Goal: Task Accomplishment & Management: Use online tool/utility

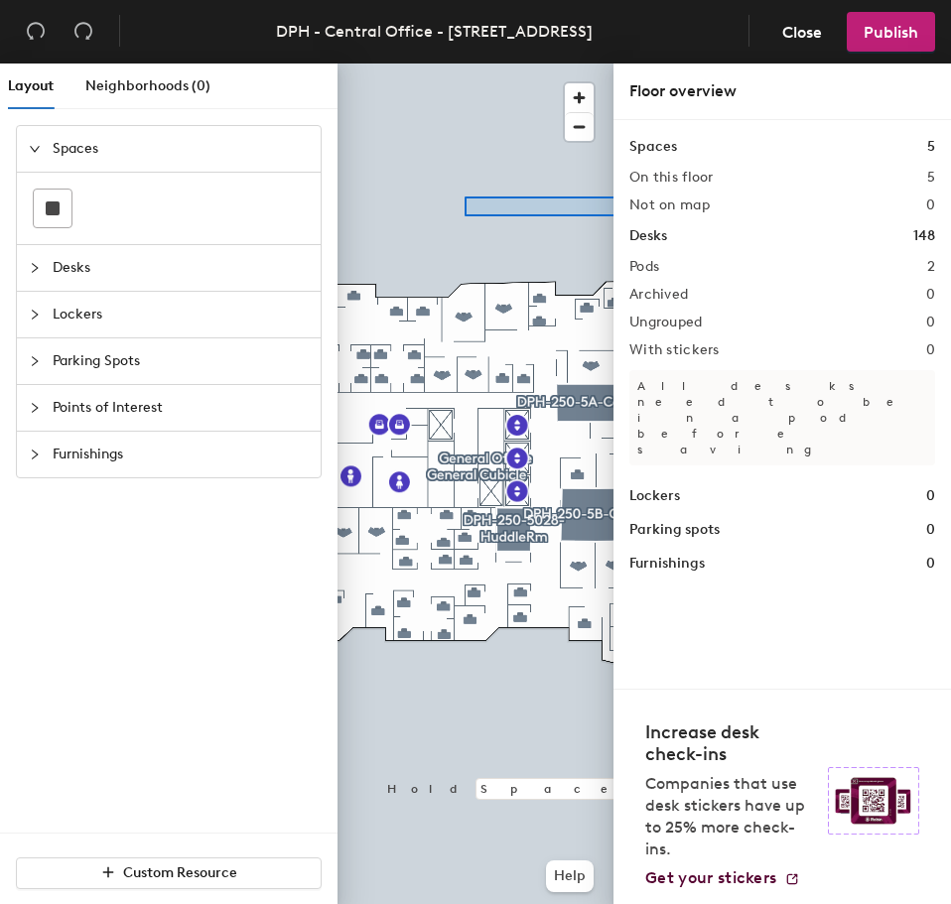
click at [750, 196] on div "Layout Neighborhoods (0) Spaces Desks Lockers Parking Spots Points of Interest …" at bounding box center [475, 488] width 951 height 848
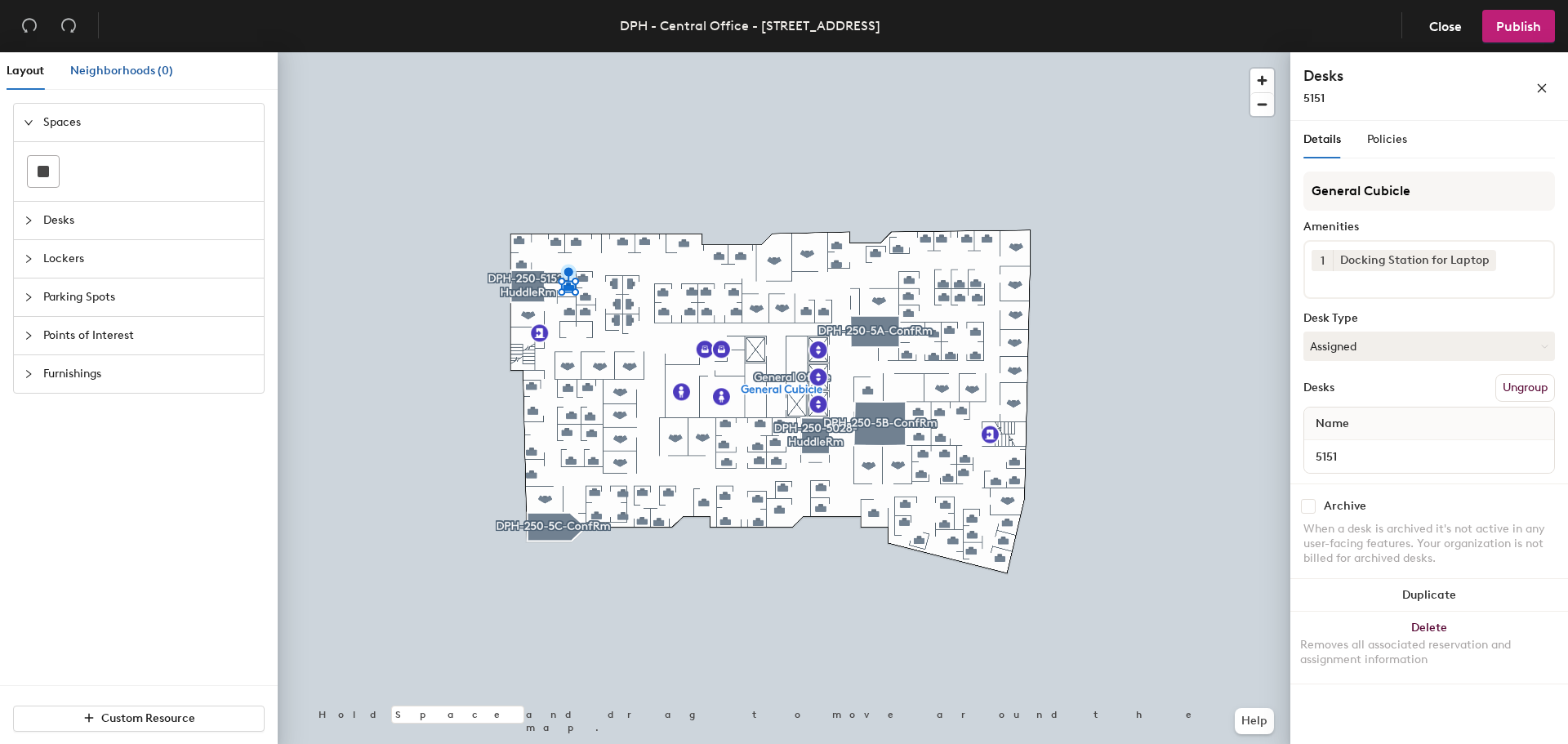
click at [132, 63] on div "Neighborhoods (0)" at bounding box center [121, 71] width 103 height 18
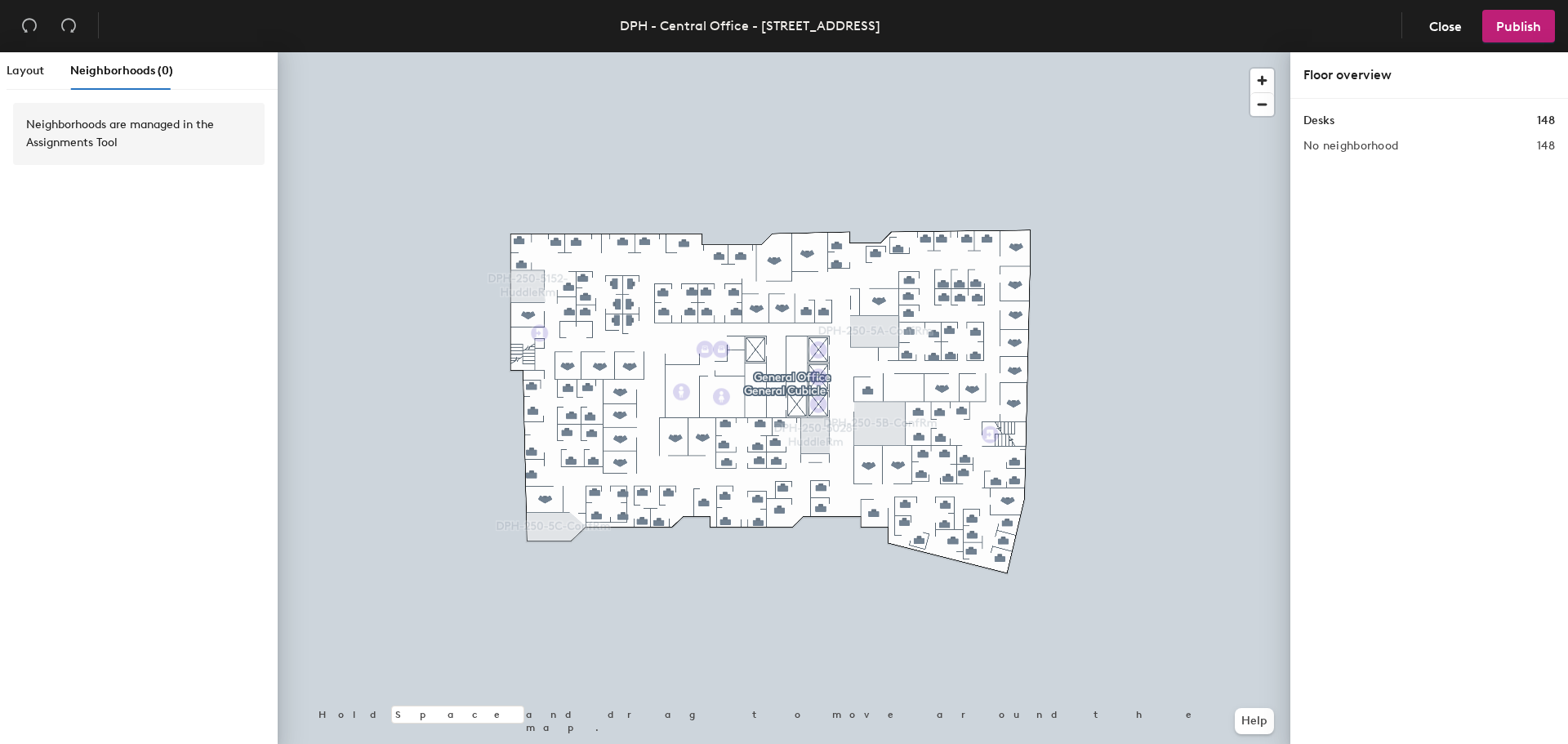
click at [170, 163] on div "Neighborhoods are managed in the Assignments Tool" at bounding box center [139, 133] width 252 height 62
click at [782, 20] on span "Close" at bounding box center [1446, 26] width 33 height 16
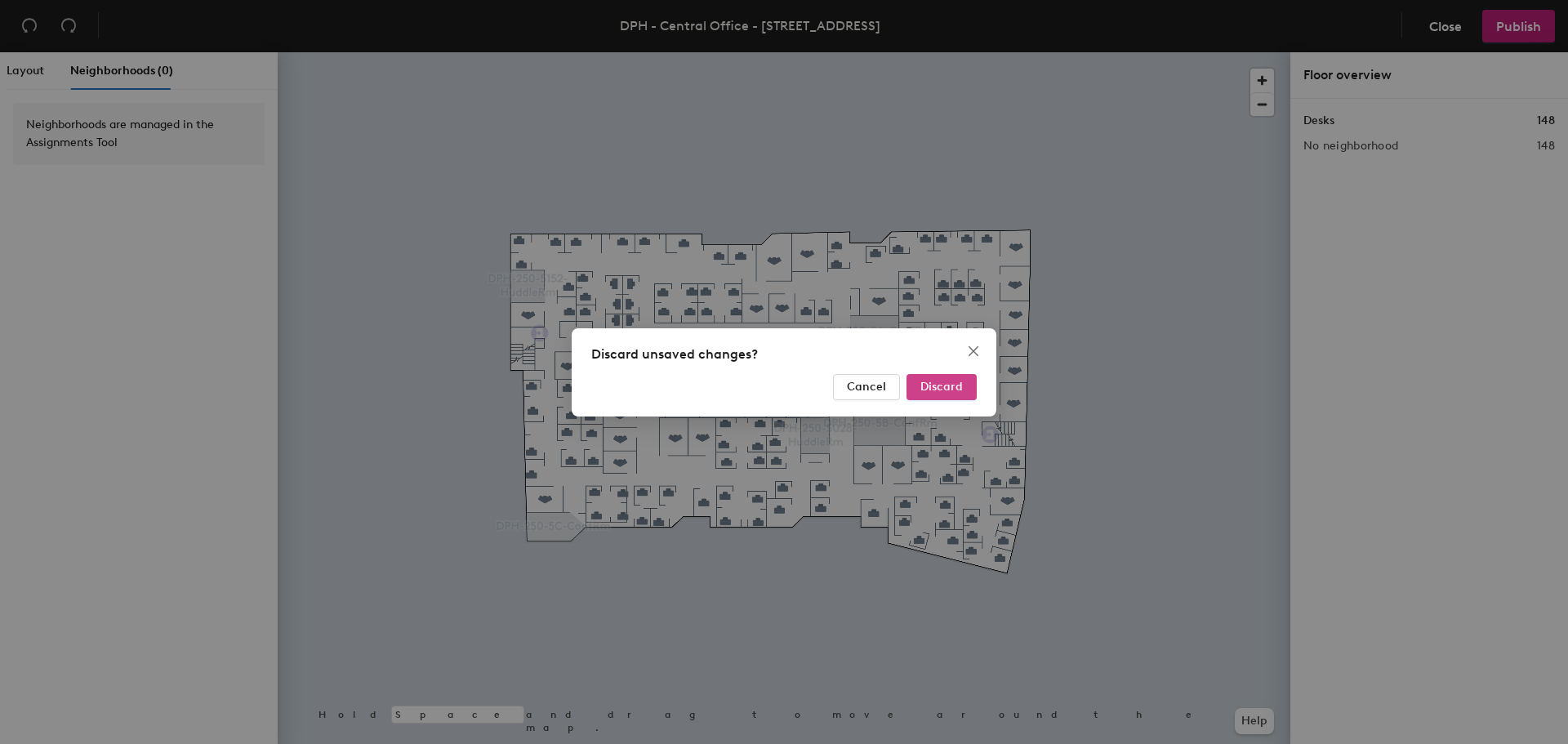
click at [782, 384] on span "Discard" at bounding box center [942, 386] width 43 height 14
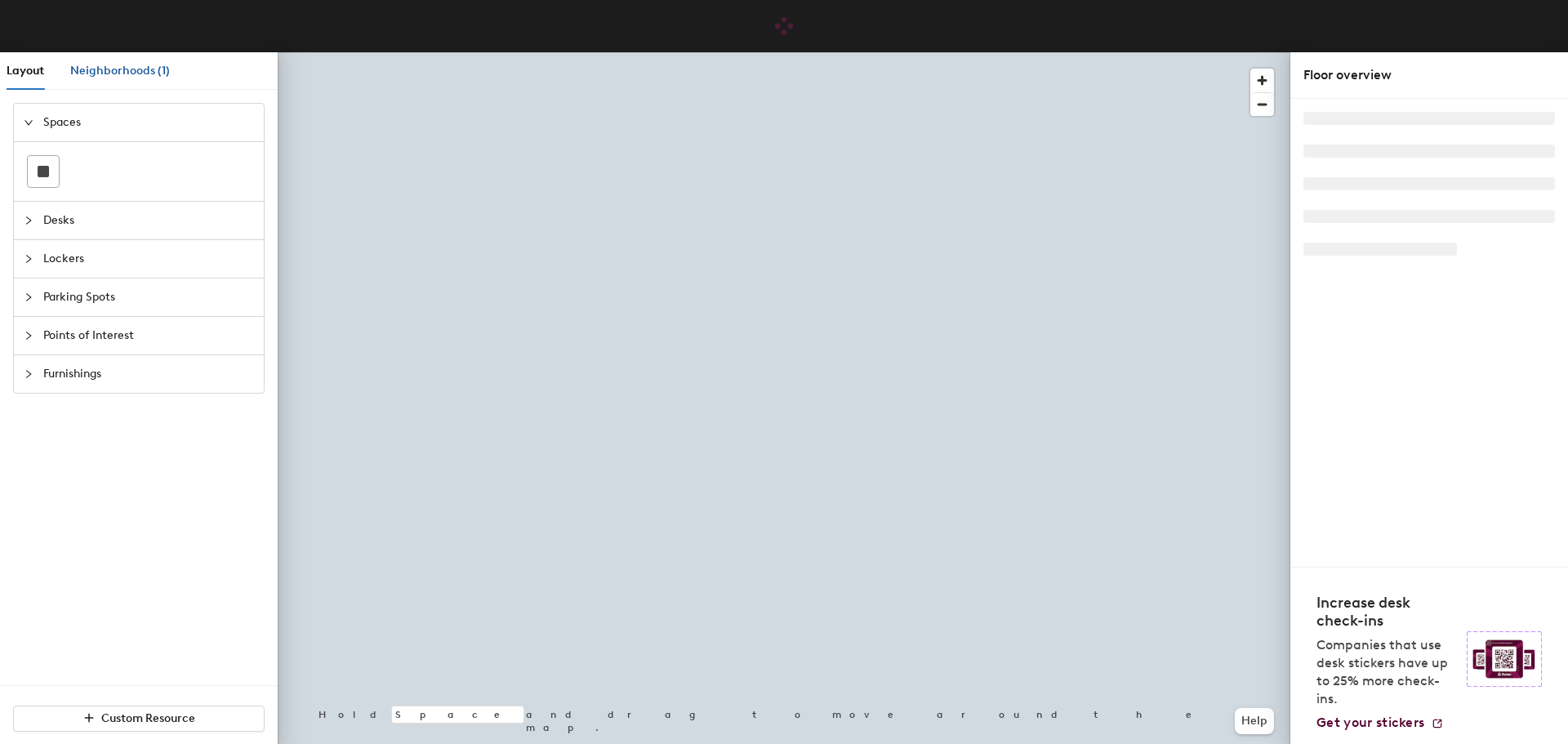
click at [148, 67] on span "Neighborhoods (1)" at bounding box center [119, 70] width 100 height 14
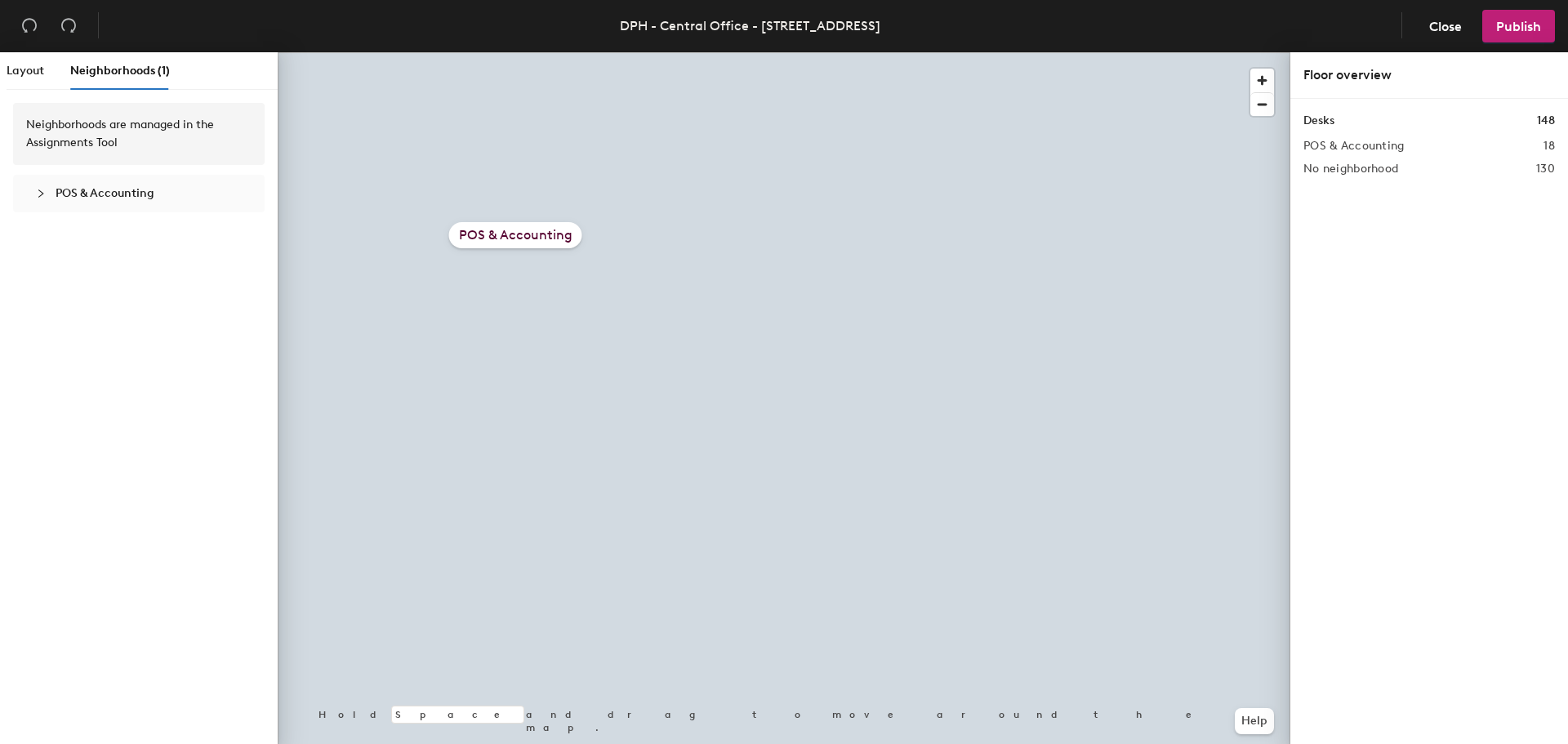
click at [135, 193] on span "POS & Accounting" at bounding box center [105, 193] width 99 height 14
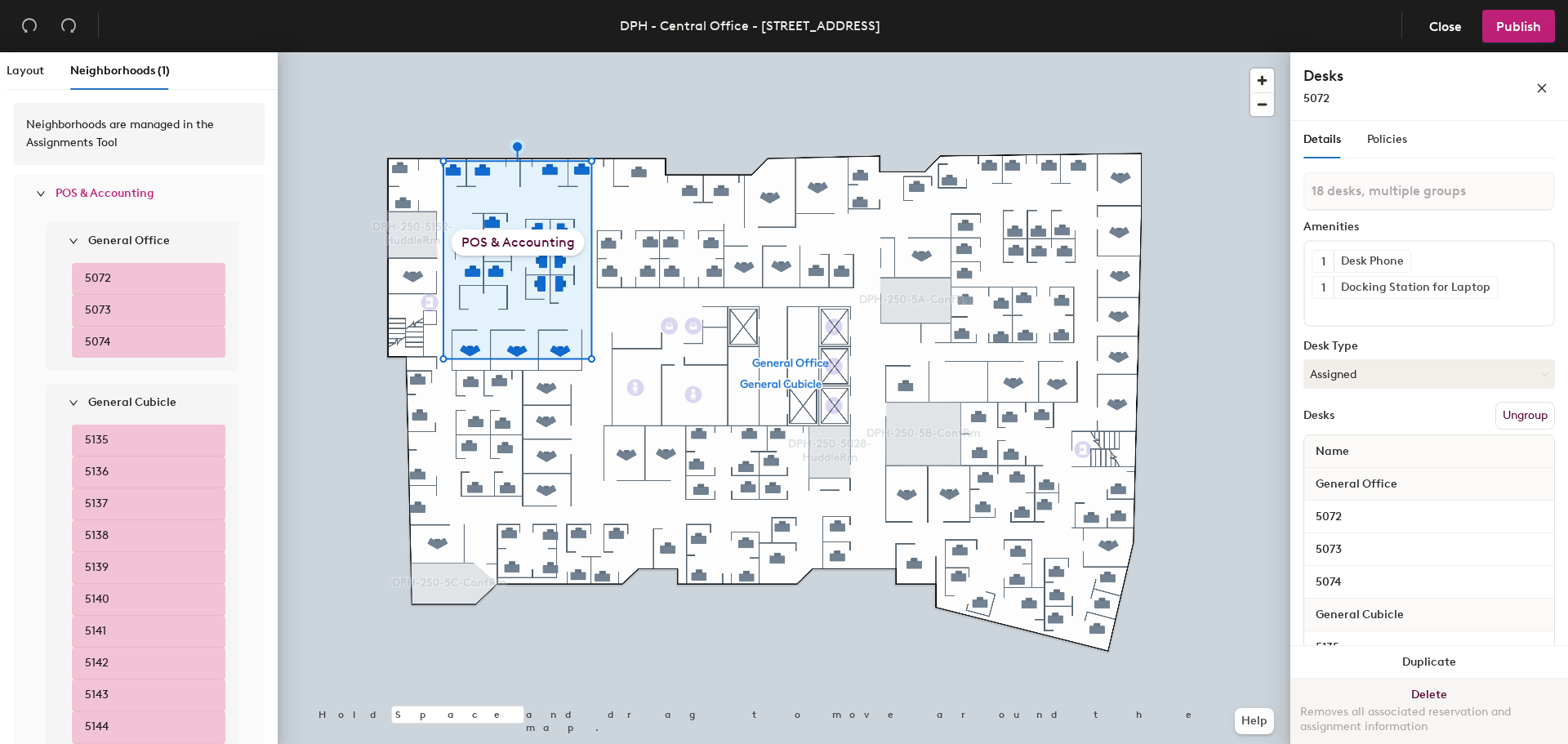
click at [1424, 693] on button "Delete Removes all associated reservation and assignment information" at bounding box center [1429, 714] width 277 height 72
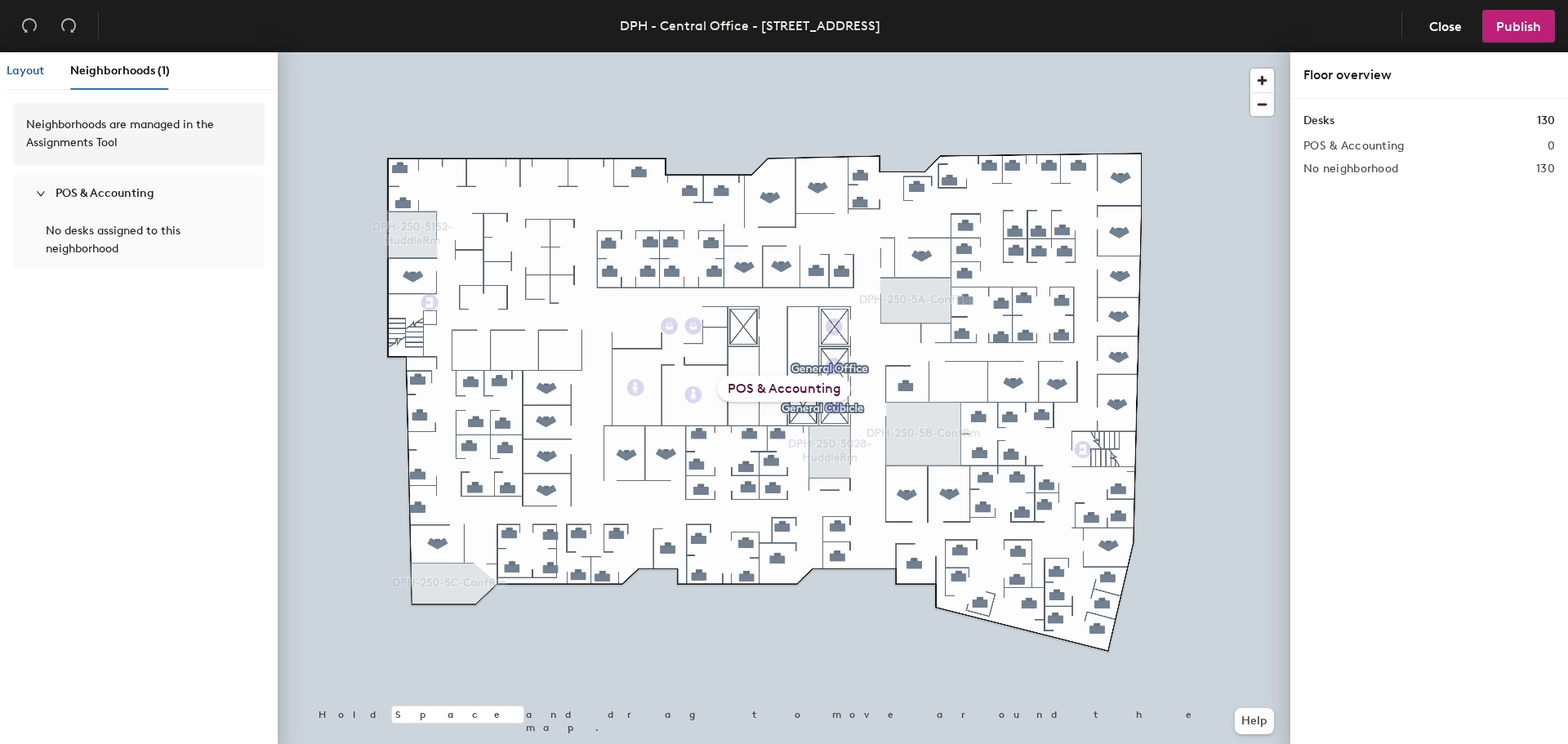
click at [18, 67] on span "Layout" at bounding box center [26, 70] width 38 height 14
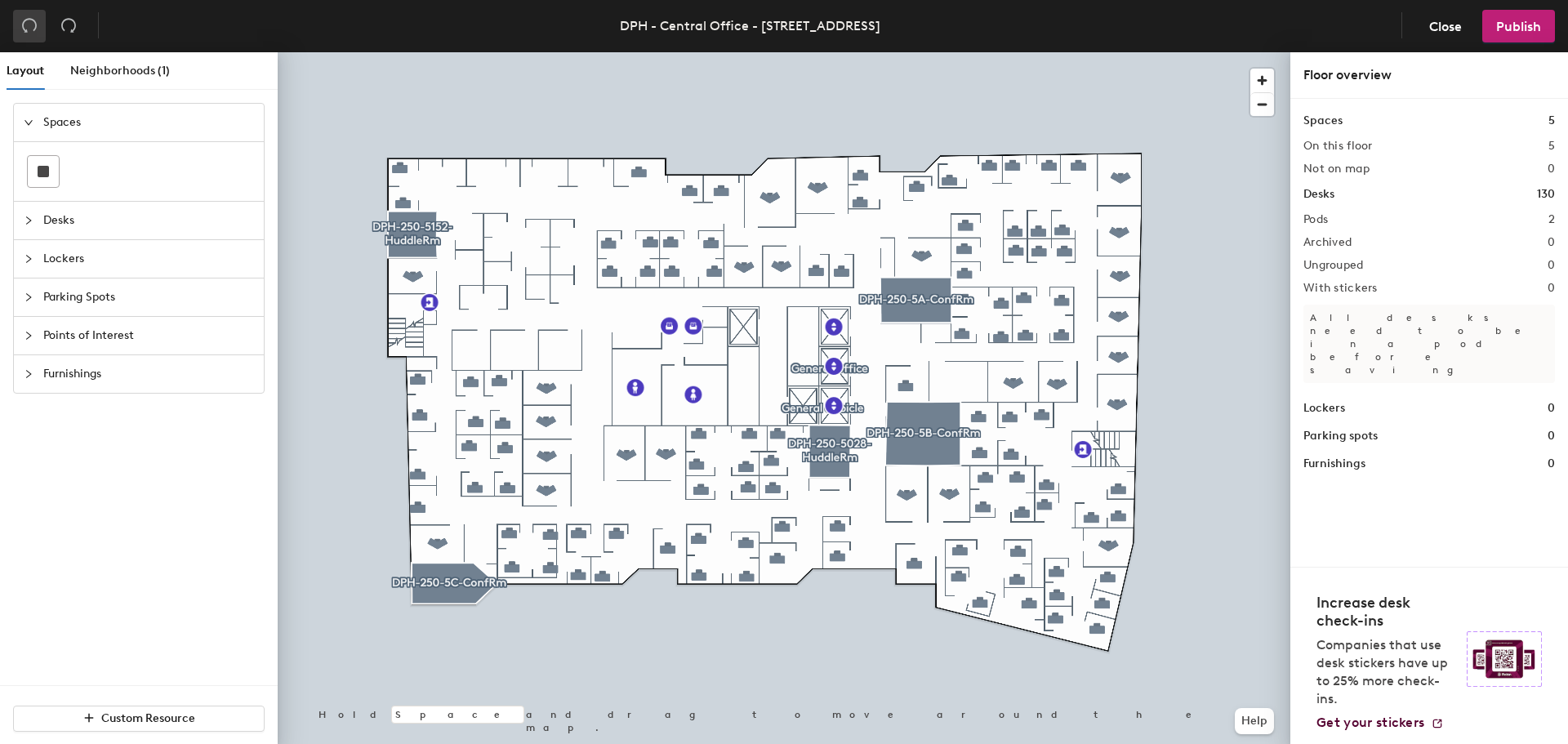
click at [16, 21] on button "button" at bounding box center [30, 26] width 33 height 33
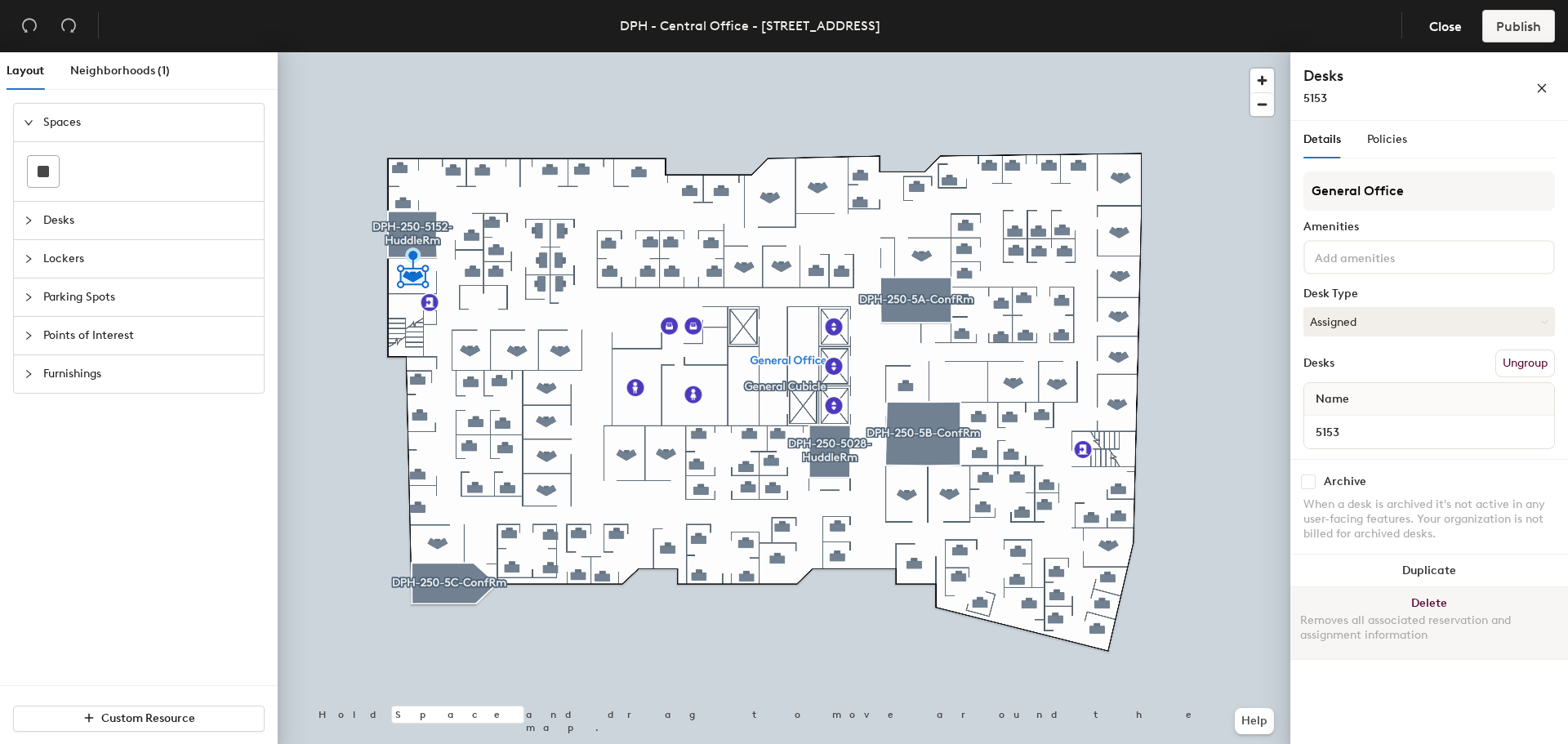
click at [1435, 599] on button "Delete Removes all associated reservation and assignment information" at bounding box center [1429, 622] width 277 height 72
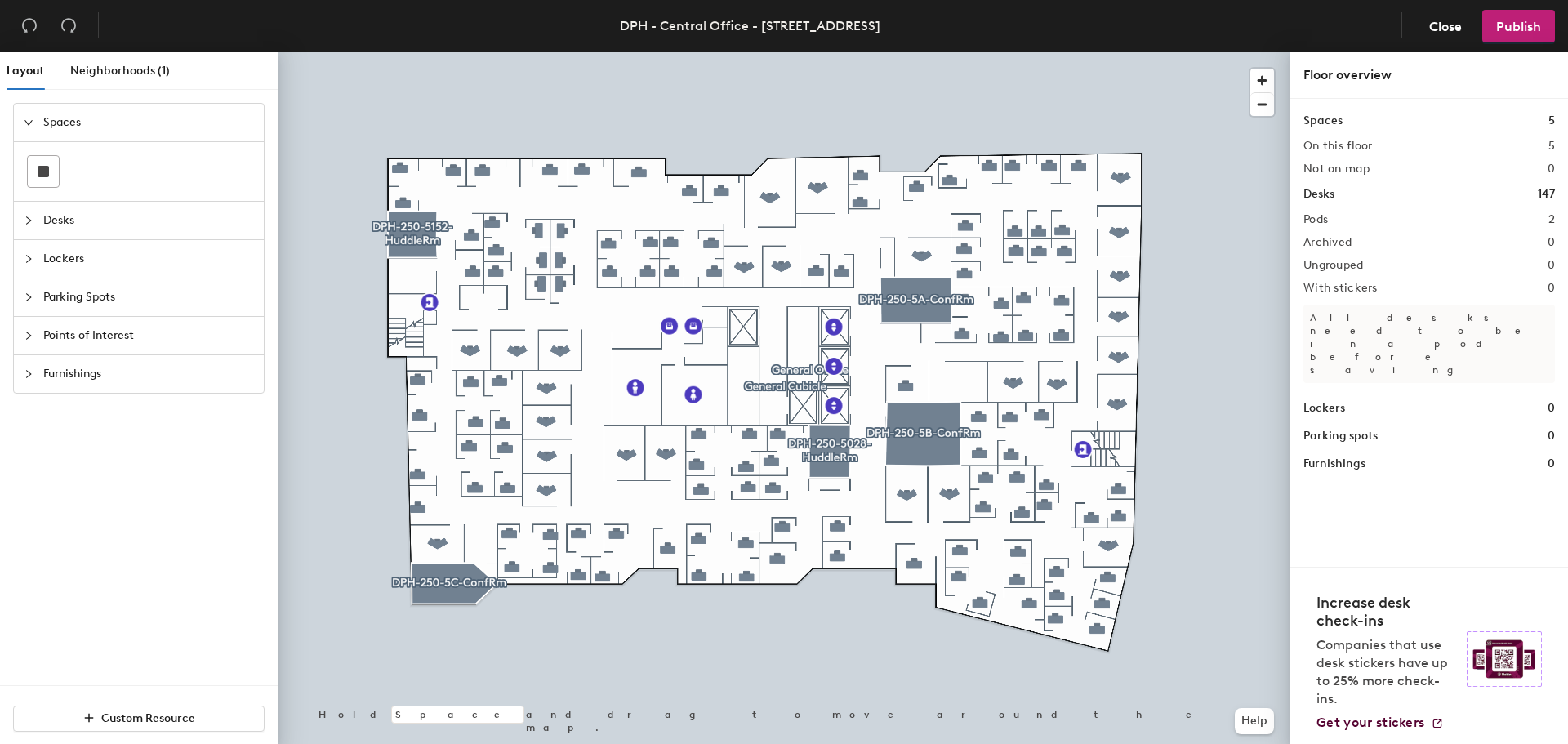
click at [54, 341] on span "Points of Interest" at bounding box center [149, 336] width 211 height 38
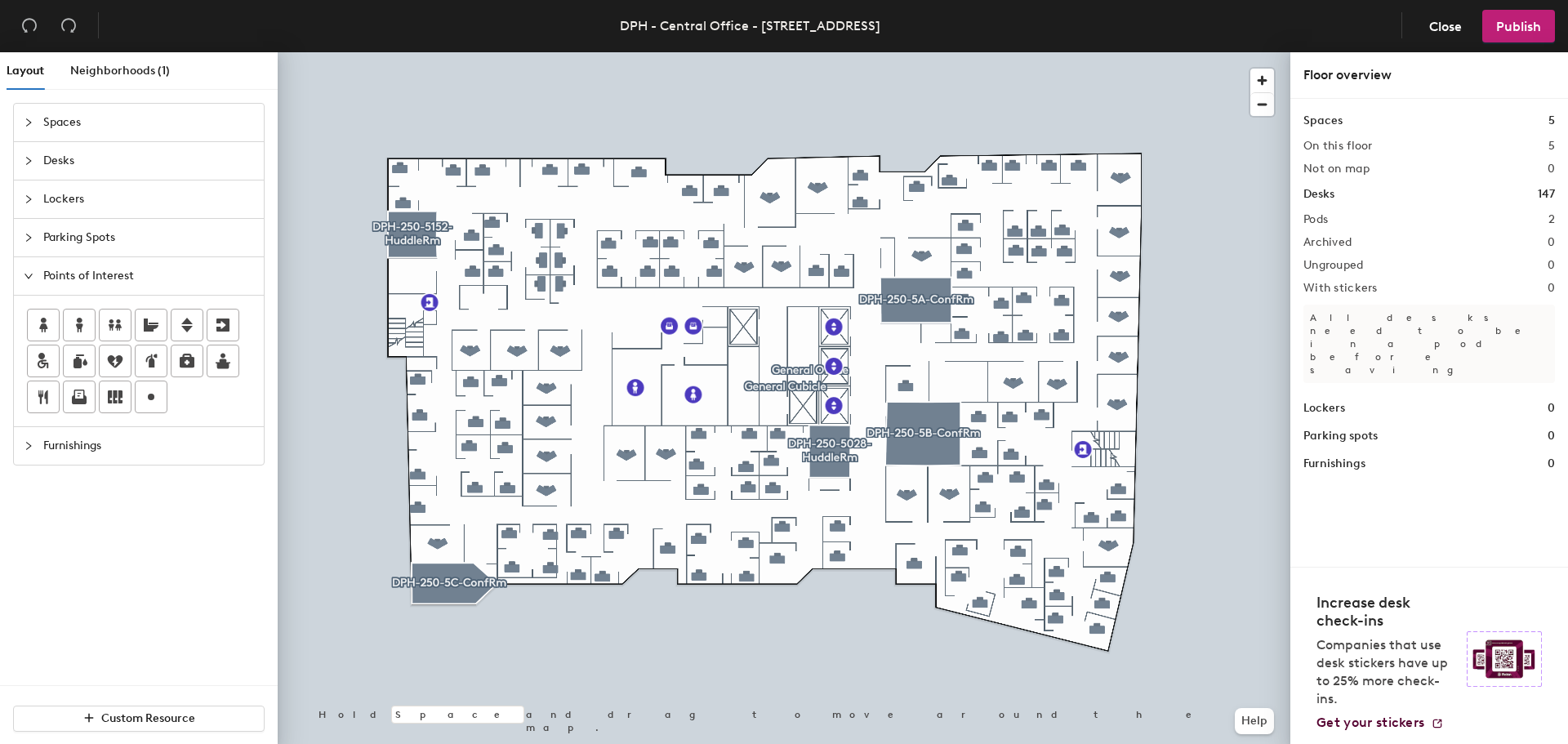
click at [26, 445] on icon "collapsed" at bounding box center [29, 446] width 10 height 10
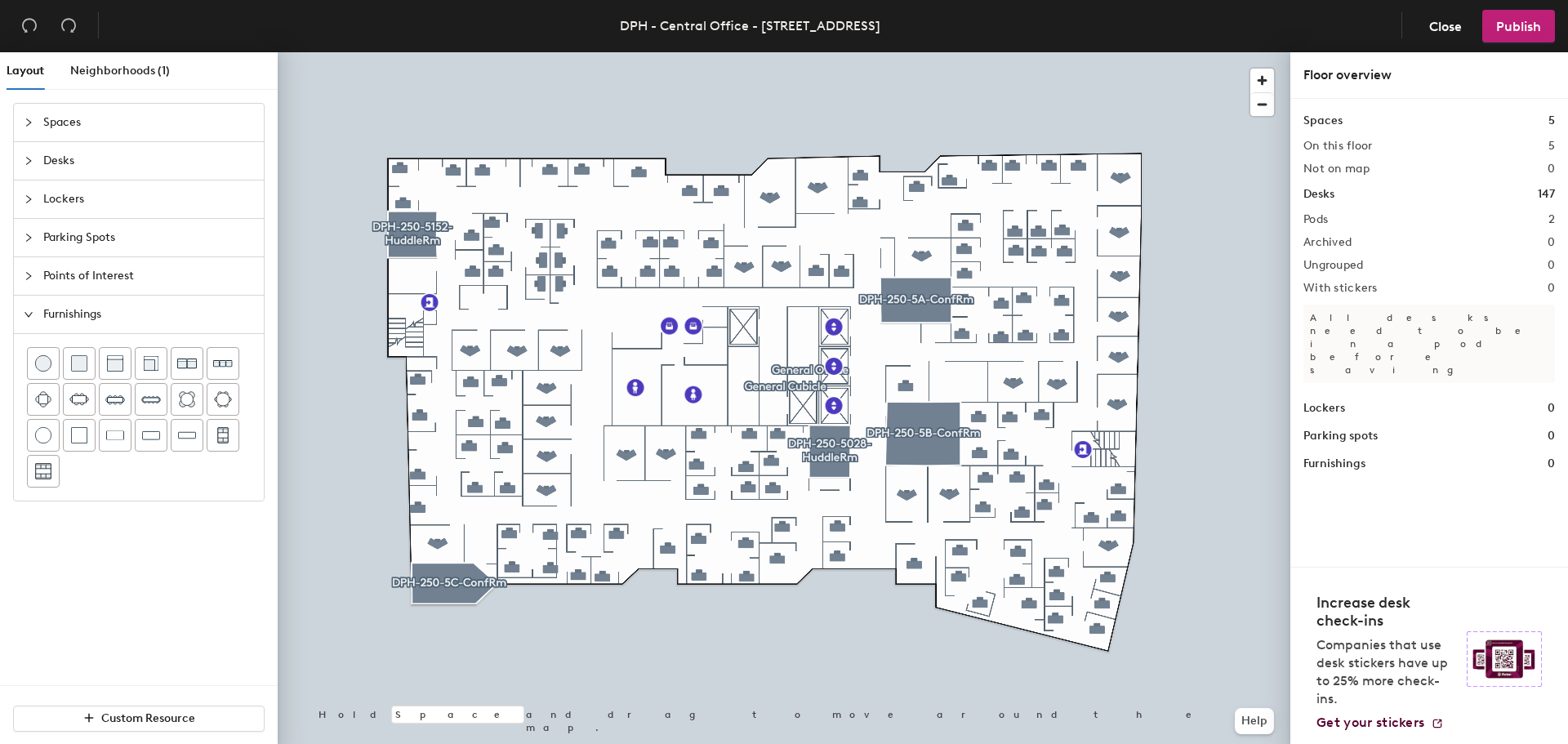
click at [80, 281] on span "Points of Interest" at bounding box center [149, 277] width 211 height 38
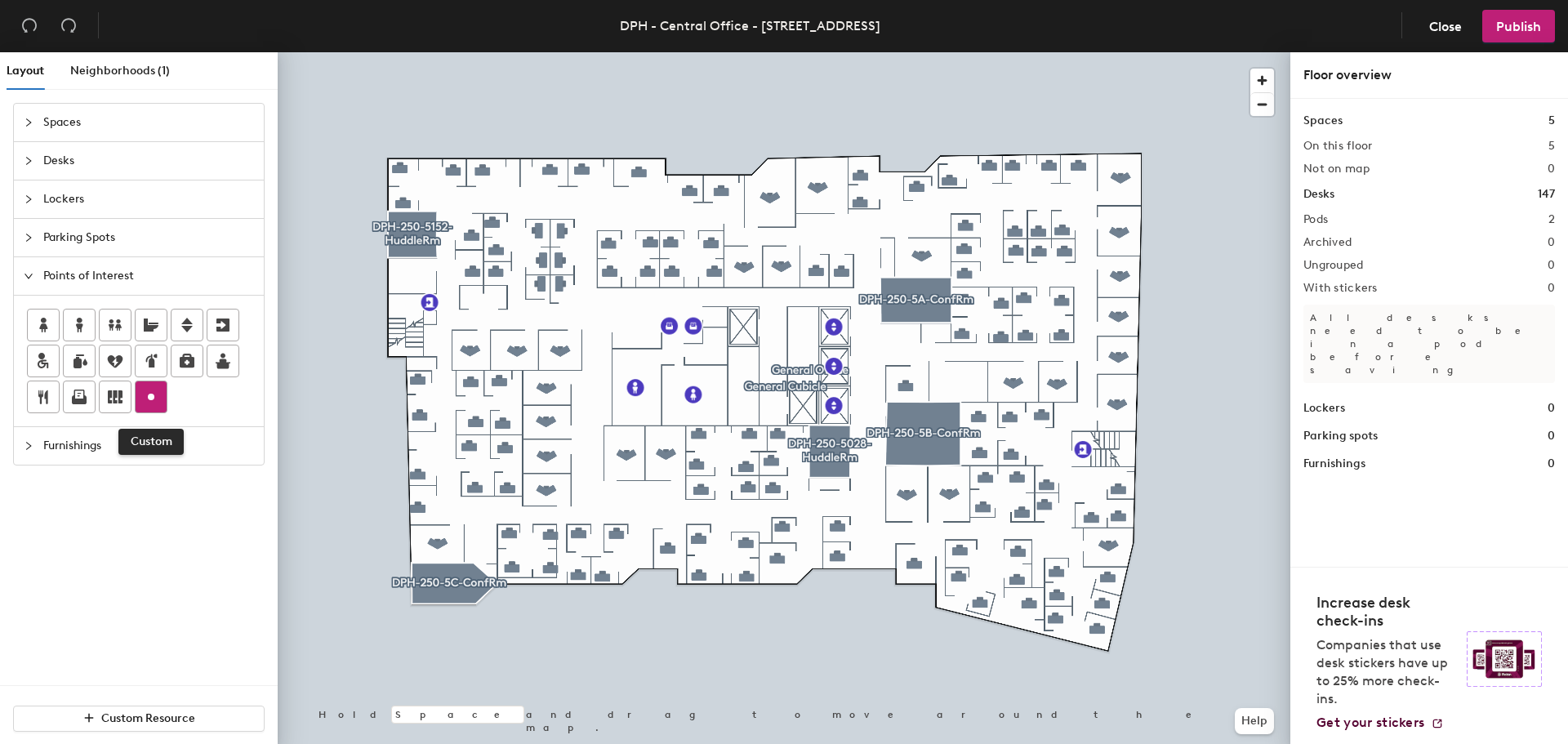
click at [153, 386] on div at bounding box center [151, 397] width 31 height 31
type input "Storage Room 5153"
click at [472, 305] on span "Done" at bounding box center [466, 313] width 49 height 28
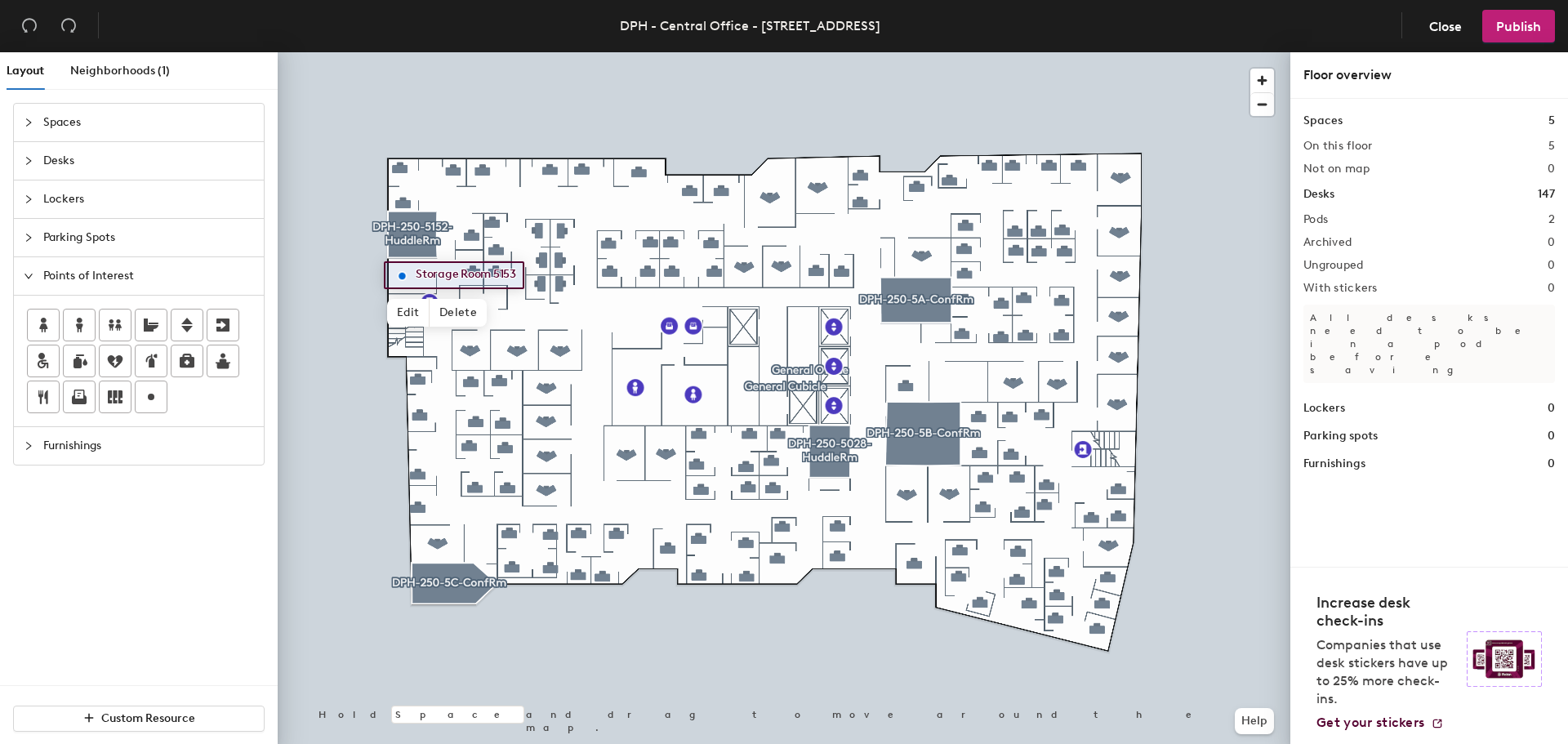
click at [72, 123] on span "Spaces" at bounding box center [149, 123] width 211 height 38
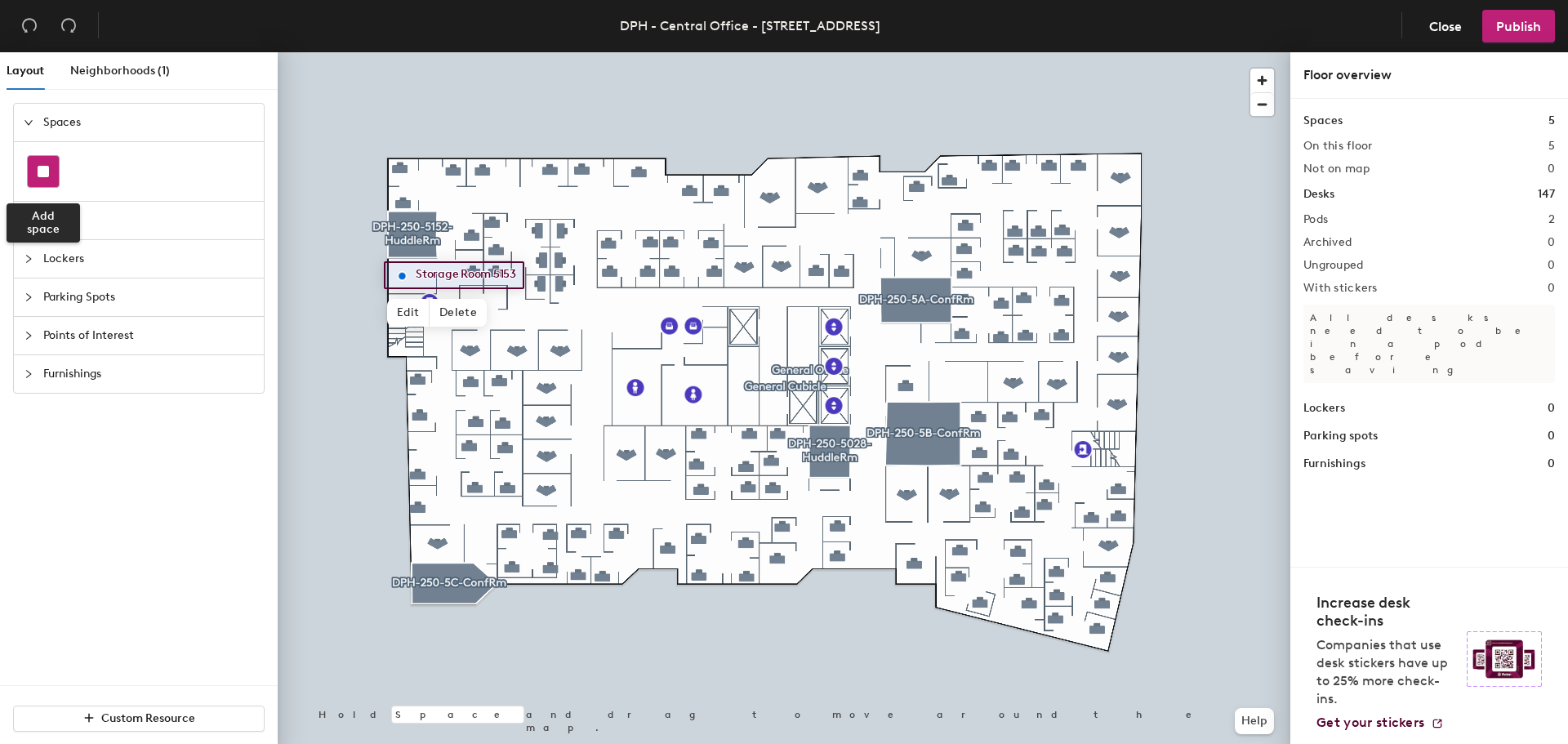
click at [41, 176] on rect at bounding box center [44, 171] width 12 height 12
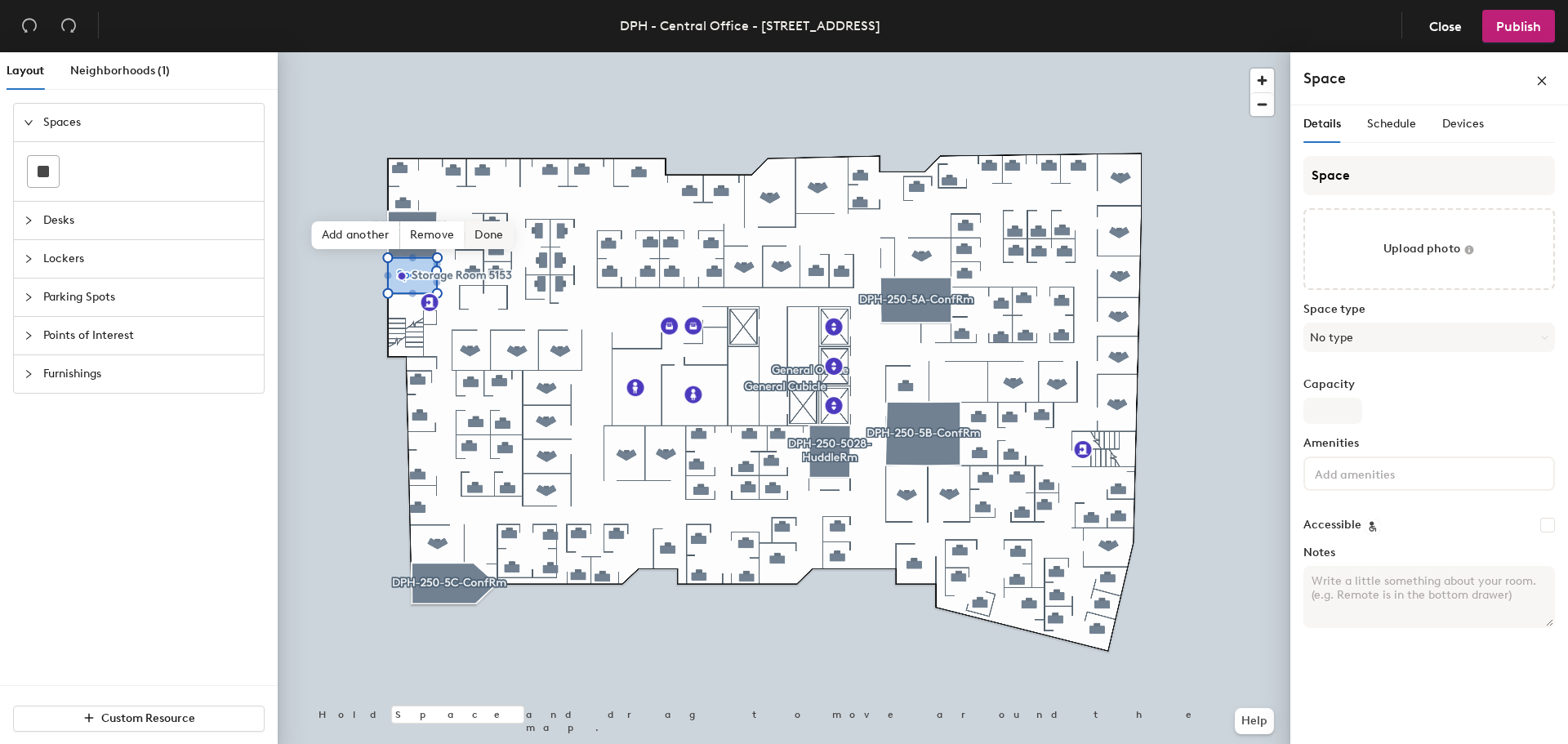
click at [489, 242] on span "Done" at bounding box center [489, 235] width 49 height 28
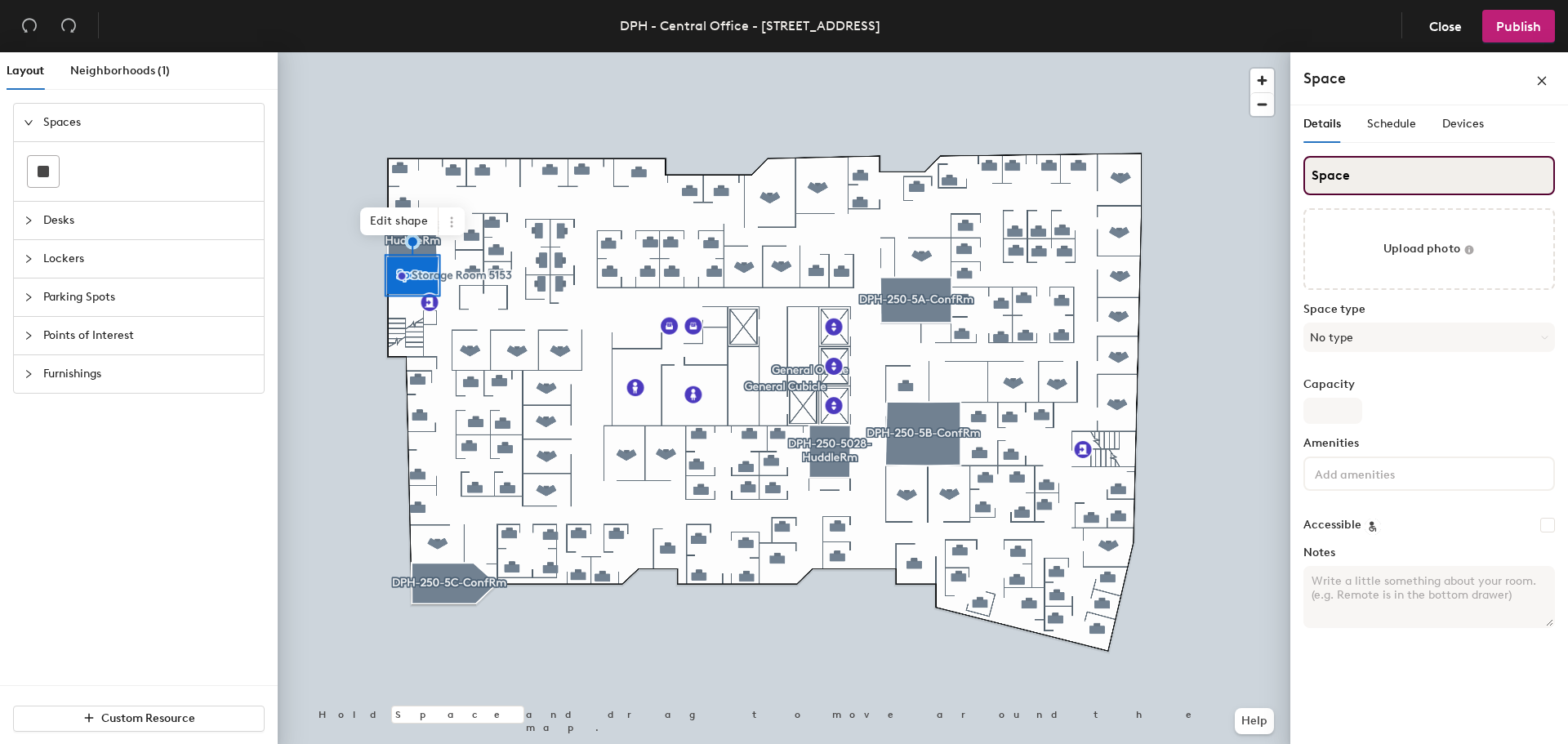
click at [1380, 174] on input "Space" at bounding box center [1430, 176] width 252 height 40
click at [1264, 174] on div "Layout Neighborhoods (1) Spaces Desks Lockers Parking Spots Points of Interest …" at bounding box center [784, 402] width 1568 height 698
click at [1321, 174] on input "storage Rm 5153" at bounding box center [1430, 176] width 252 height 40
type input "Storage Rm 5153"
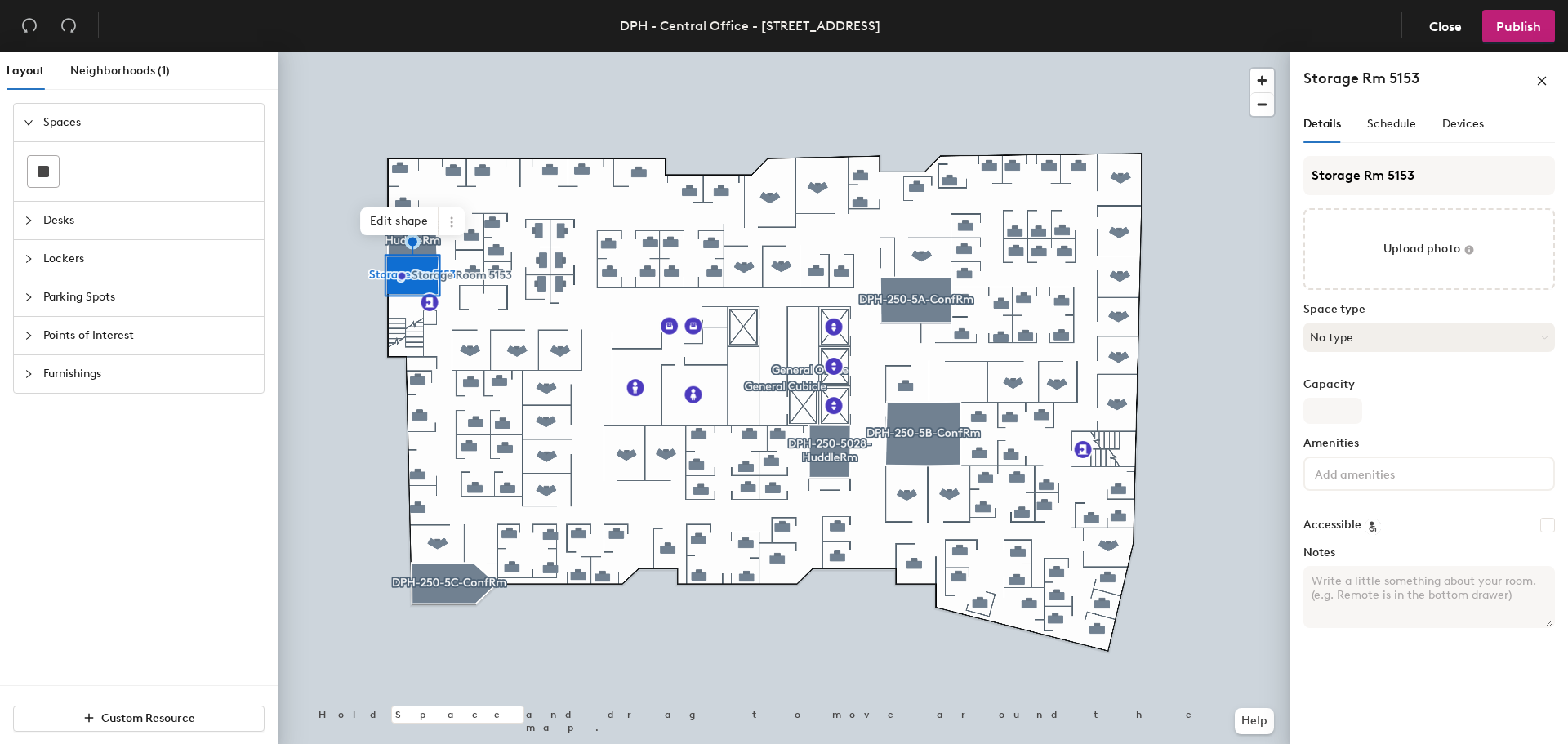
click at [1424, 334] on button "No type" at bounding box center [1430, 337] width 252 height 30
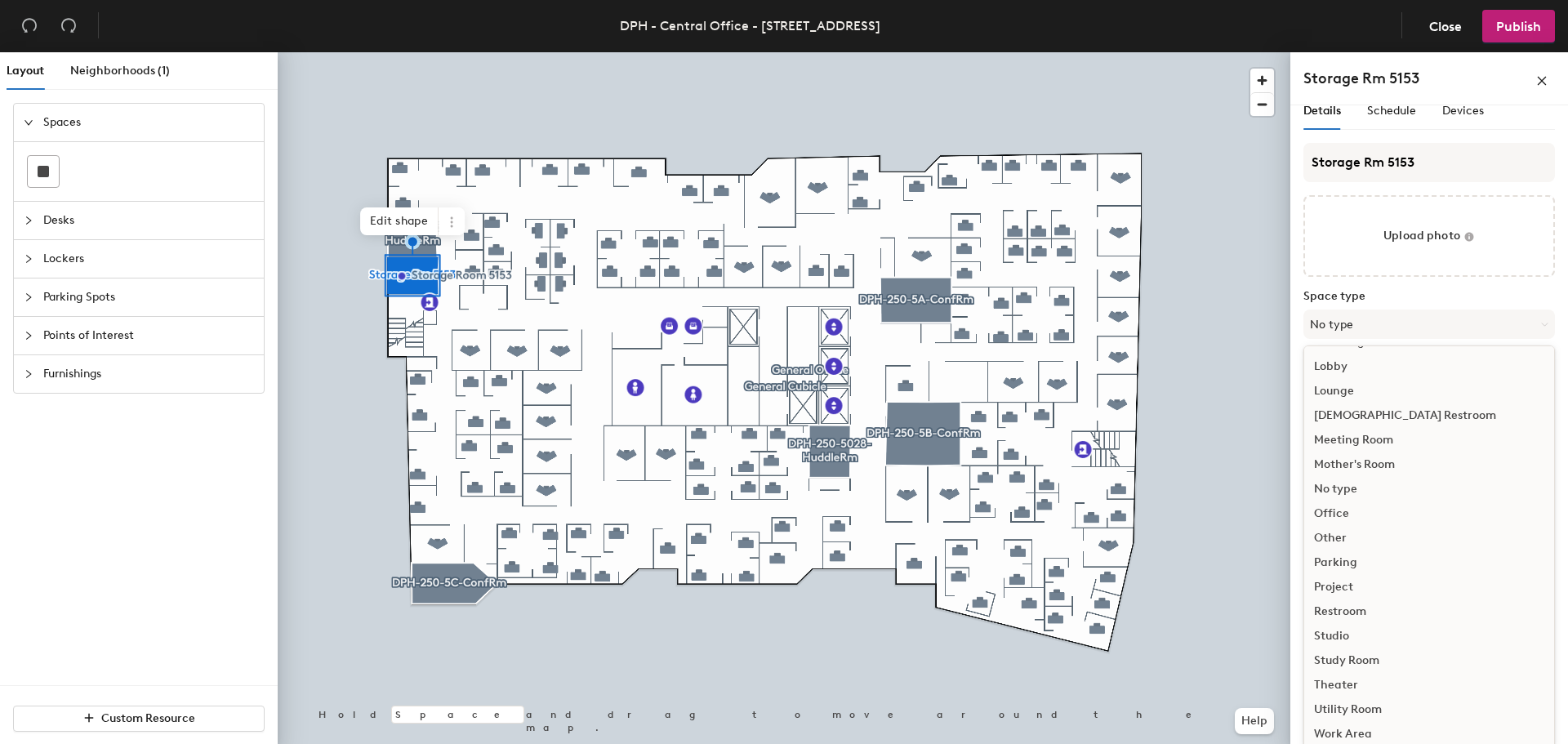
scroll to position [16, 0]
click at [1325, 528] on div "Other" at bounding box center [1430, 535] width 250 height 25
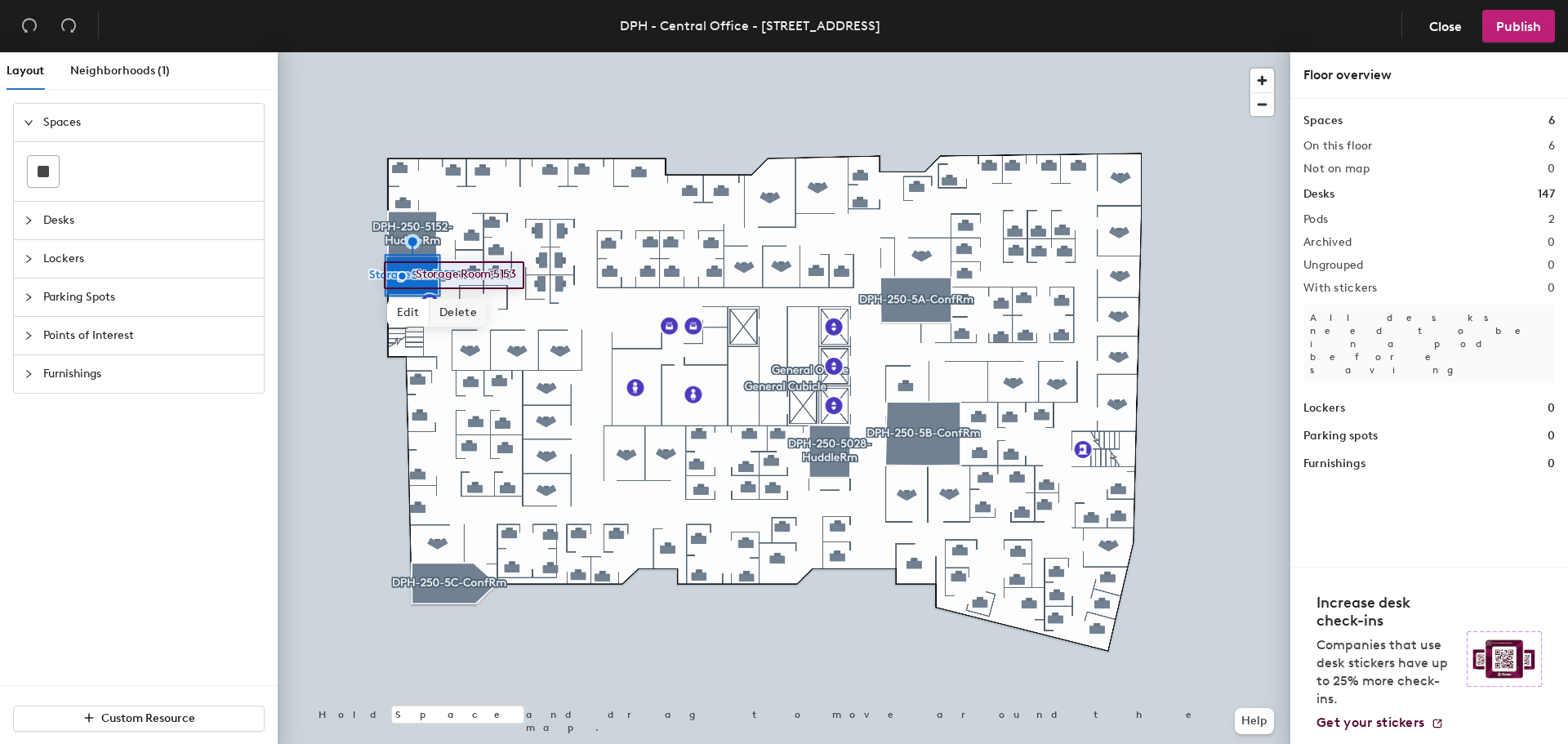
click at [451, 313] on span "Delete" at bounding box center [458, 313] width 57 height 28
click at [128, 77] on div "Neighborhoods (1)" at bounding box center [119, 71] width 100 height 18
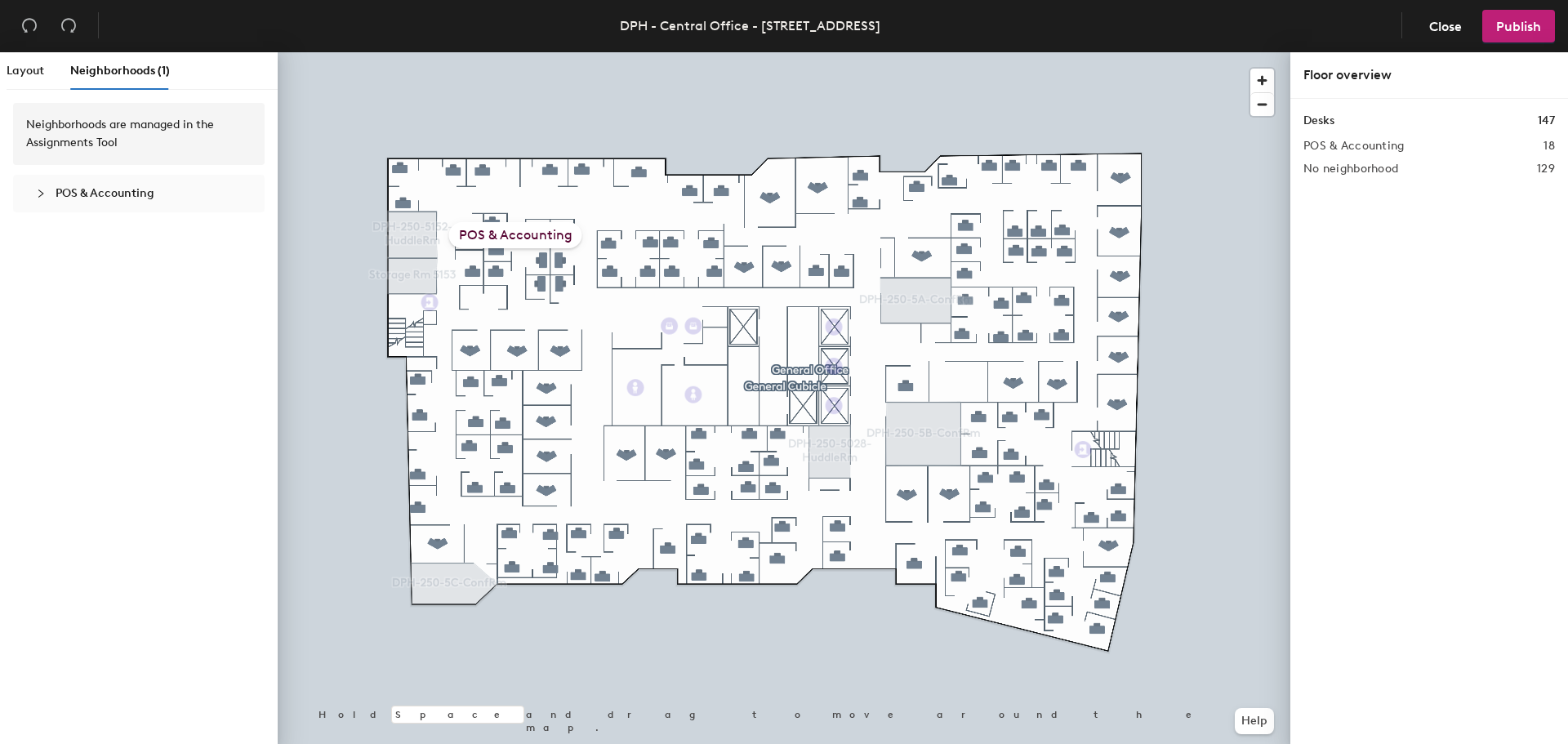
click at [106, 198] on span "POS & Accounting" at bounding box center [105, 193] width 99 height 14
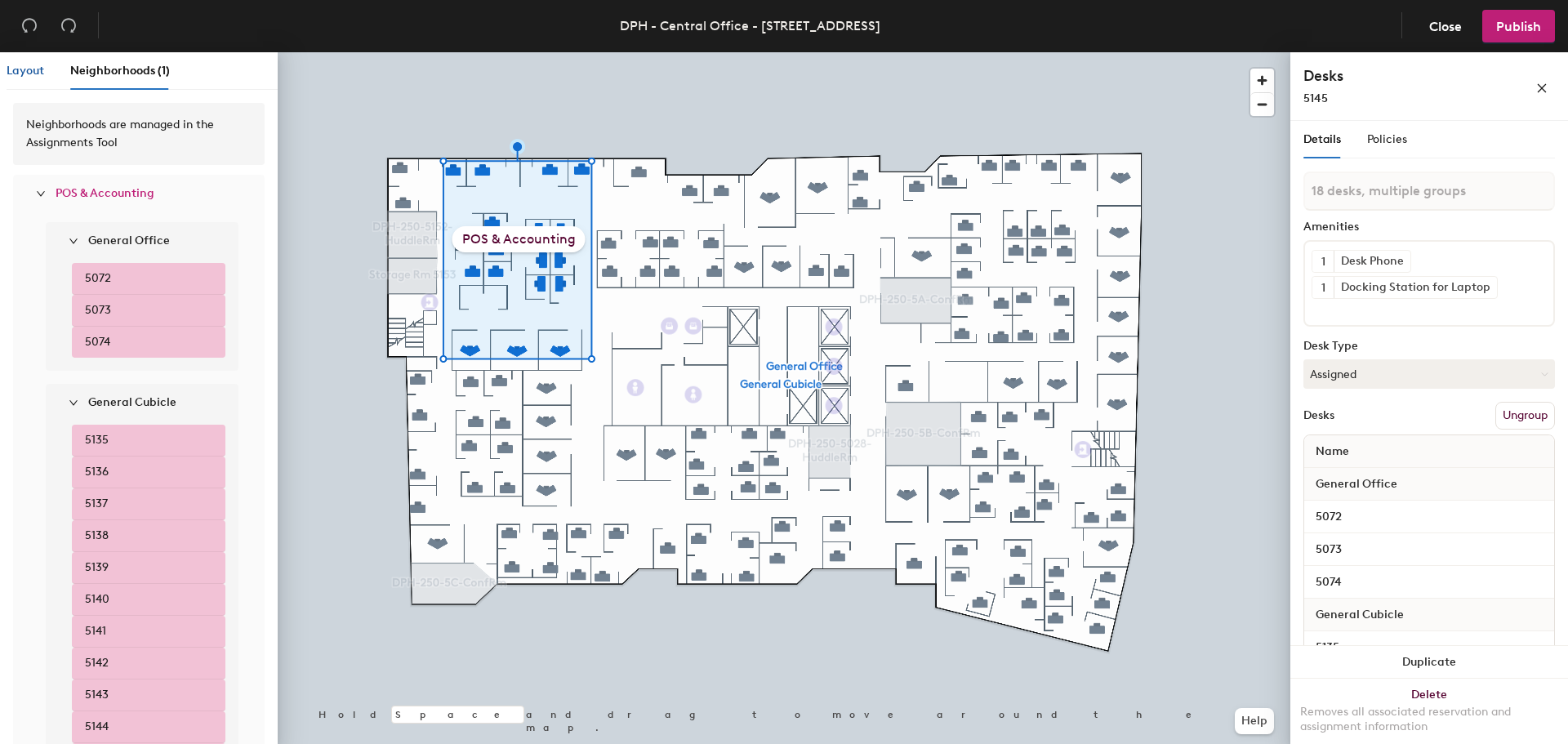
click at [30, 63] on div "Layout" at bounding box center [26, 71] width 38 height 18
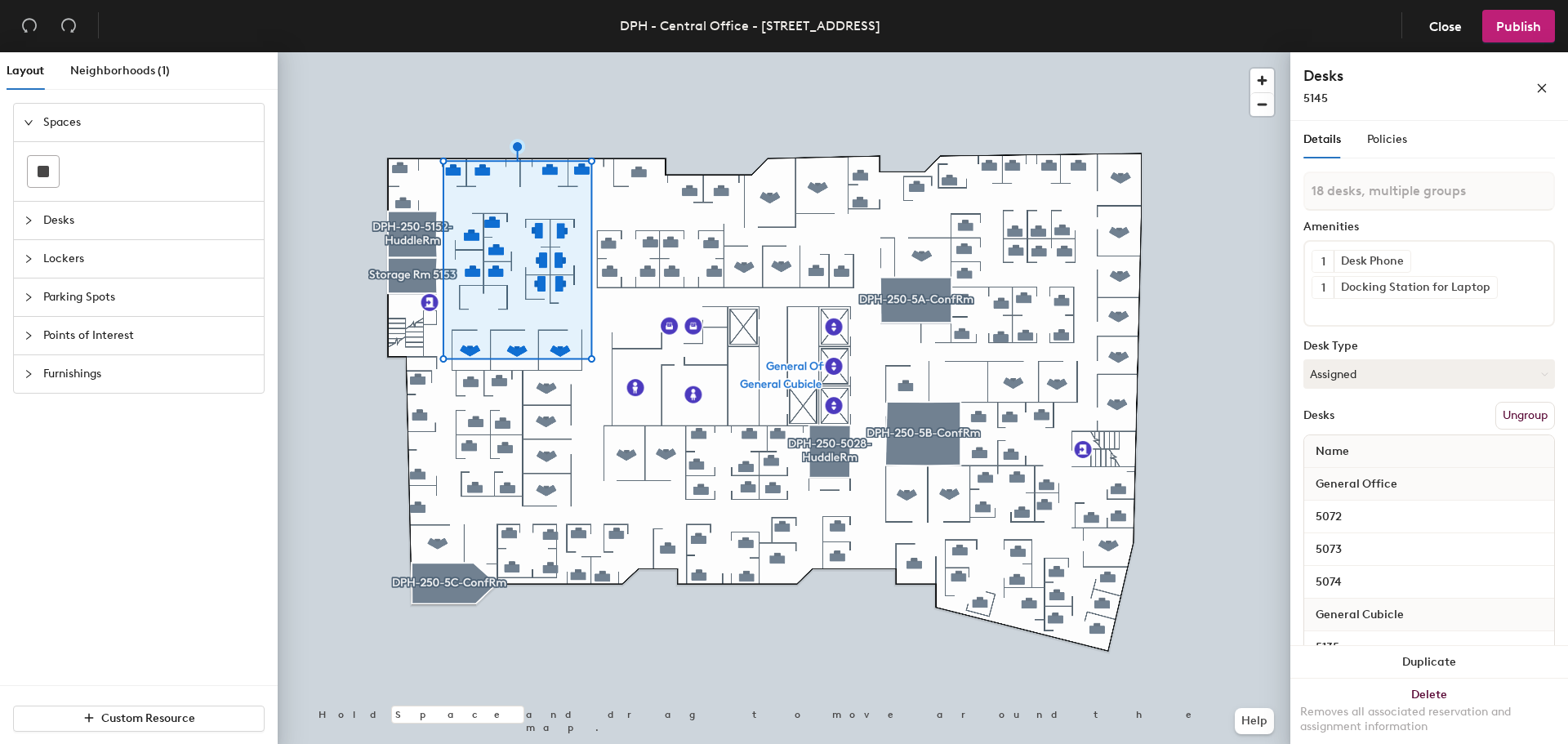
click at [1519, 417] on button "Ungroup" at bounding box center [1525, 416] width 59 height 28
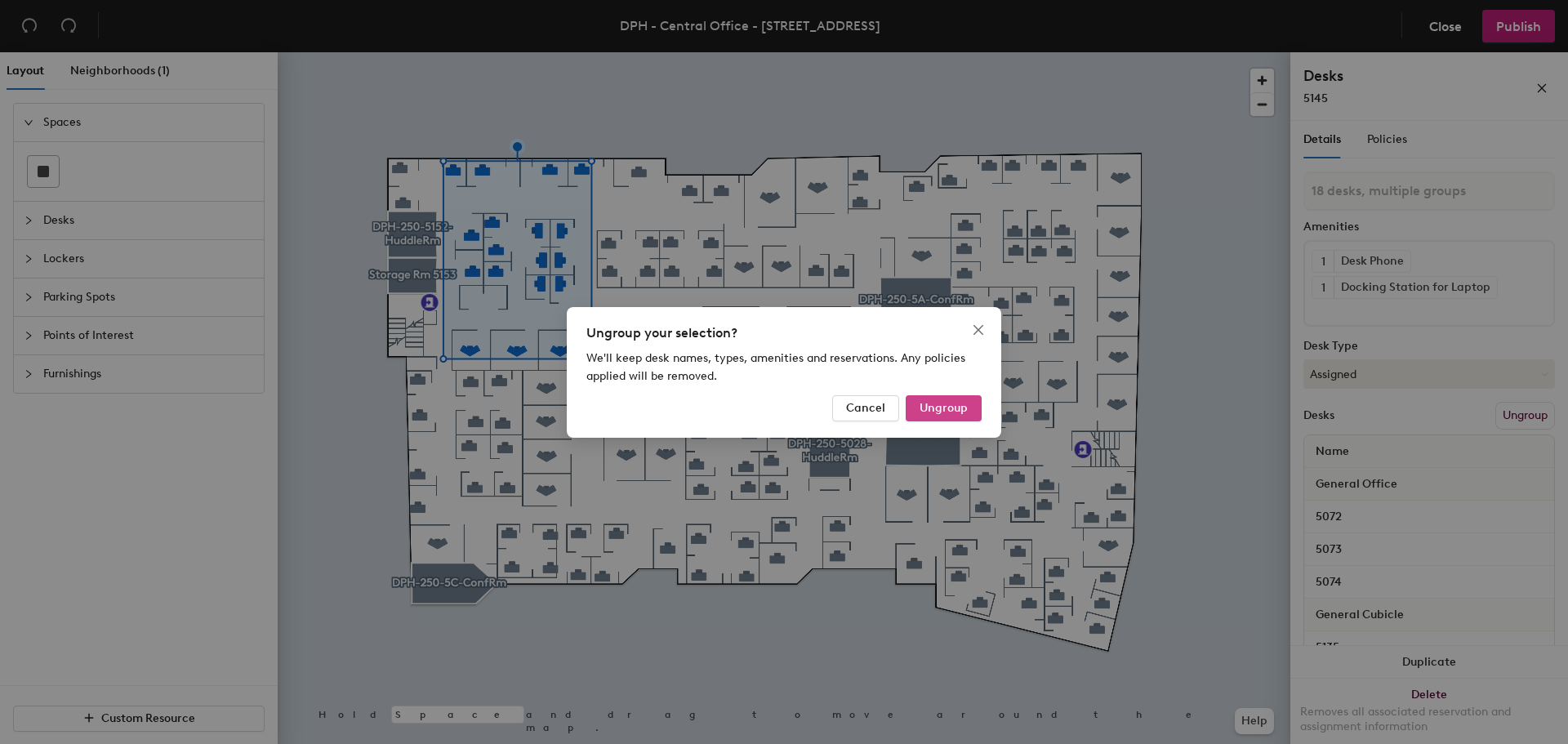
click at [965, 410] on span "Ungroup" at bounding box center [943, 407] width 49 height 14
type input "18 desks"
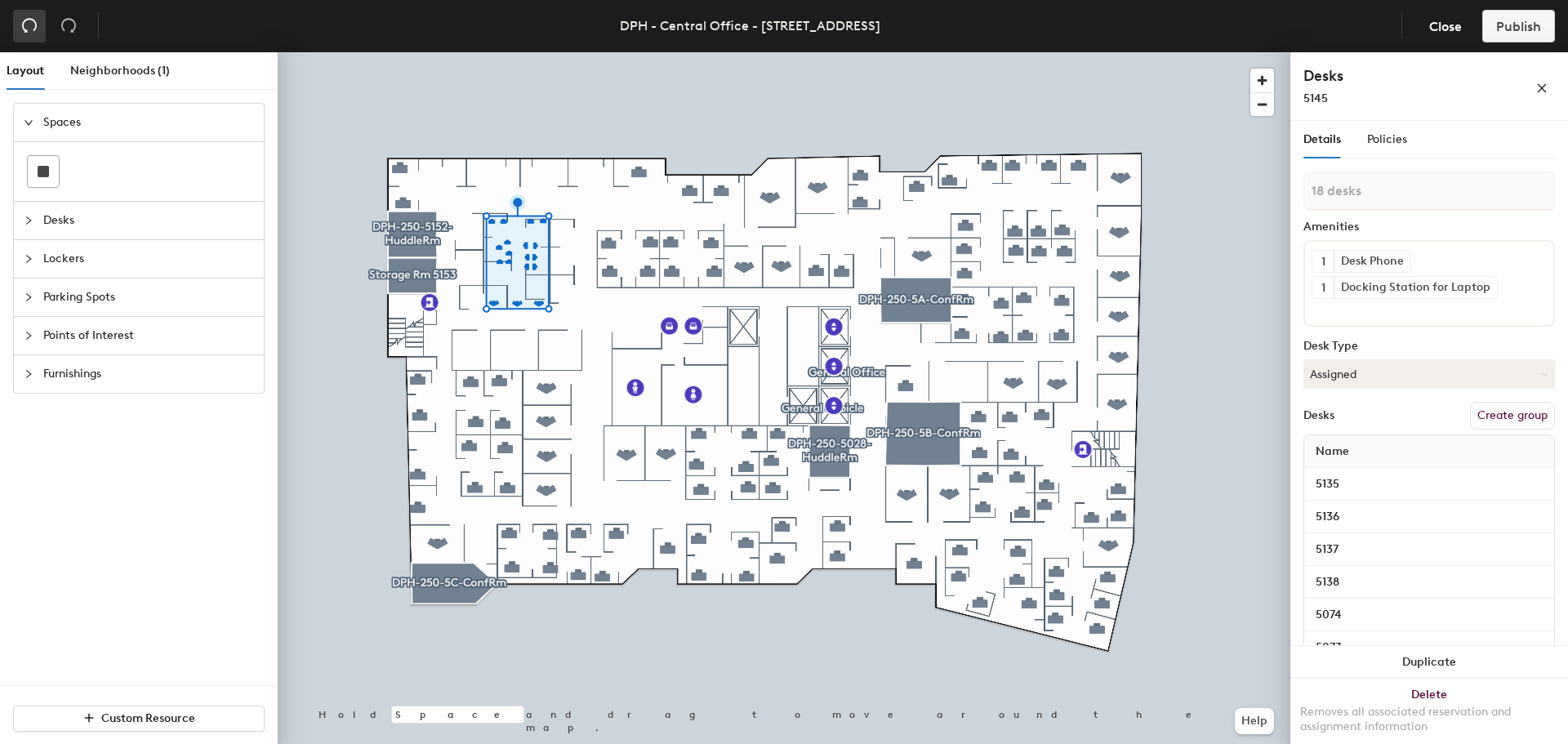
click at [35, 30] on icon "undo" at bounding box center [30, 26] width 15 height 14
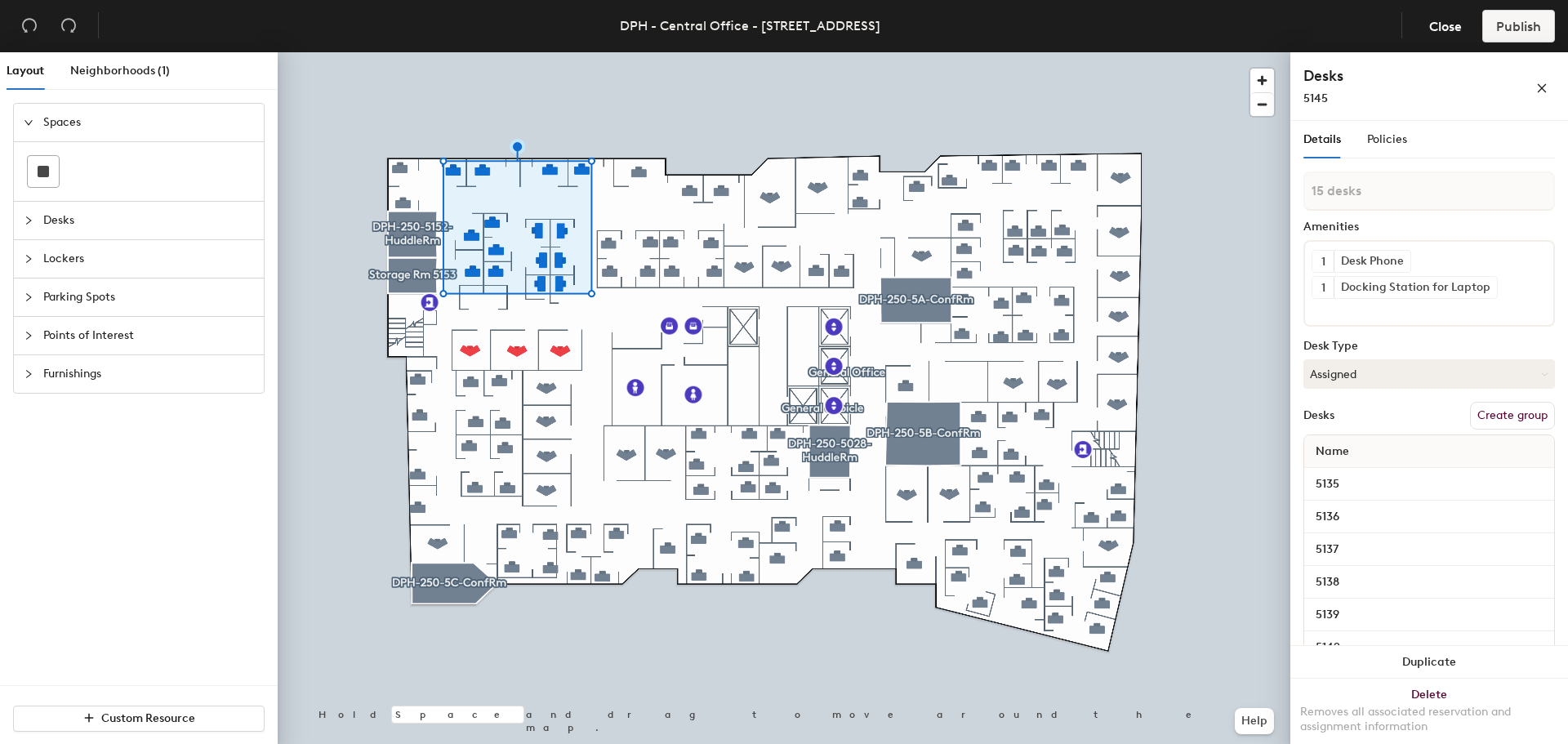
click at [1500, 420] on button "Create group" at bounding box center [1512, 416] width 85 height 28
type input "POS & Acct Cubicles"
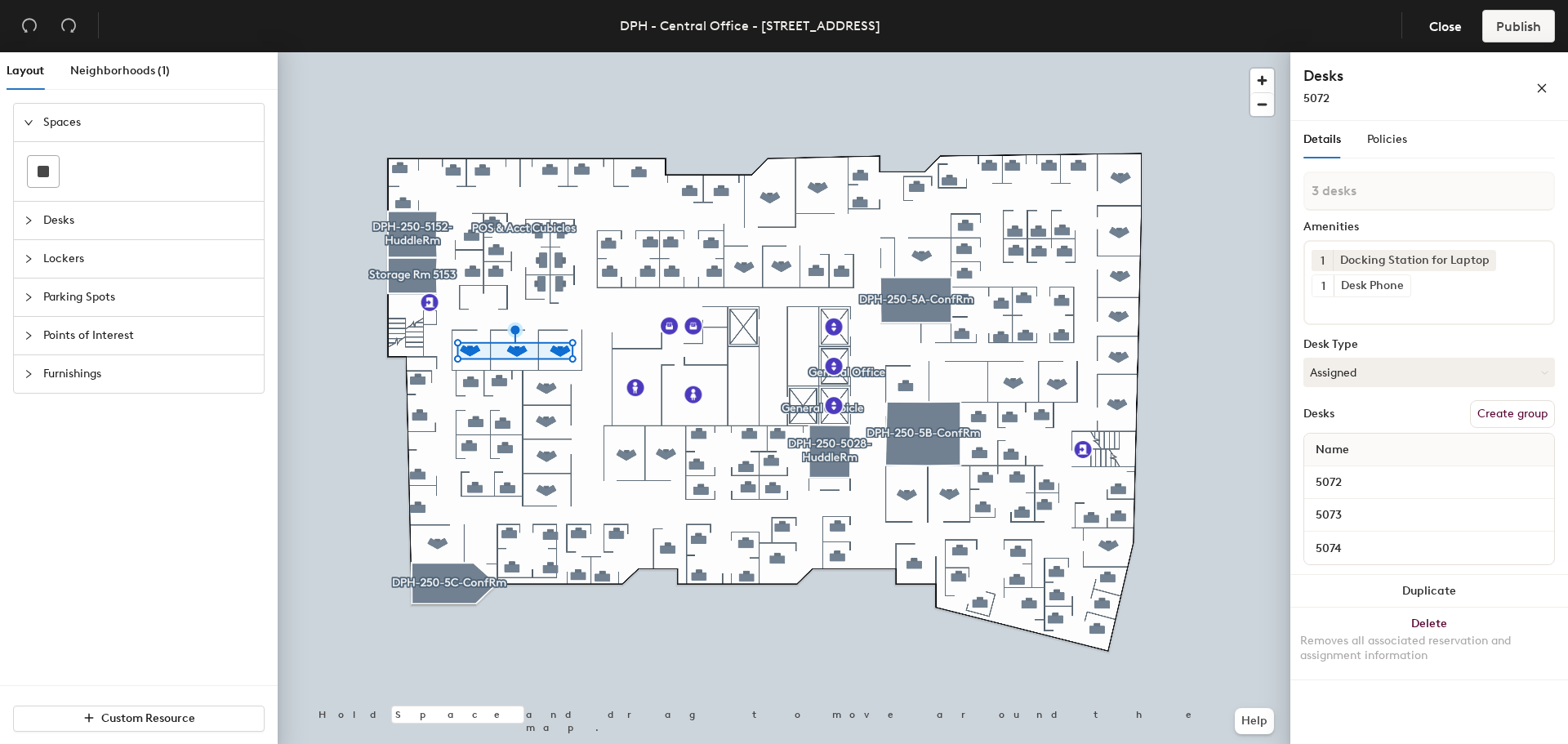
click at [1519, 415] on button "Create group" at bounding box center [1512, 414] width 85 height 28
click at [1124, 176] on div "Layout Neighborhoods (1) Spaces Desks Lockers Parking Spots Points of Interest …" at bounding box center [784, 402] width 1568 height 698
type input "POS & Acct Offices"
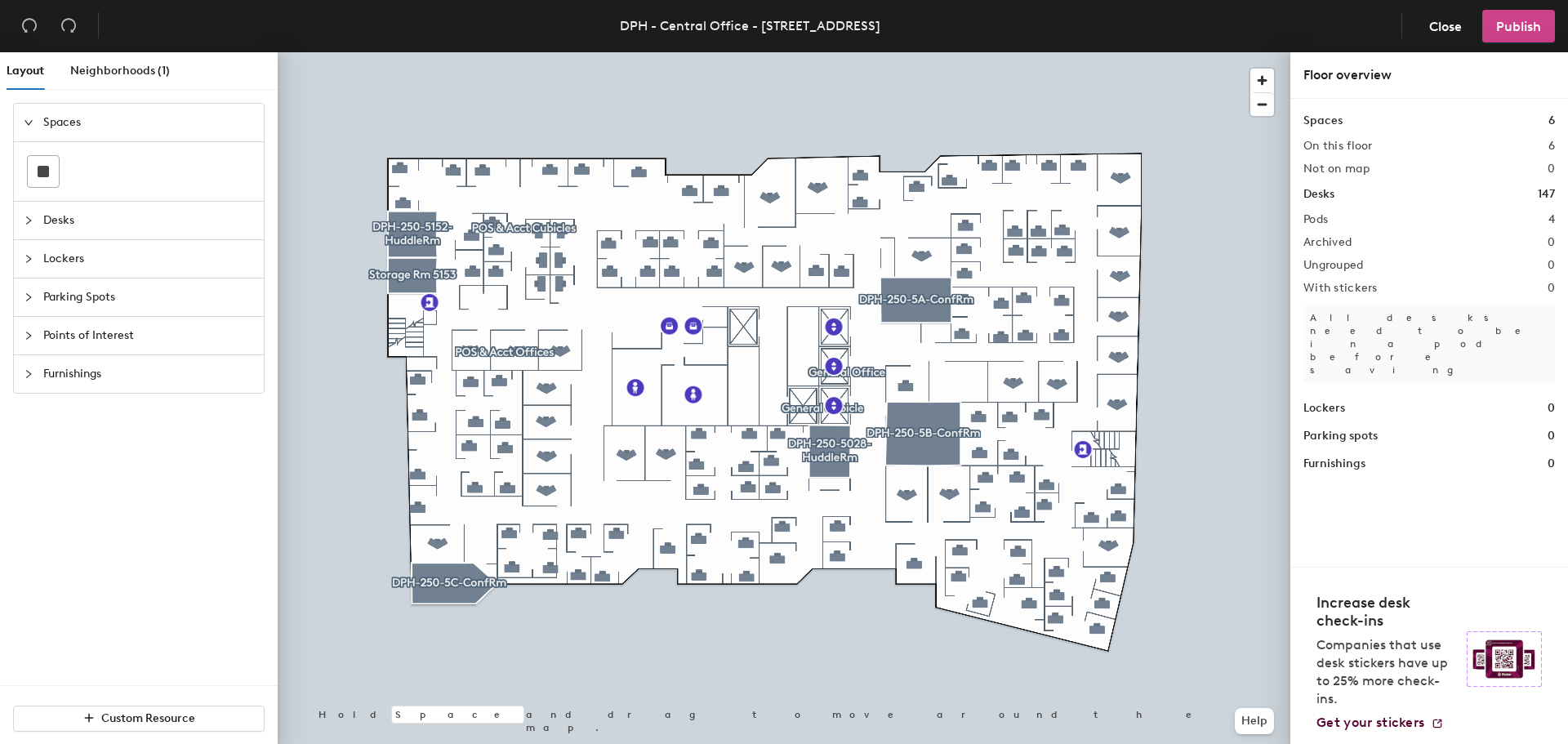
click at [1533, 26] on span "Publish" at bounding box center [1519, 26] width 45 height 16
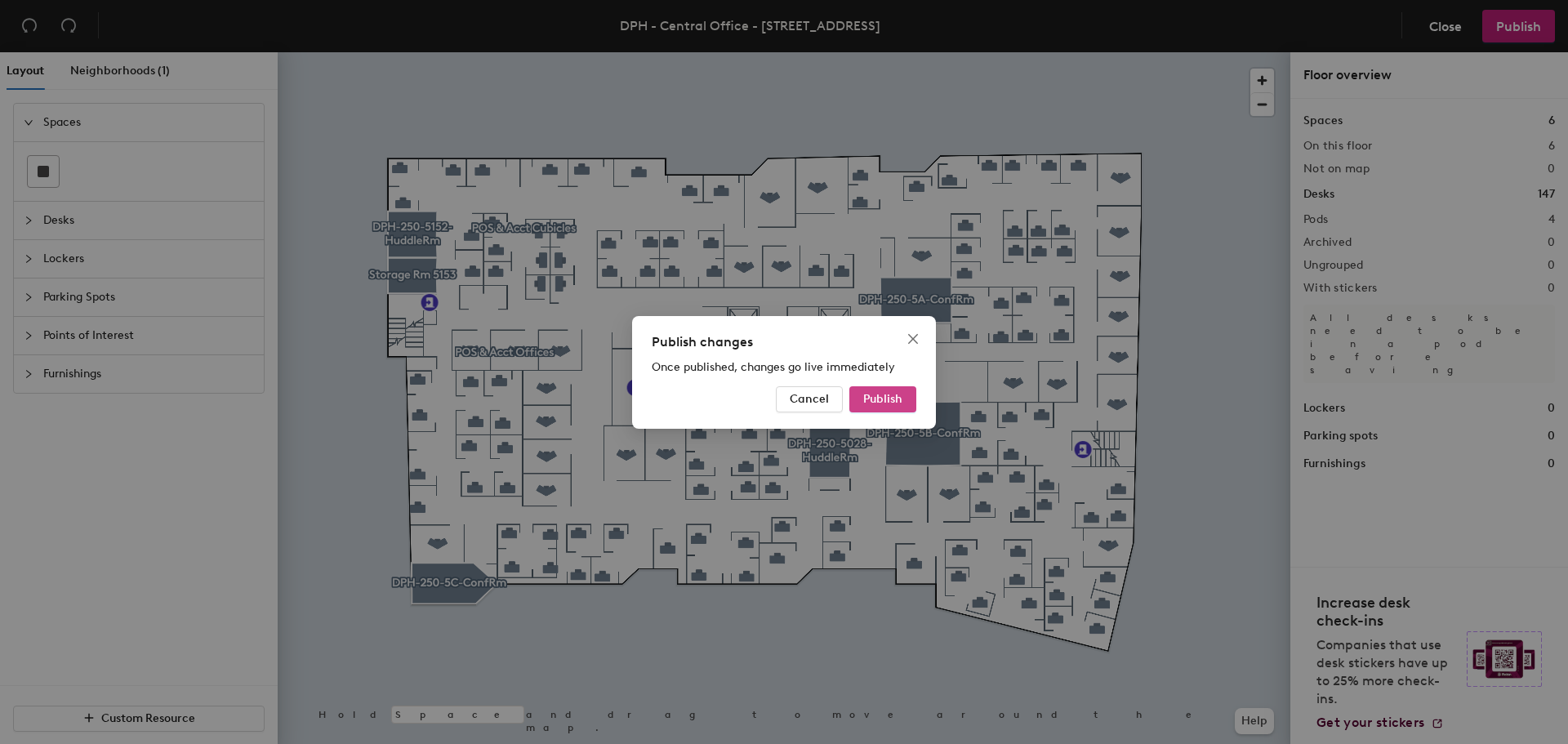
click at [858, 402] on button "Publish" at bounding box center [882, 399] width 67 height 26
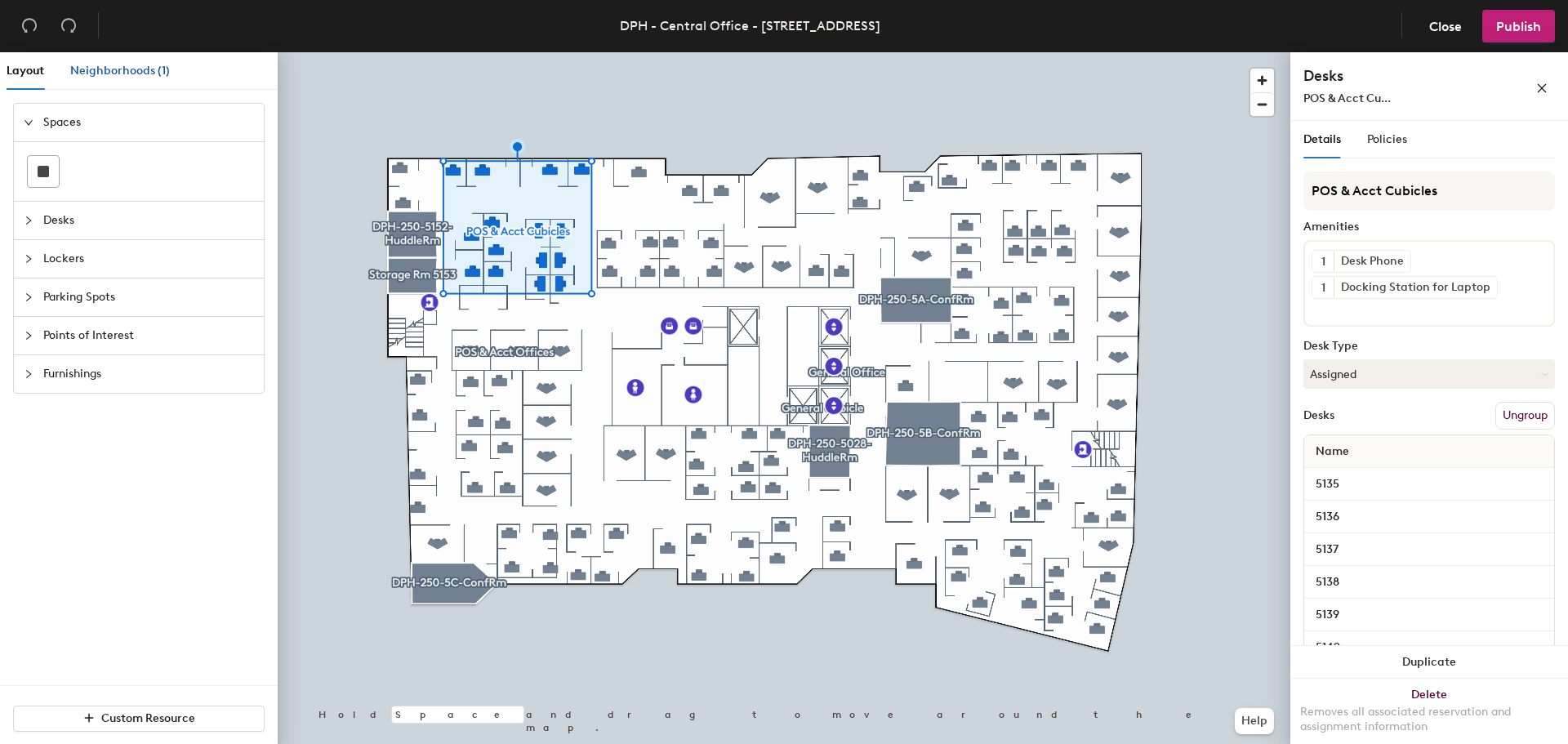
click at [133, 74] on span "Neighborhoods (1)" at bounding box center [119, 70] width 100 height 14
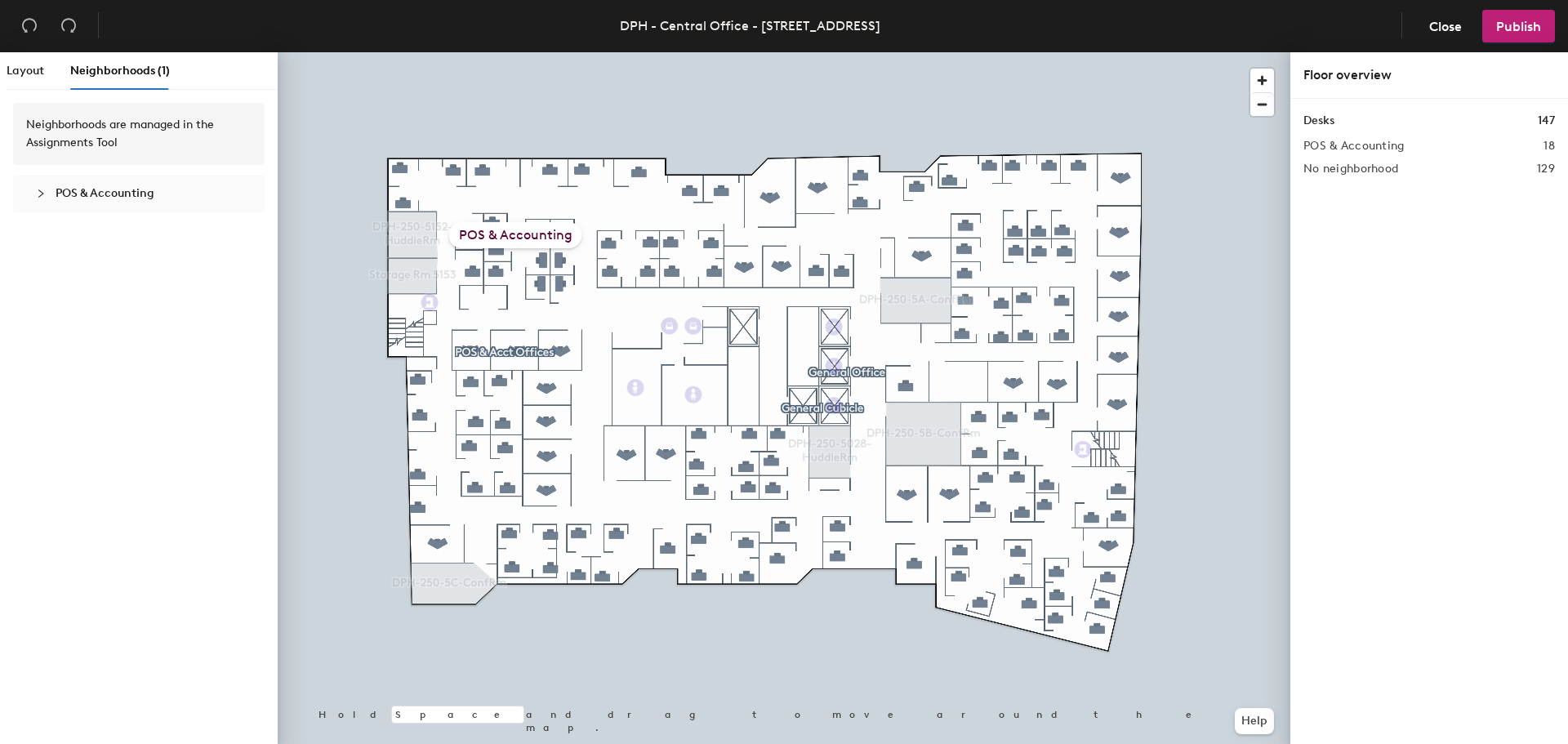
click at [140, 202] on div "POS & Accounting" at bounding box center [139, 193] width 226 height 38
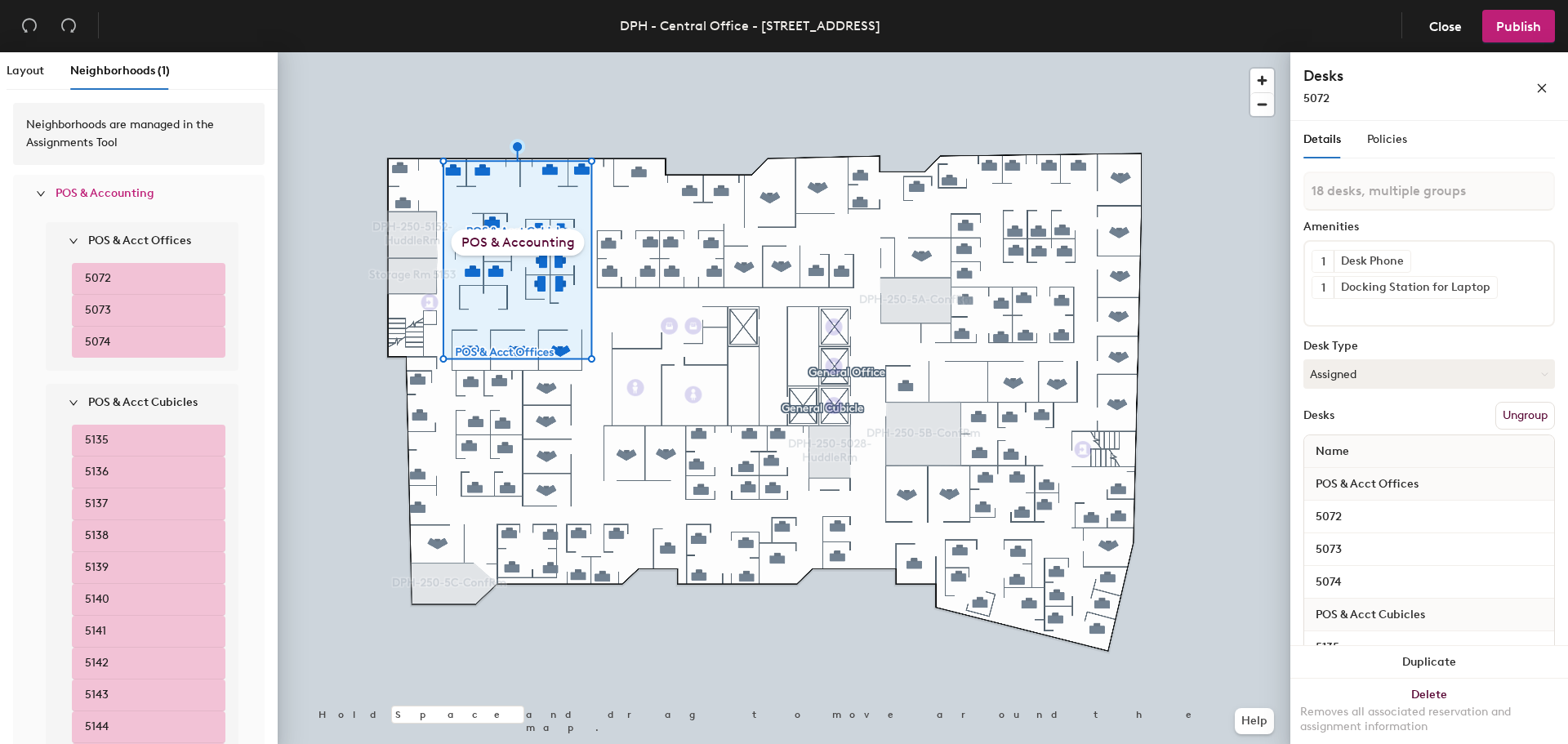
click at [1505, 414] on button "Ungroup" at bounding box center [1525, 416] width 59 height 28
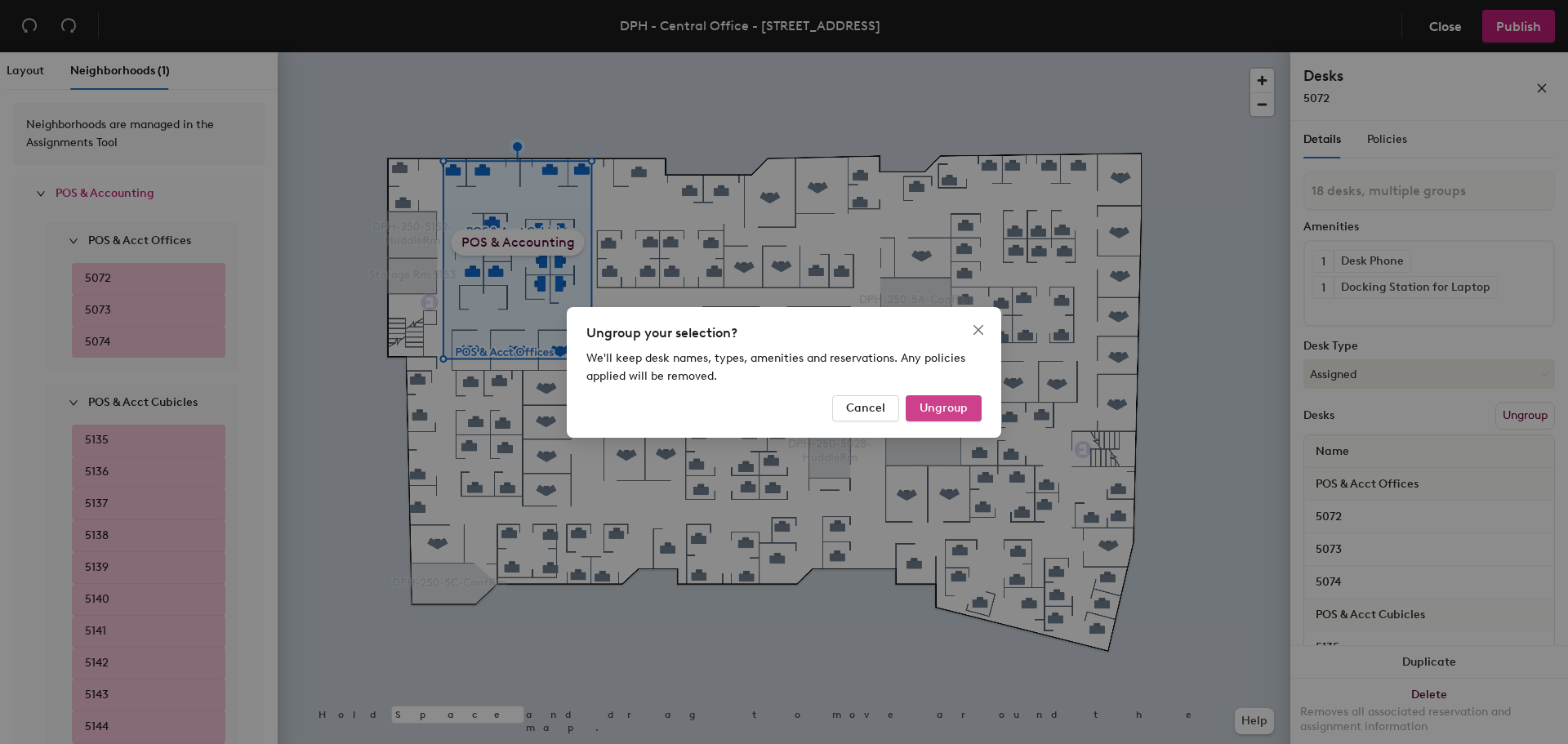
click at [937, 400] on button "Ungroup" at bounding box center [944, 408] width 76 height 26
type input "18 desks"
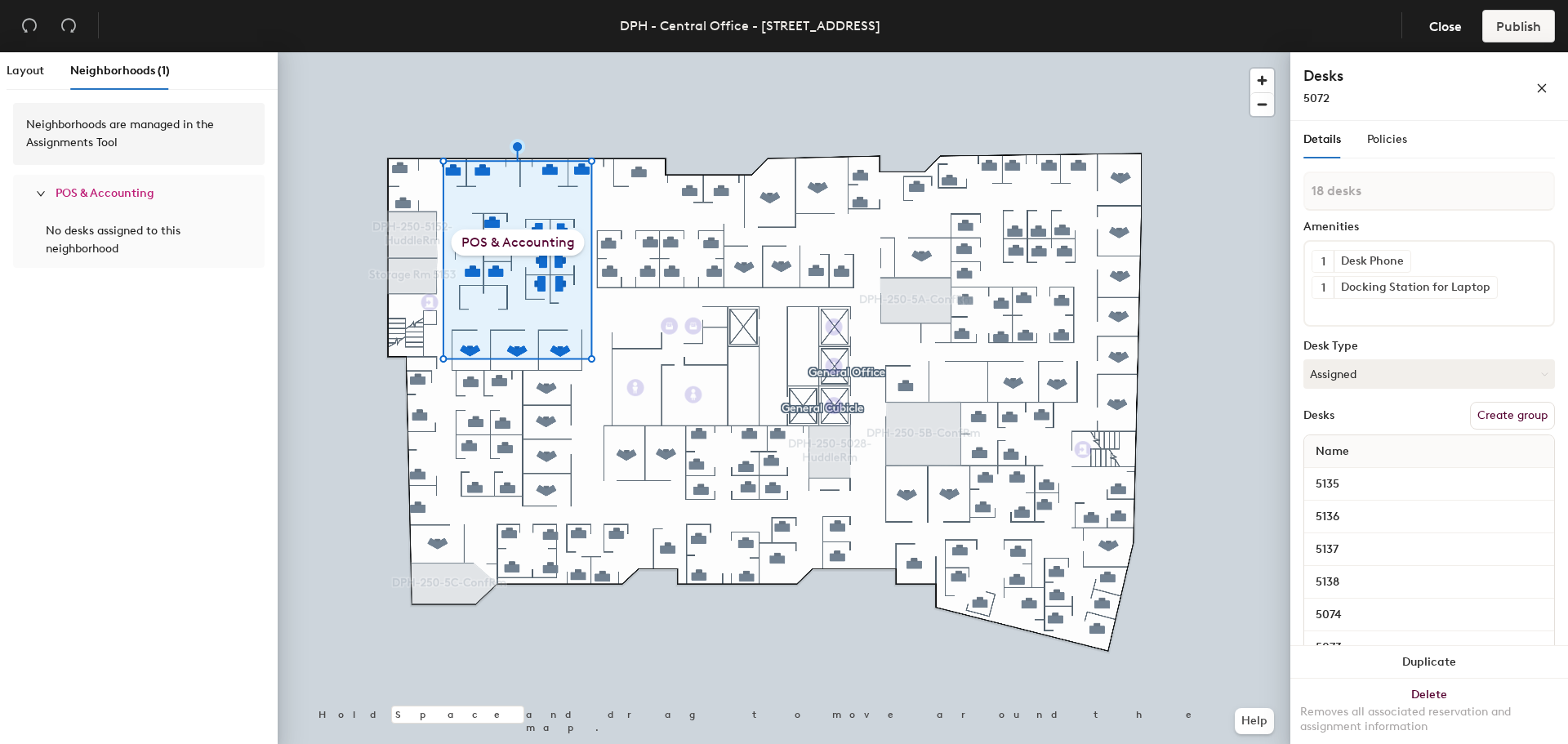
click at [623, 53] on div at bounding box center [784, 53] width 1013 height 0
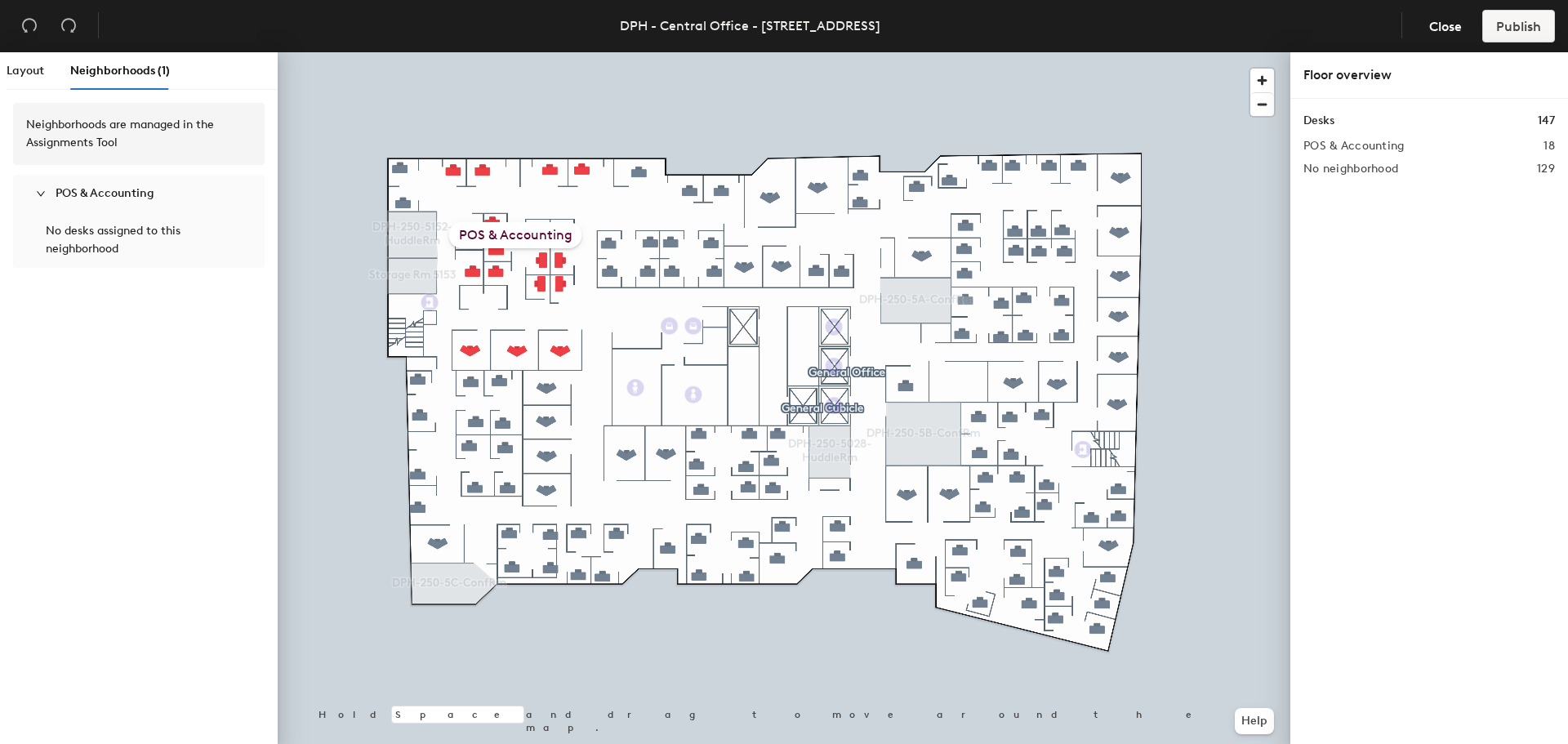
click at [527, 243] on div "POS & Accounting" at bounding box center [516, 235] width 133 height 26
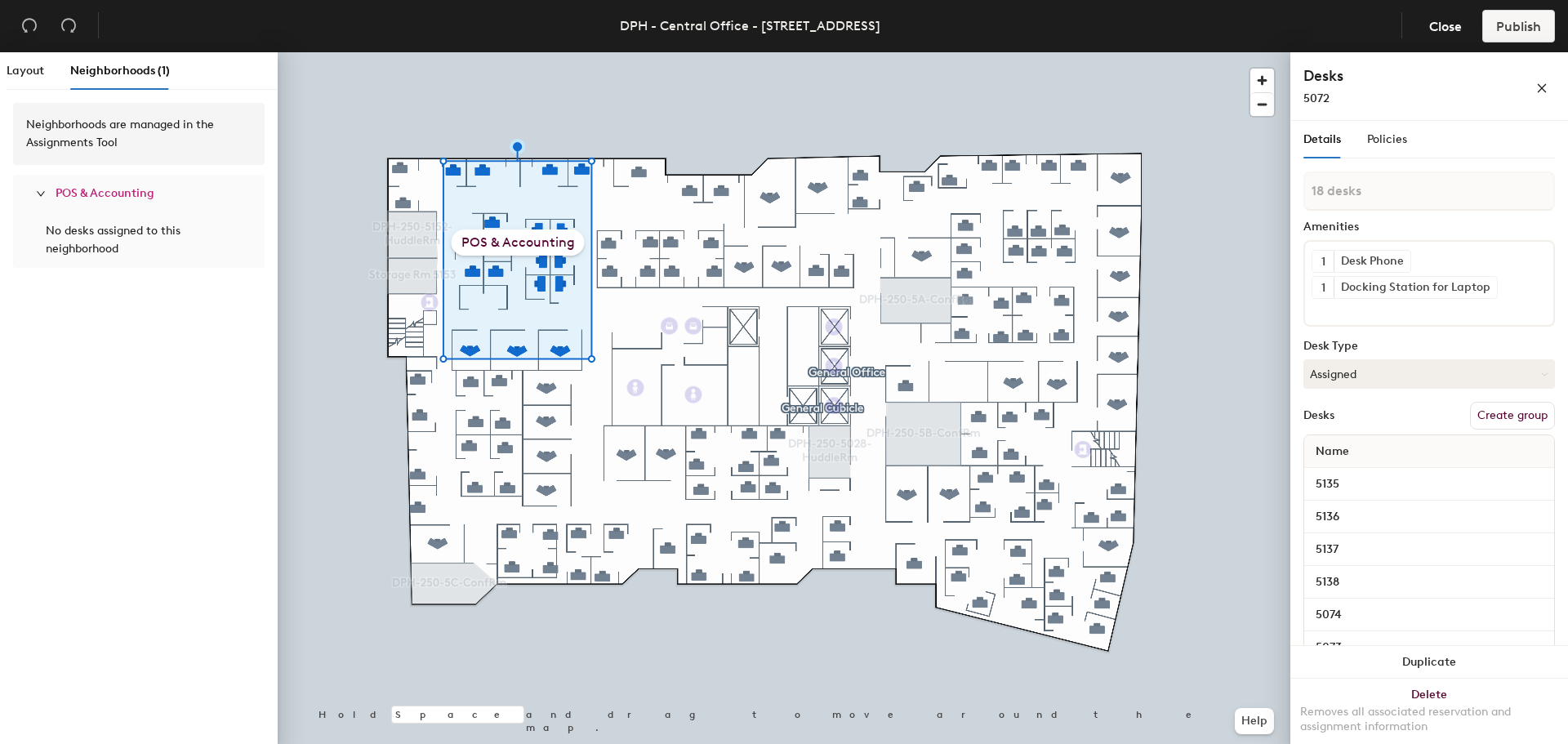
click at [122, 252] on div "No desks assigned to this neighborhood" at bounding box center [139, 240] width 199 height 36
click at [98, 194] on span "POS & Accounting" at bounding box center [105, 193] width 99 height 14
click at [98, 188] on span "POS & Accounting" at bounding box center [105, 193] width 99 height 14
click at [103, 146] on div "Neighborhoods are managed in the Assignments Tool" at bounding box center [139, 134] width 226 height 36
click at [95, 188] on span "POS & Accounting" at bounding box center [105, 193] width 99 height 14
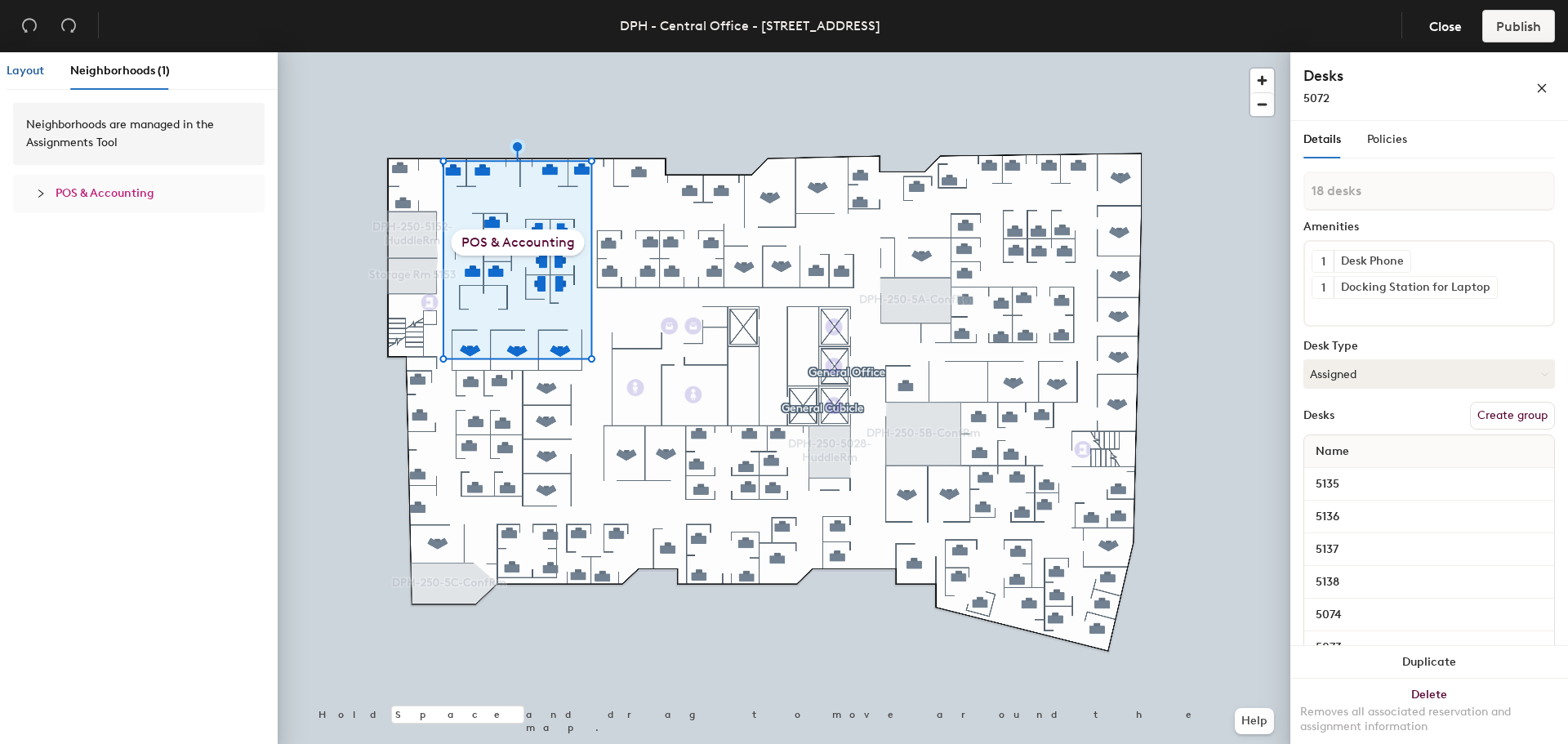
click at [31, 71] on span "Layout" at bounding box center [26, 70] width 38 height 14
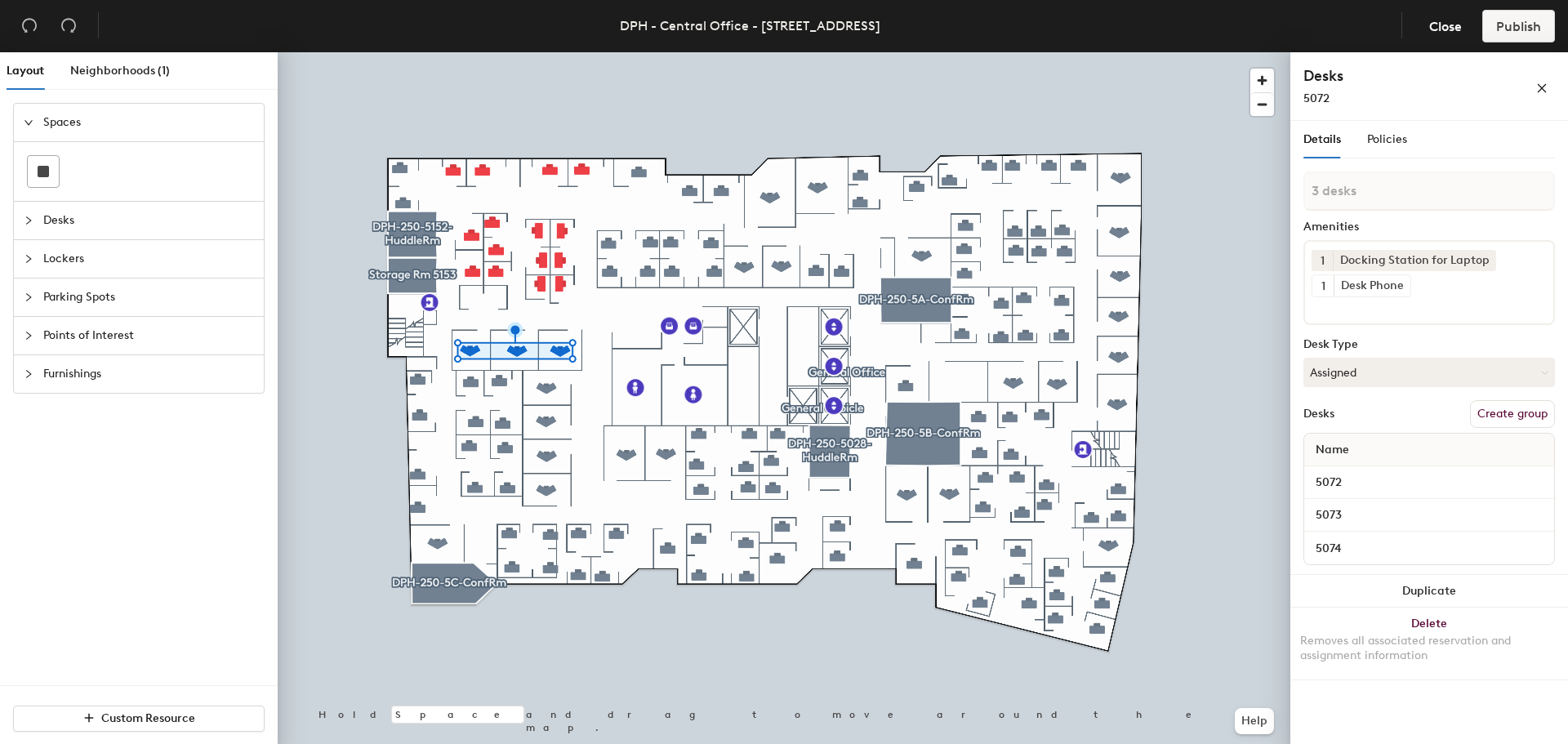
click at [1514, 417] on button "Create group" at bounding box center [1512, 414] width 85 height 28
type input "P"
click at [1342, 193] on input "ACCT & POS Offices" at bounding box center [1430, 191] width 252 height 40
type input "Acct & POS Offices"
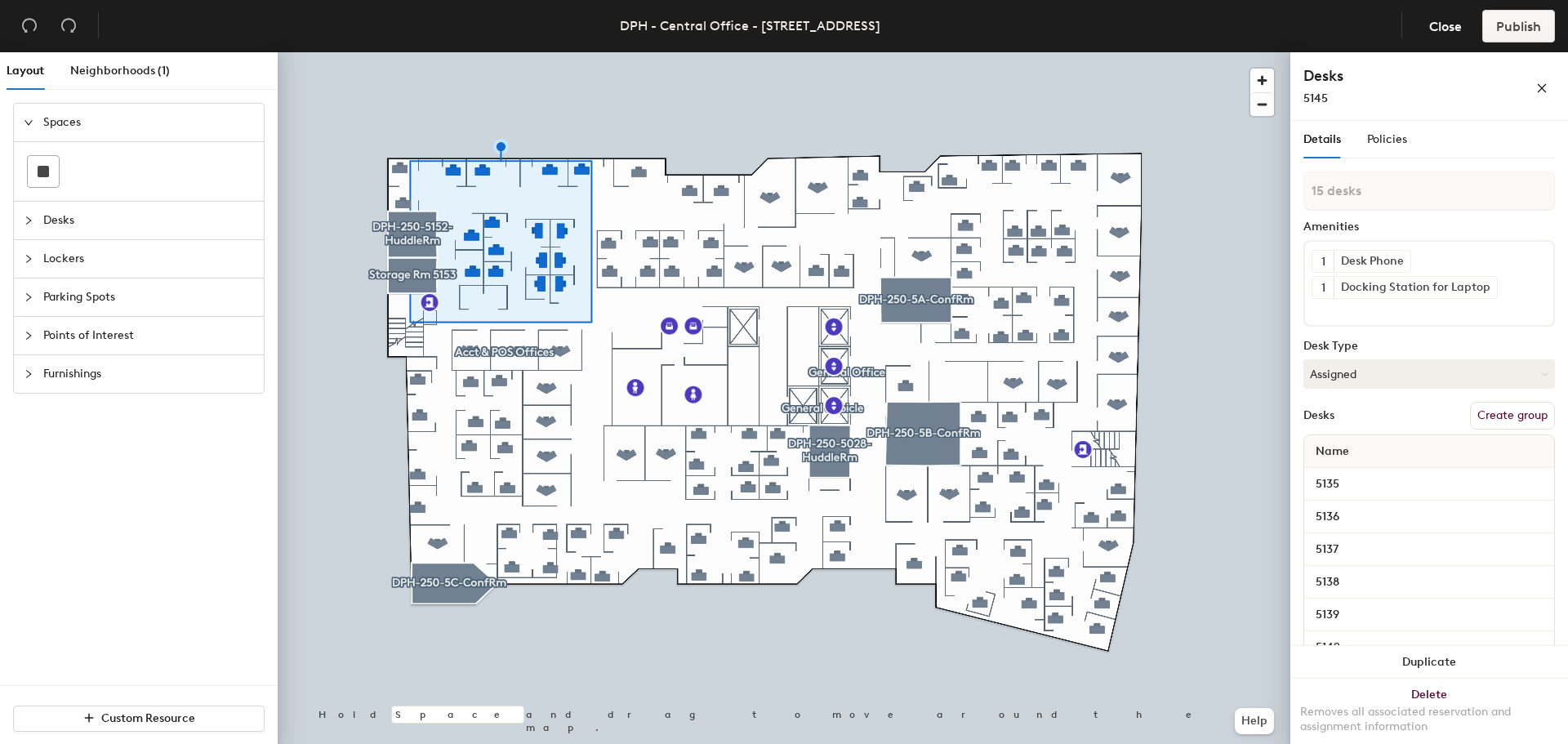
click at [1501, 415] on button "Create group" at bounding box center [1512, 416] width 85 height 28
click at [1252, 198] on div "Layout Neighborhoods (1) Spaces Desks Lockers Parking Spots Points of Interest …" at bounding box center [784, 402] width 1568 height 698
type input "Acct & POS Cubicles"
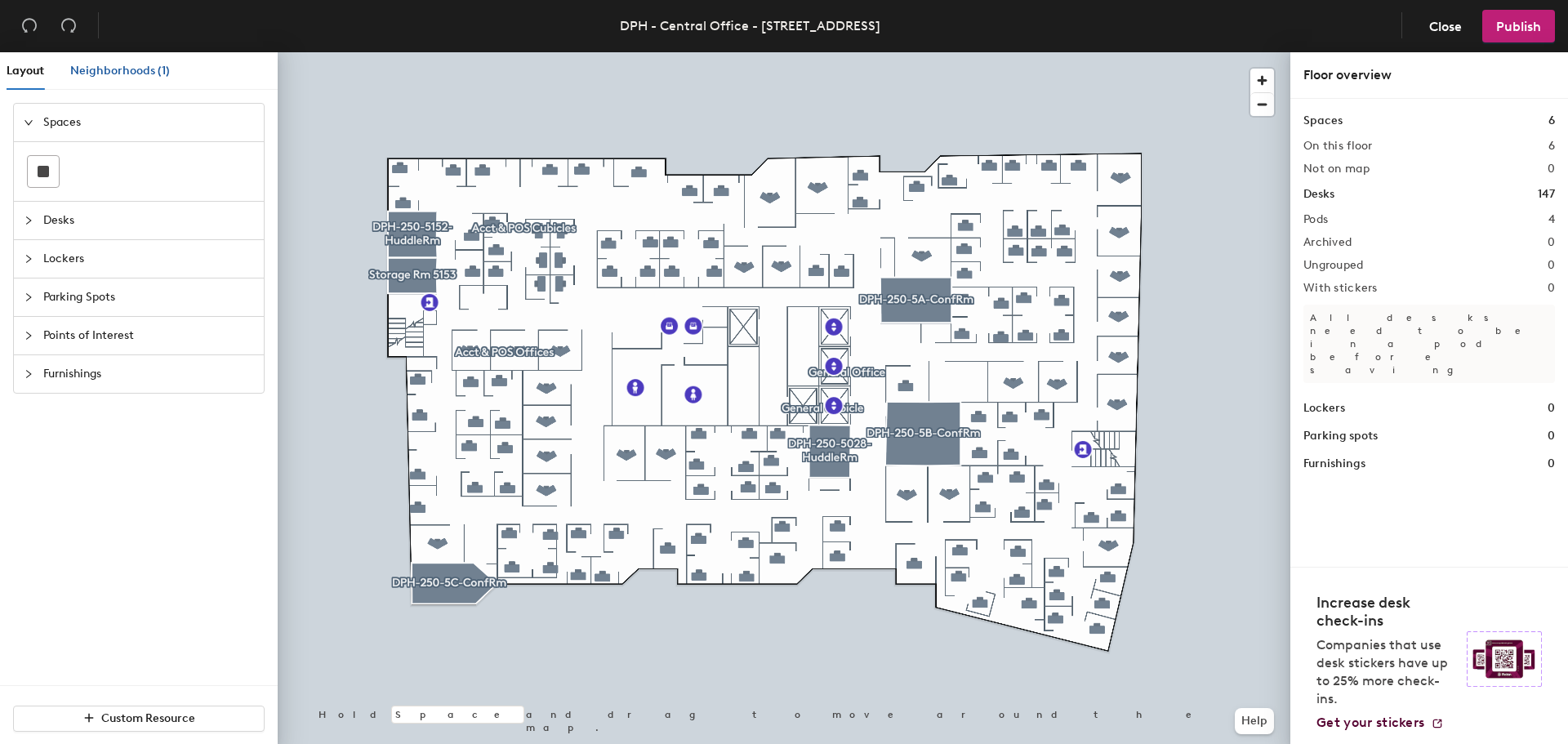
click at [117, 70] on span "Neighborhoods (1)" at bounding box center [119, 70] width 100 height 14
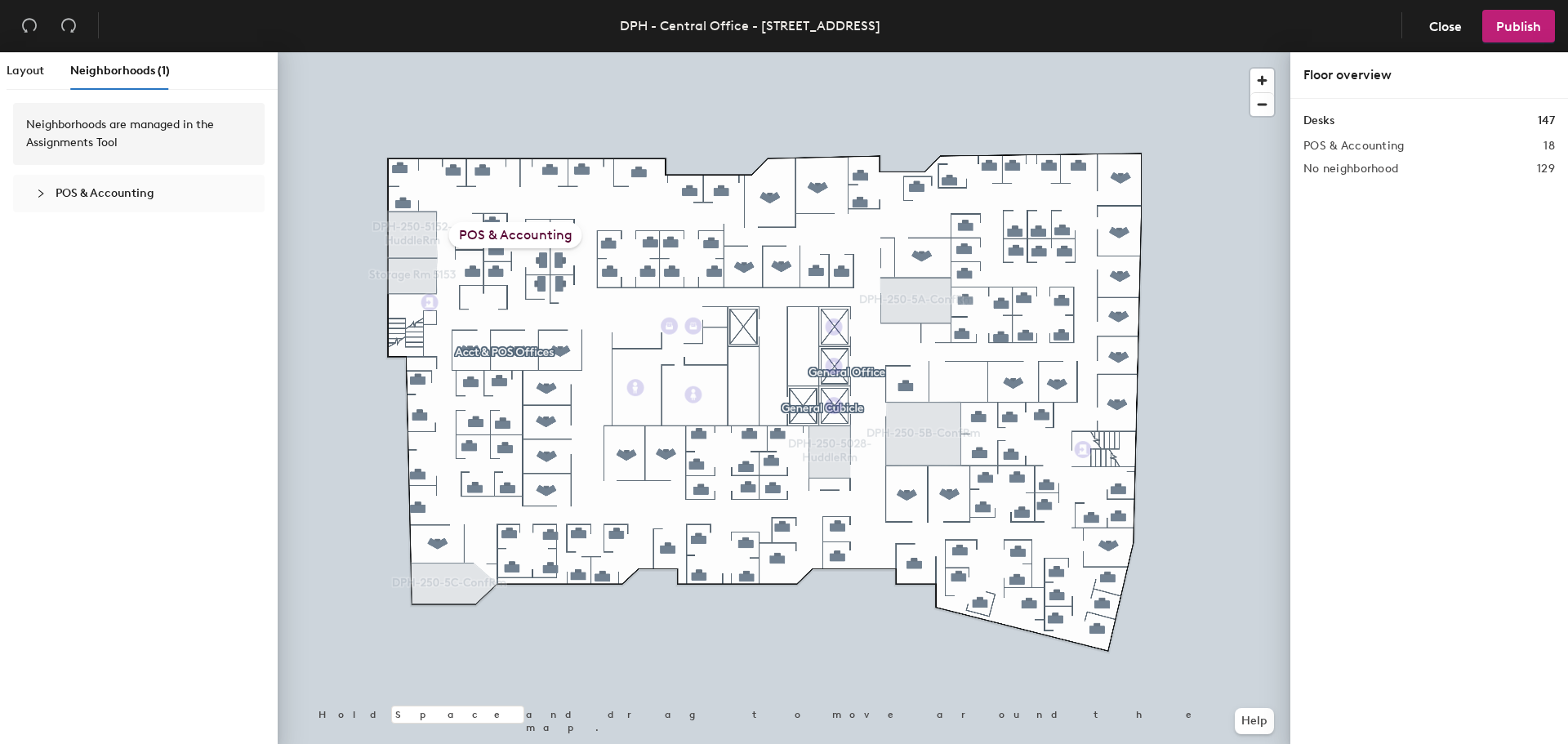
click at [126, 195] on span "POS & Accounting" at bounding box center [105, 193] width 99 height 14
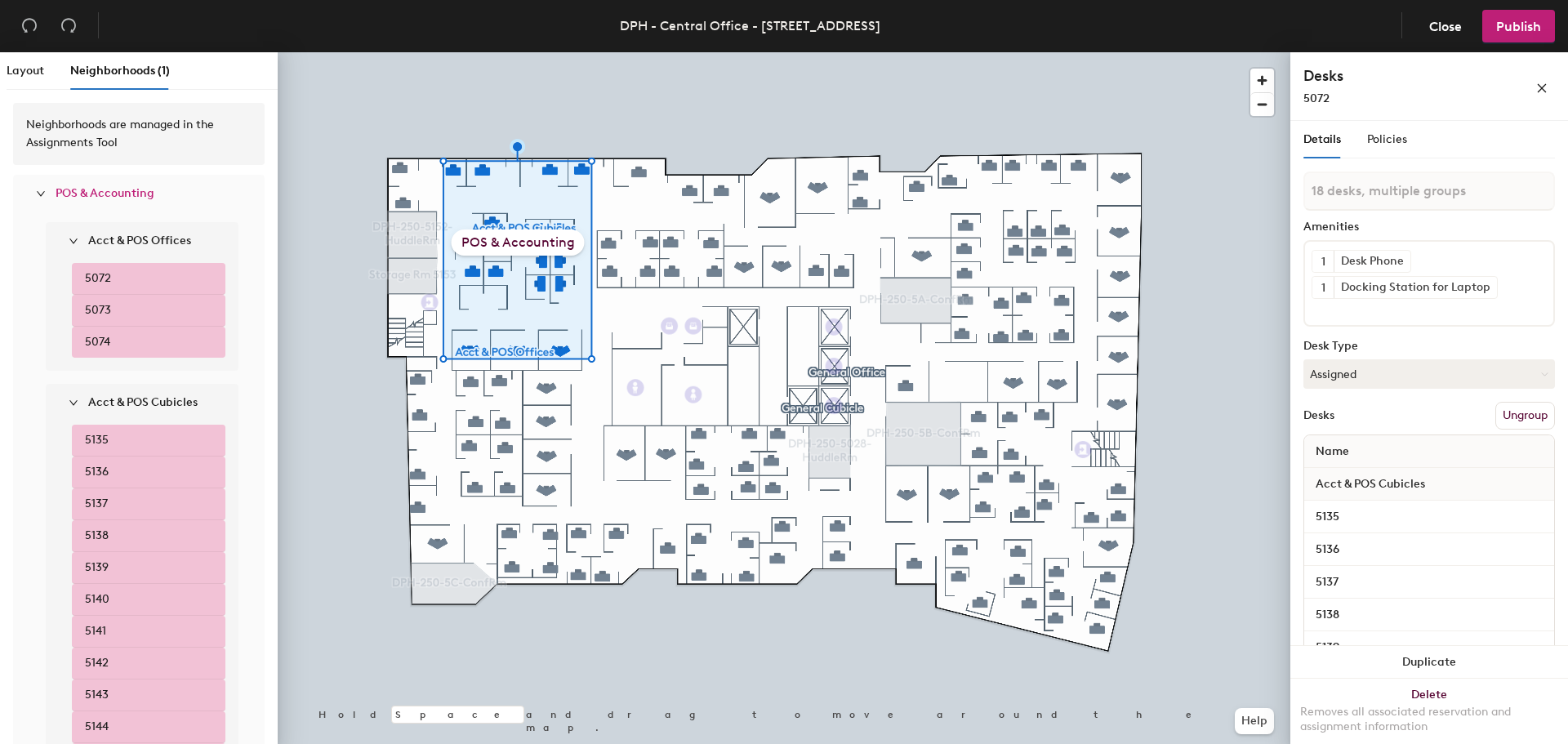
click at [106, 243] on strong "Acct & POS Offices" at bounding box center [139, 240] width 103 height 14
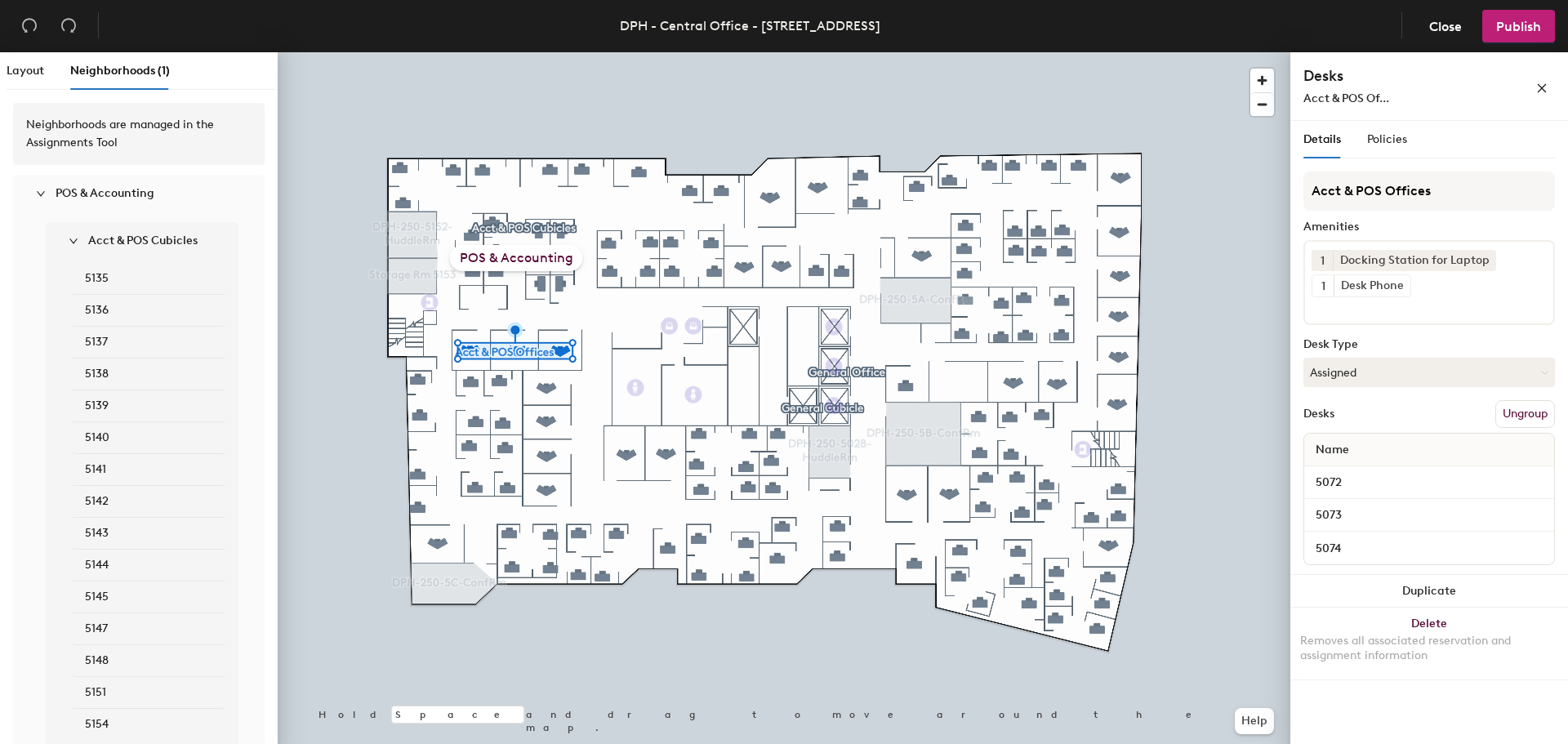
click at [132, 238] on strong "Acct & POS Cubicles" at bounding box center [142, 240] width 109 height 14
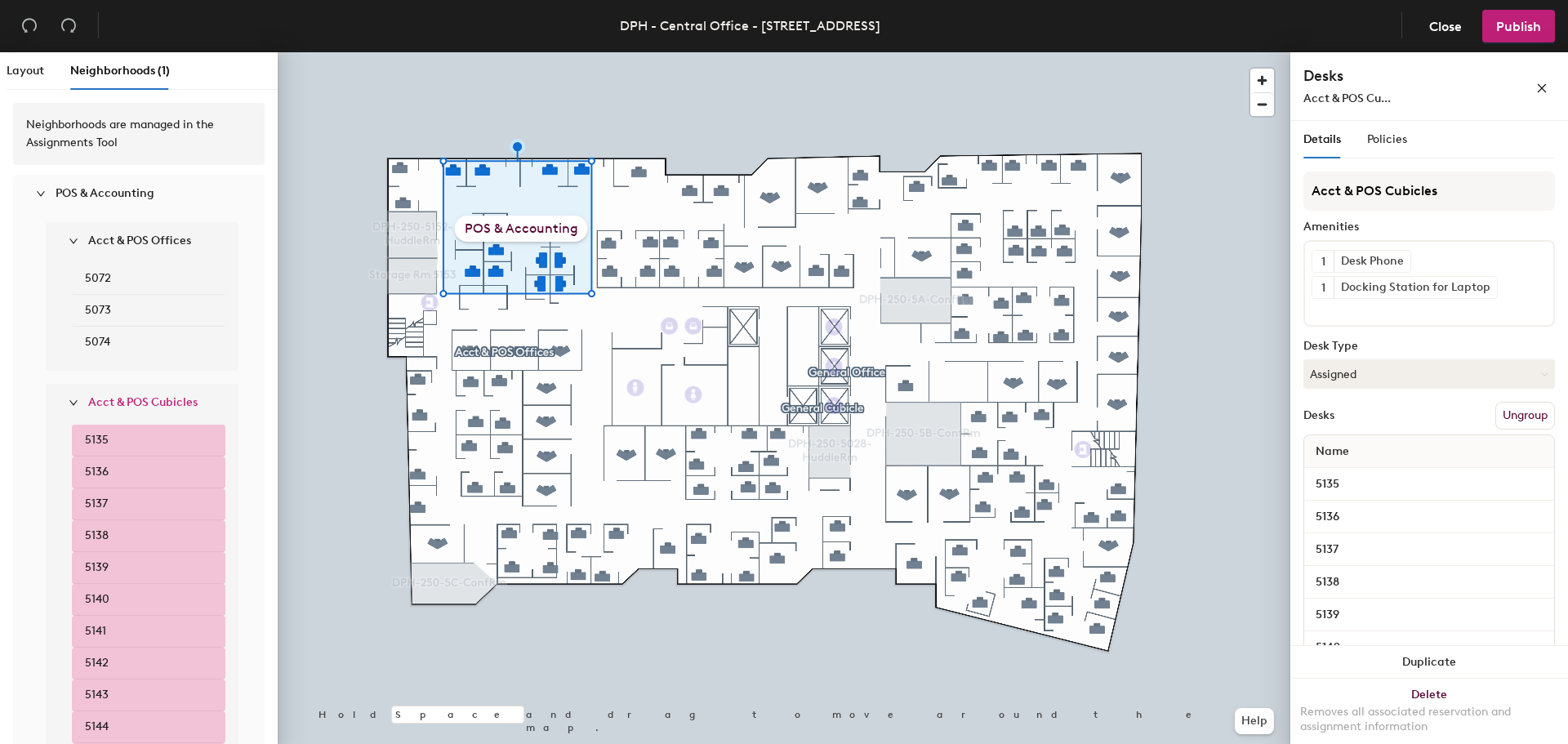
click at [116, 284] on li "5072" at bounding box center [148, 279] width 154 height 32
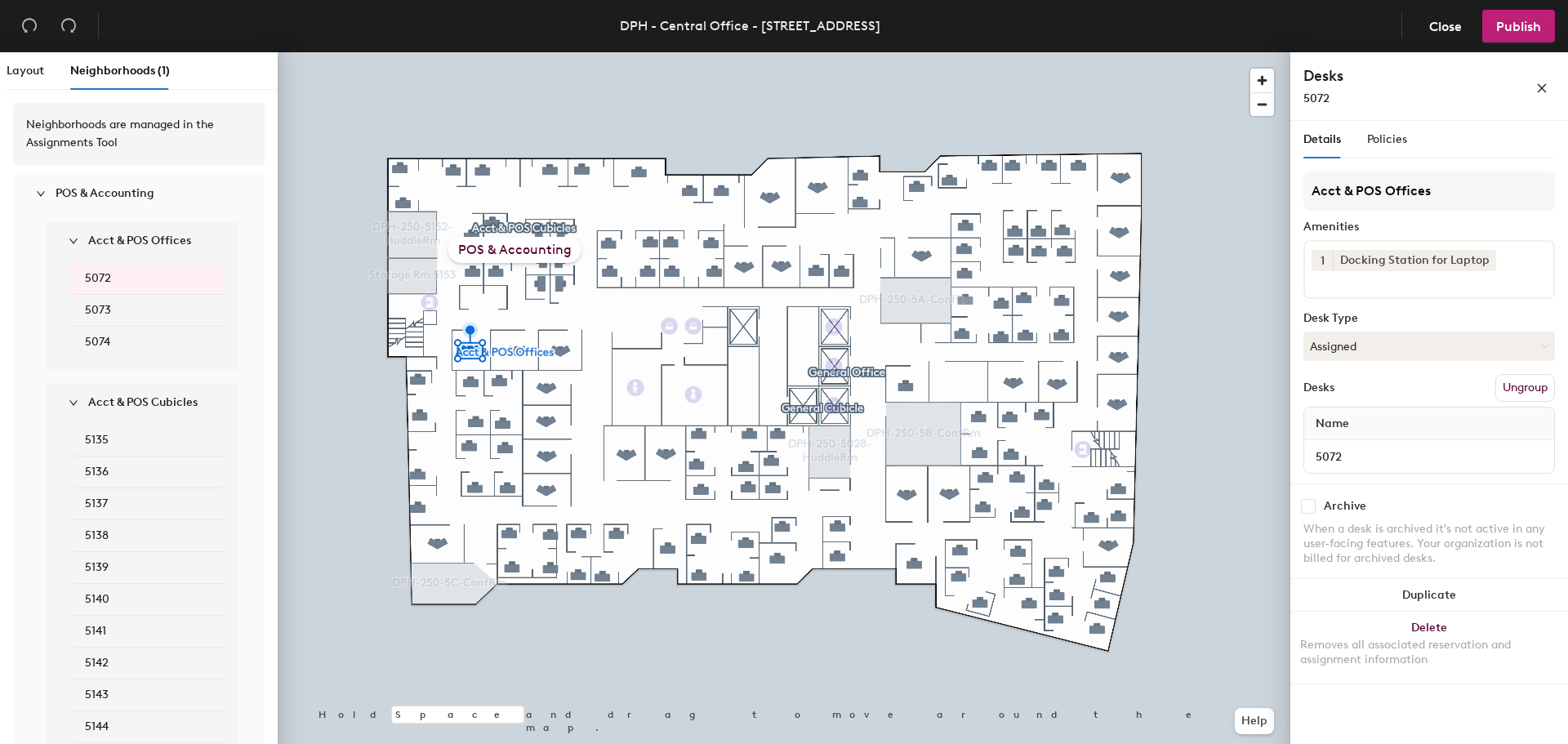
click at [135, 305] on li "5073" at bounding box center [148, 310] width 154 height 32
click at [128, 323] on li "5073" at bounding box center [148, 310] width 154 height 32
click at [253, 159] on div "Neighborhoods are managed in the Assignments Tool POS & Accounting Acct & POS O…" at bounding box center [138, 523] width 277 height 867
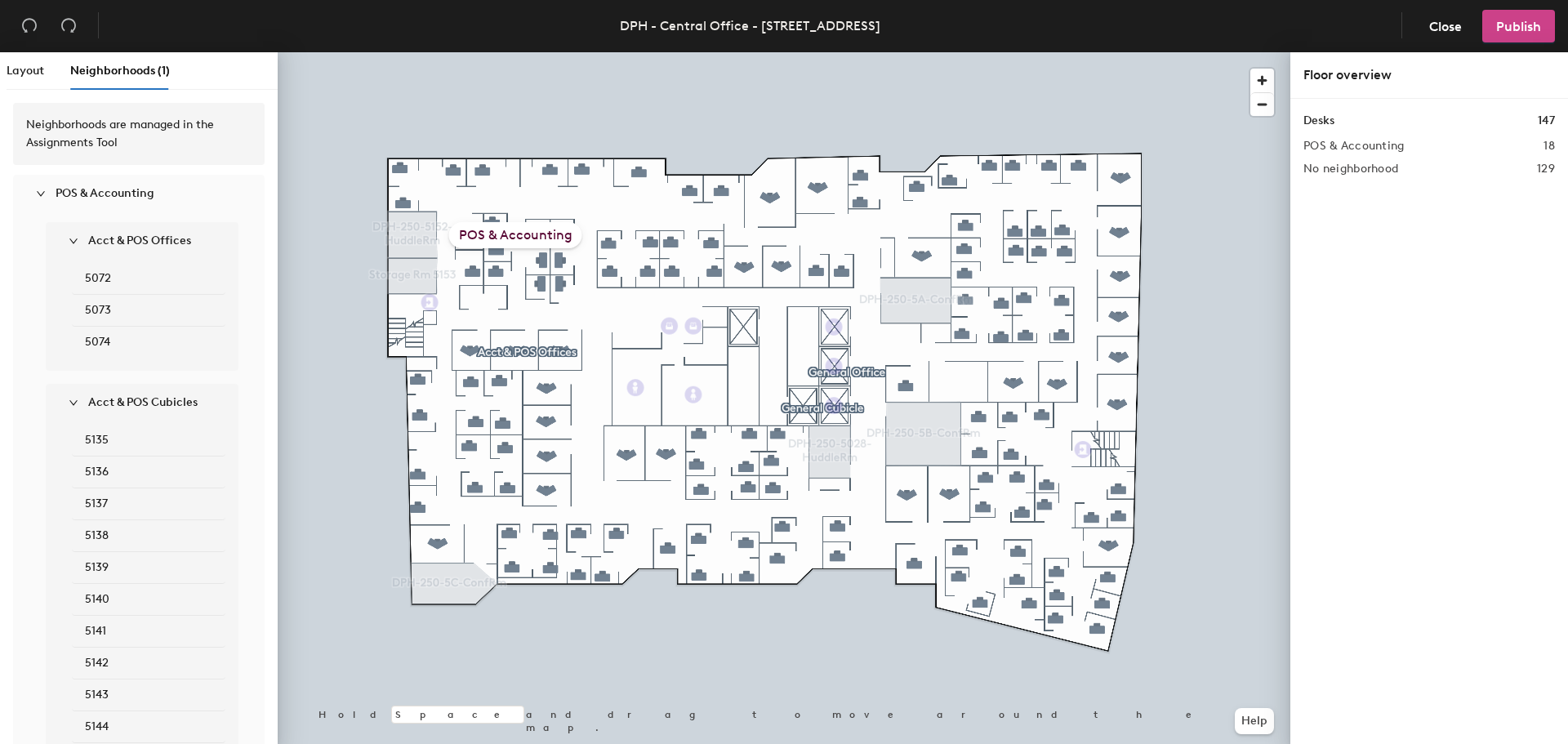
click at [1525, 27] on span "Publish" at bounding box center [1519, 26] width 45 height 16
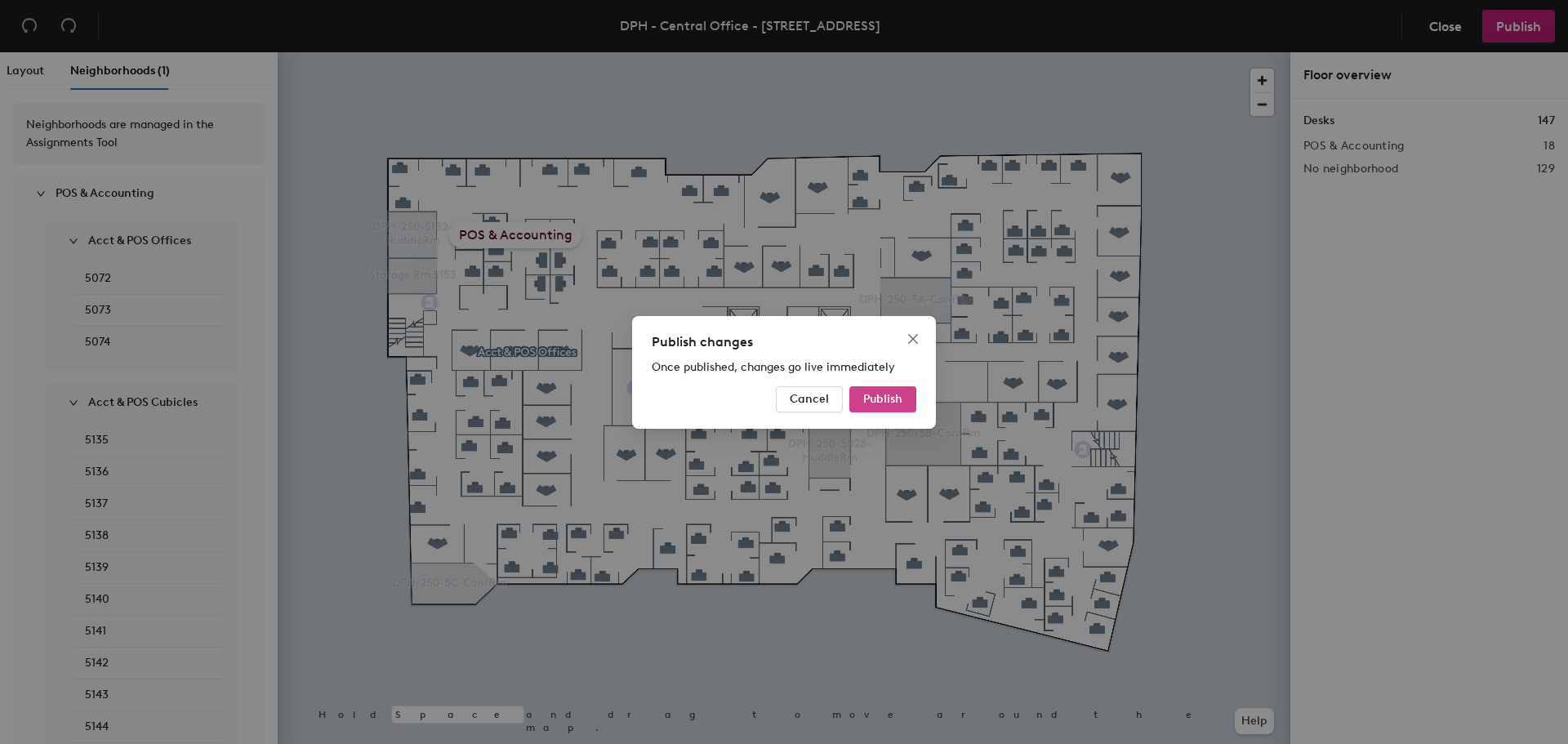
click at [907, 394] on button "Publish" at bounding box center [882, 399] width 67 height 26
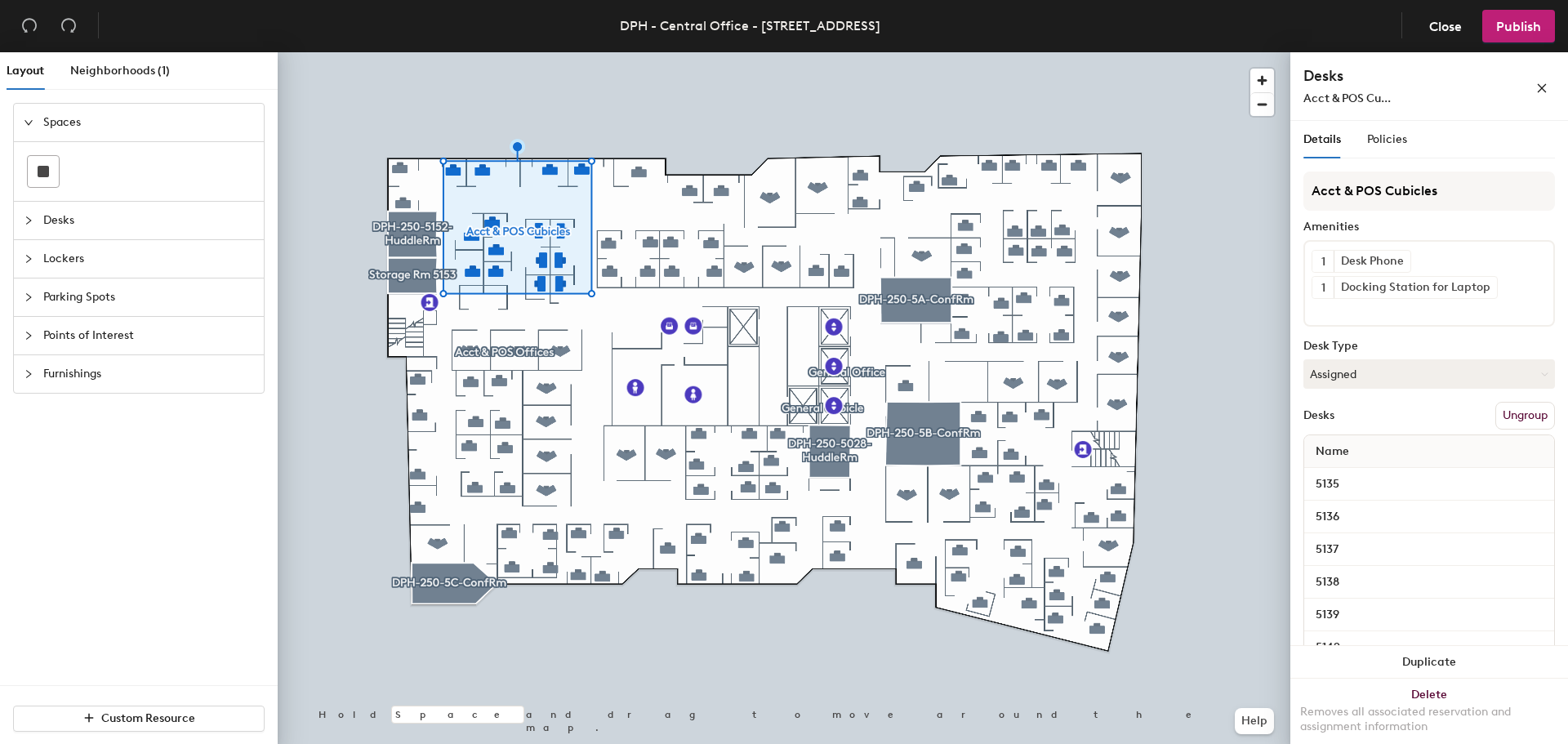
click at [1407, 143] on div "Details Policies" at bounding box center [1430, 140] width 252 height 38
click at [1382, 128] on div "Policies" at bounding box center [1387, 140] width 40 height 38
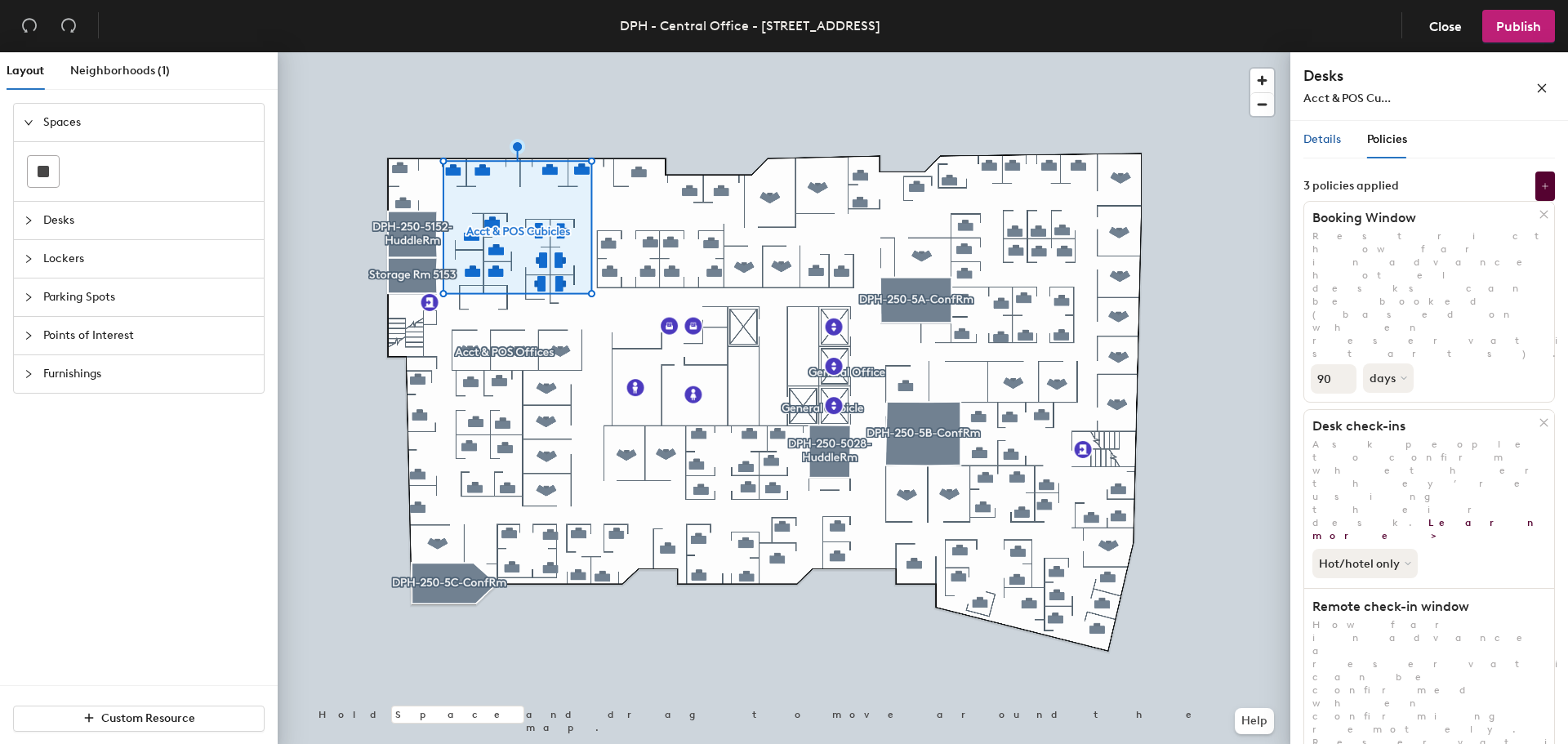
click at [1324, 132] on div "Details" at bounding box center [1323, 140] width 38 height 18
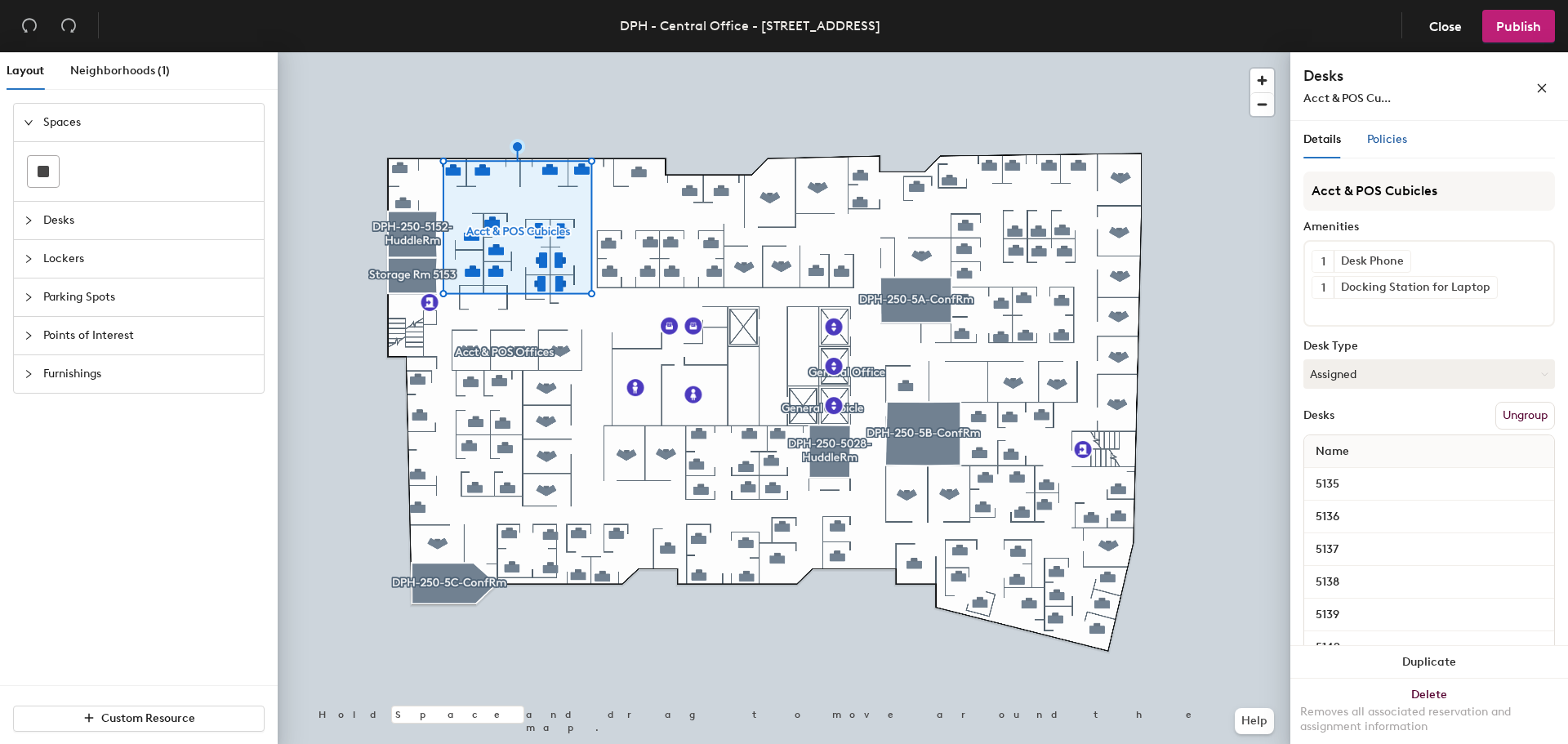
click at [1404, 142] on span "Policies" at bounding box center [1387, 139] width 40 height 14
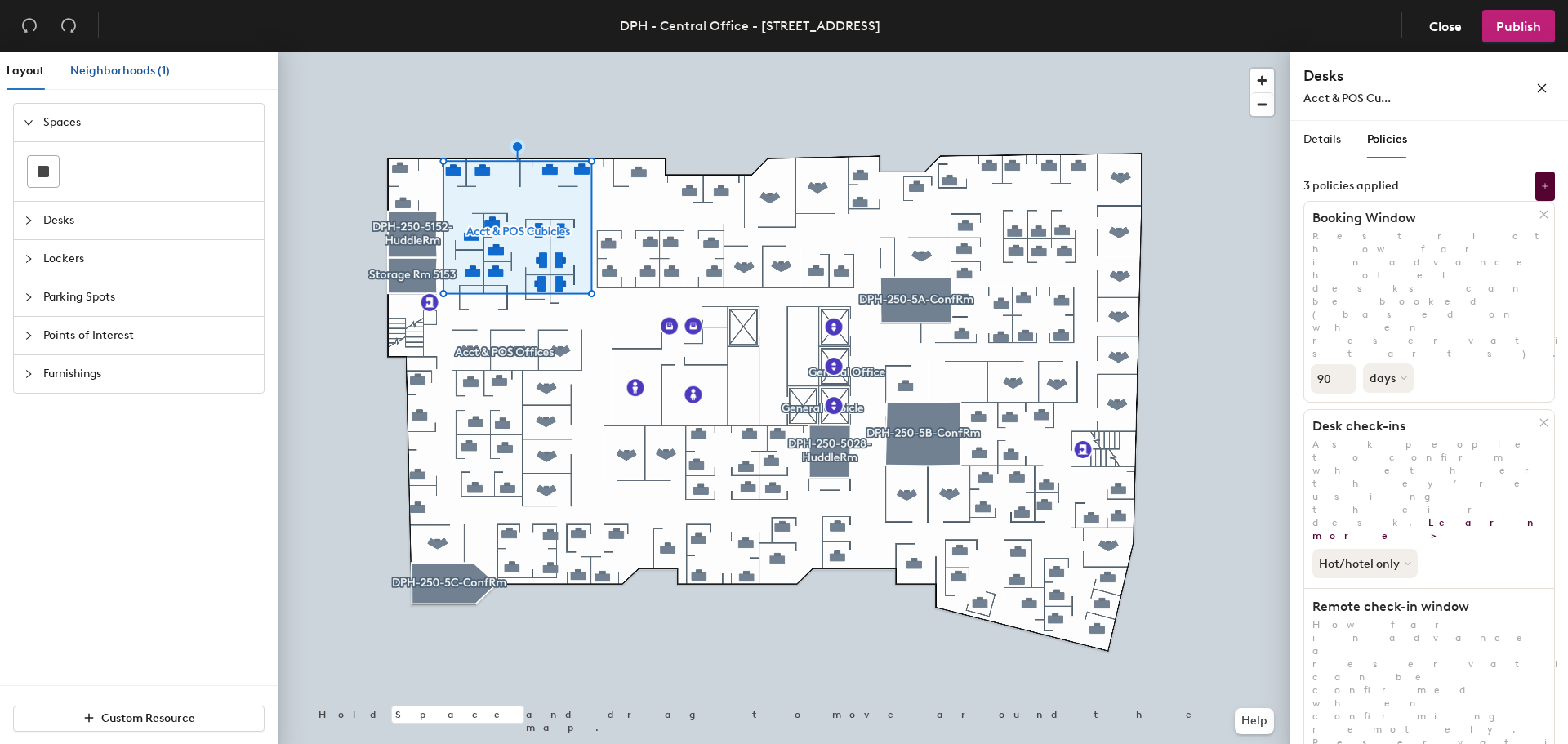
click at [95, 64] on span "Neighborhoods (1)" at bounding box center [119, 70] width 100 height 14
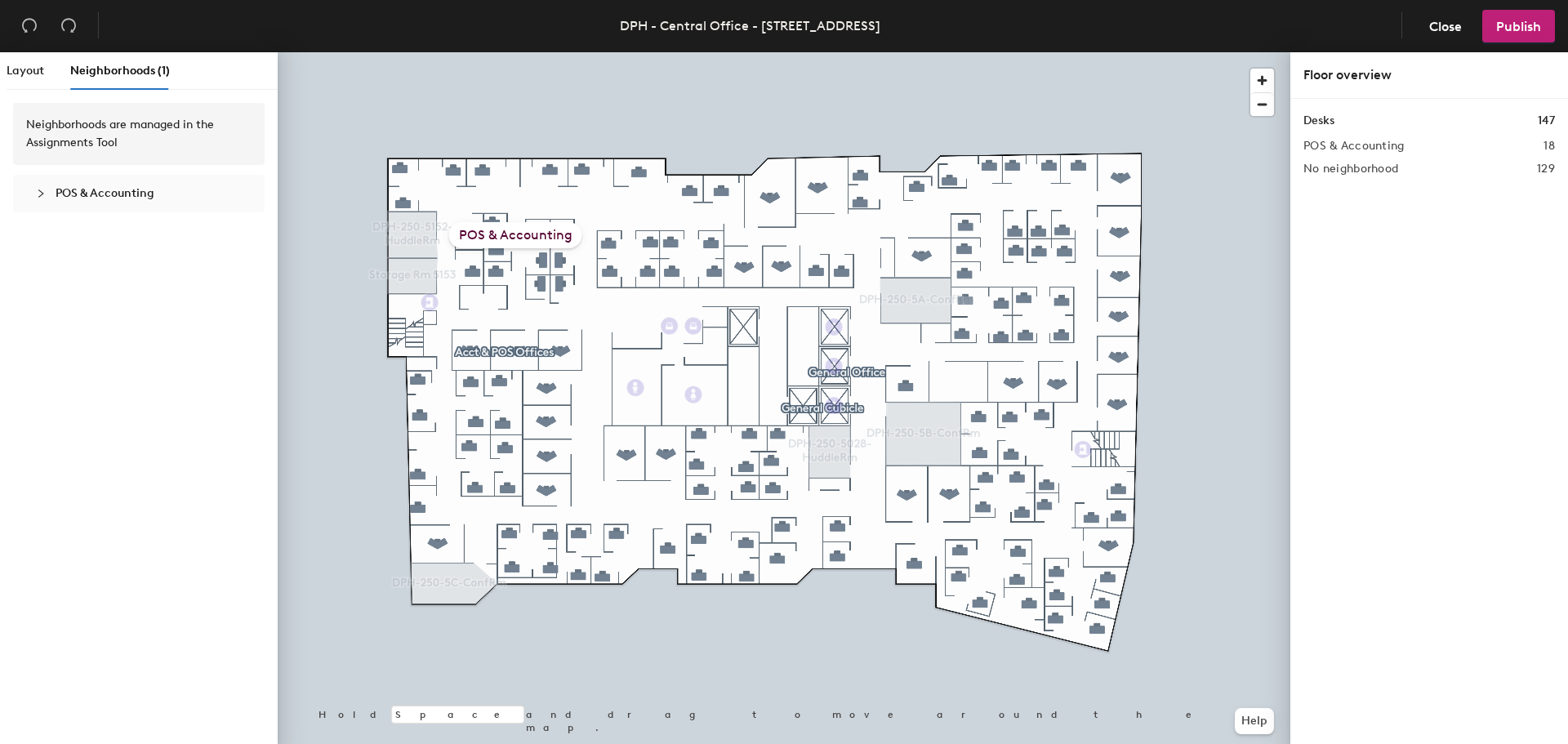
click at [126, 189] on span "POS & Accounting" at bounding box center [105, 193] width 99 height 14
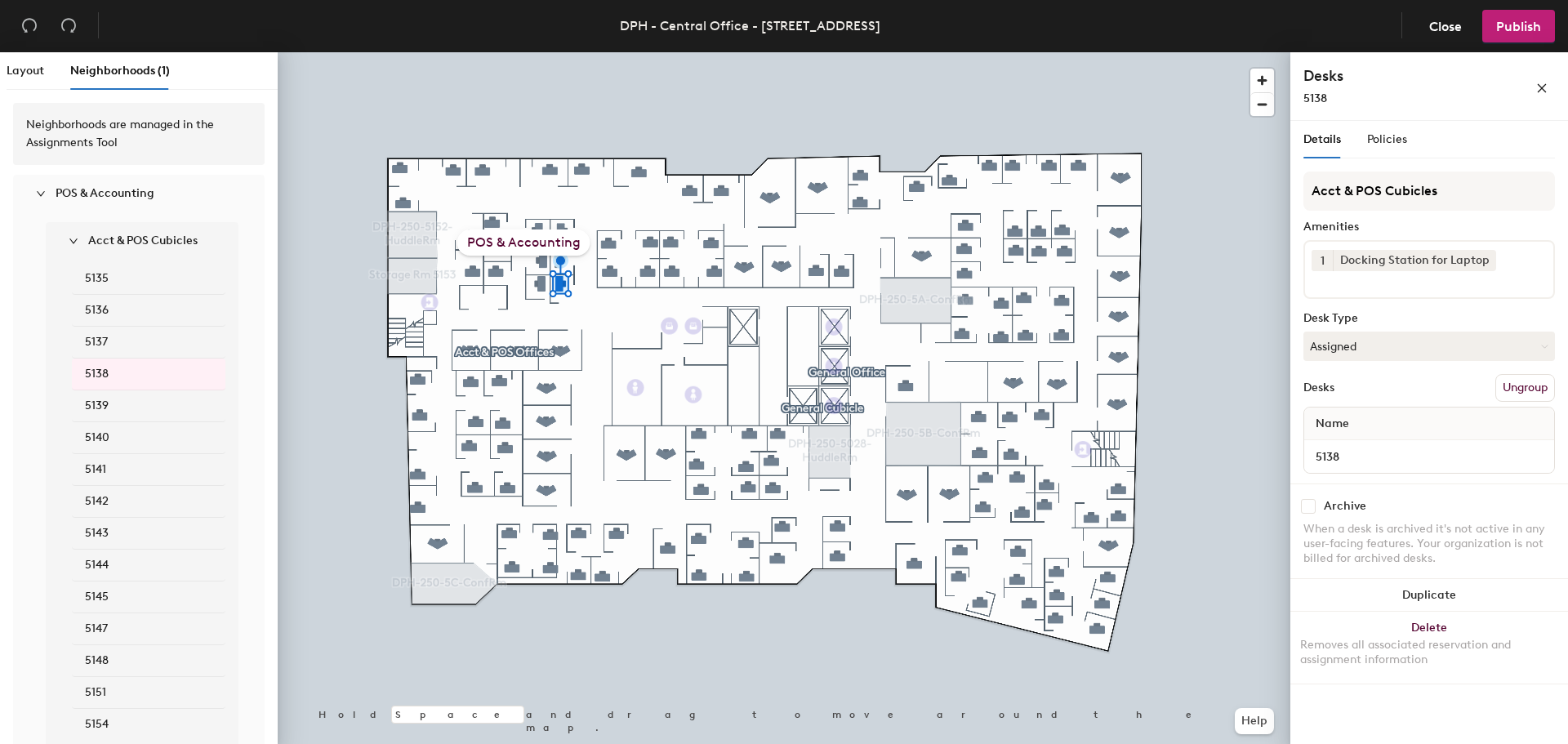
click at [40, 190] on icon "expanded" at bounding box center [41, 193] width 10 height 10
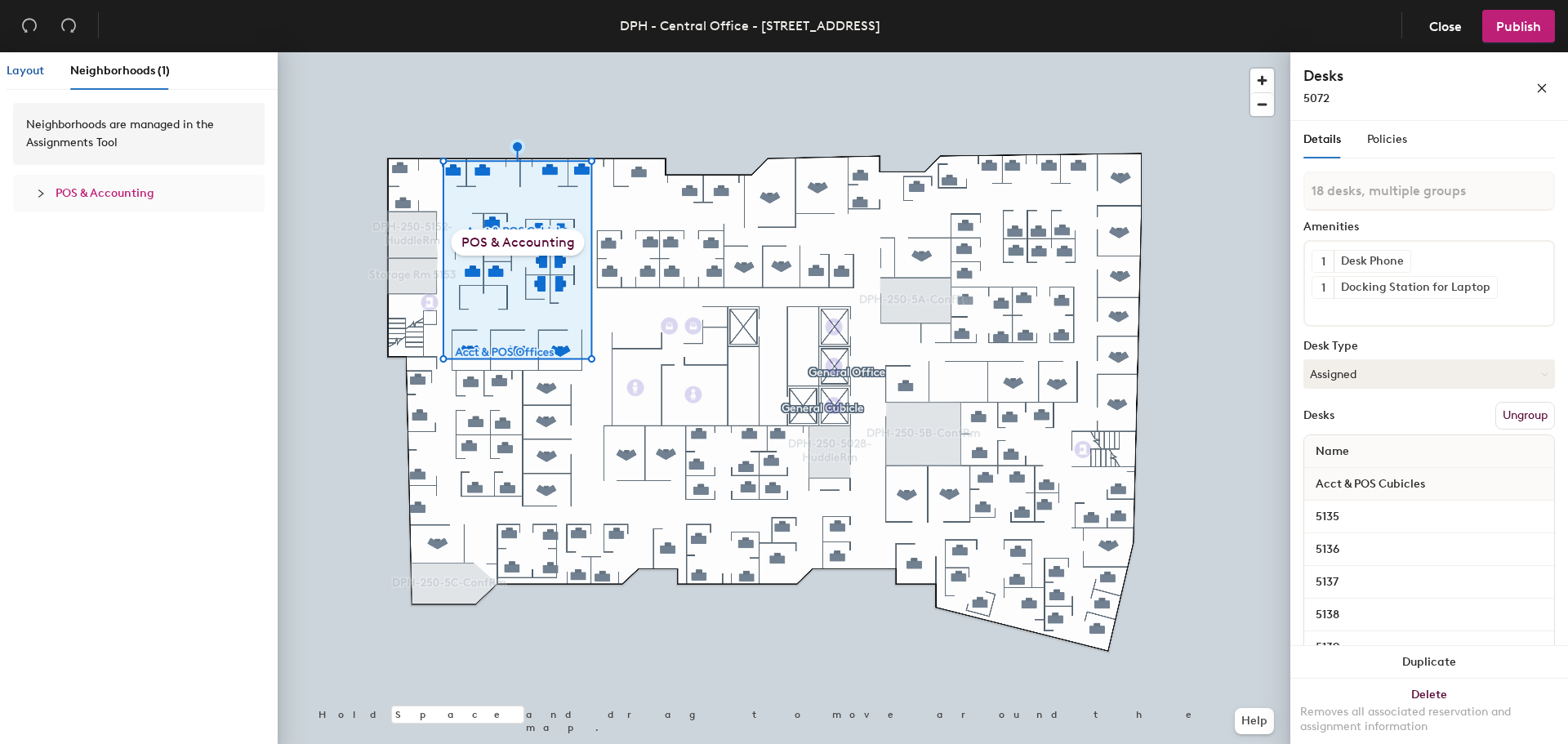
click at [21, 71] on span "Layout" at bounding box center [26, 70] width 38 height 14
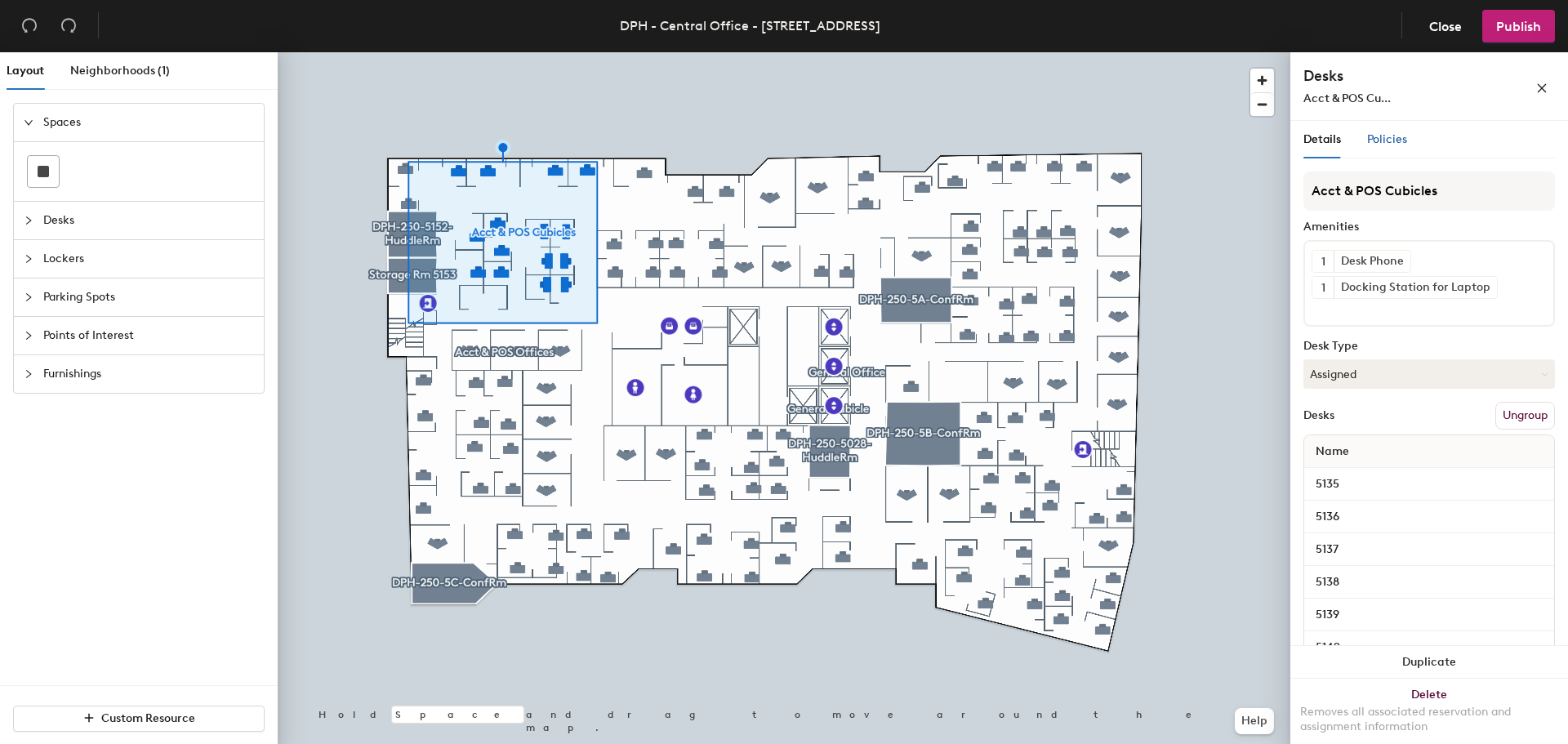
click at [1395, 136] on span "Policies" at bounding box center [1387, 139] width 40 height 14
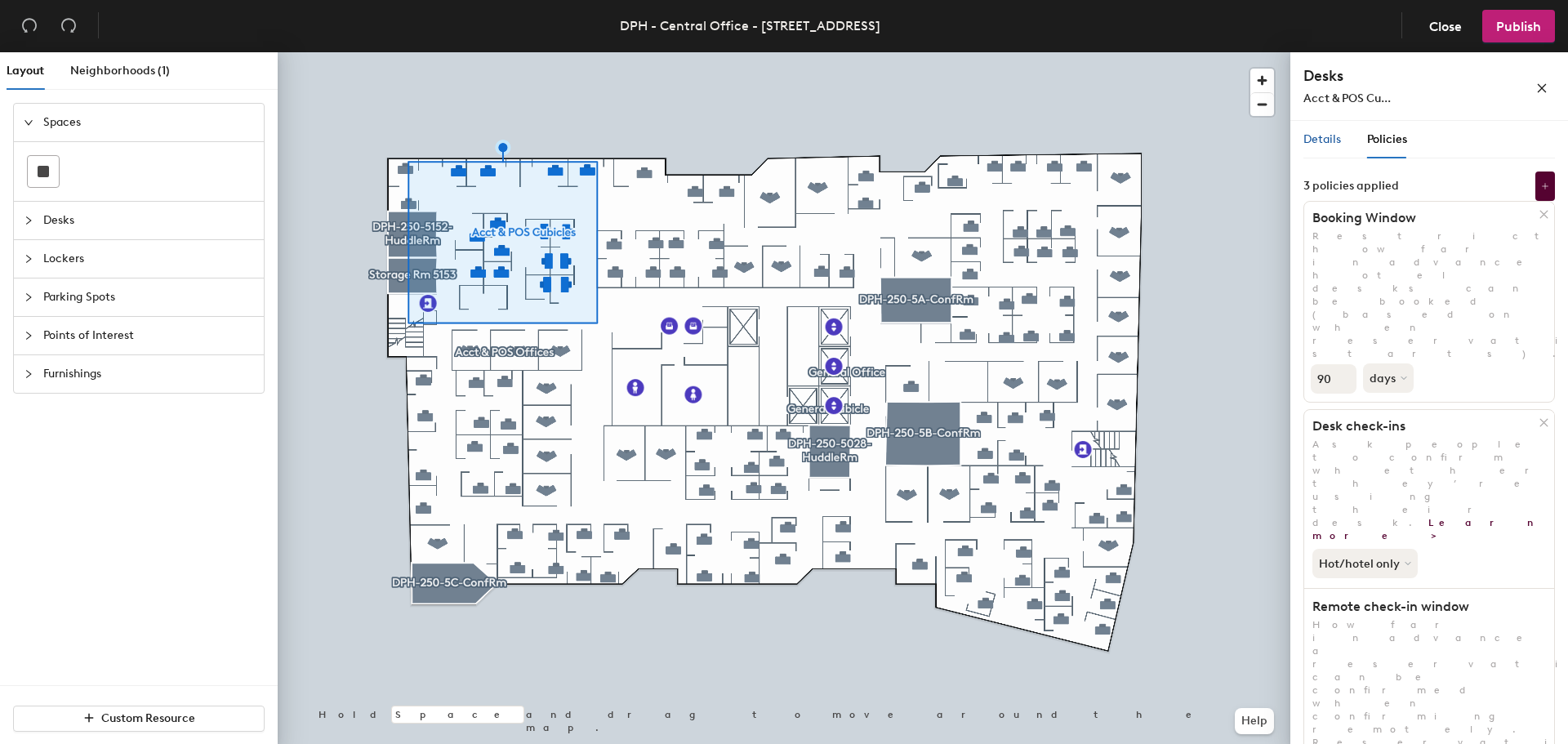
click at [1328, 139] on span "Details" at bounding box center [1323, 139] width 38 height 14
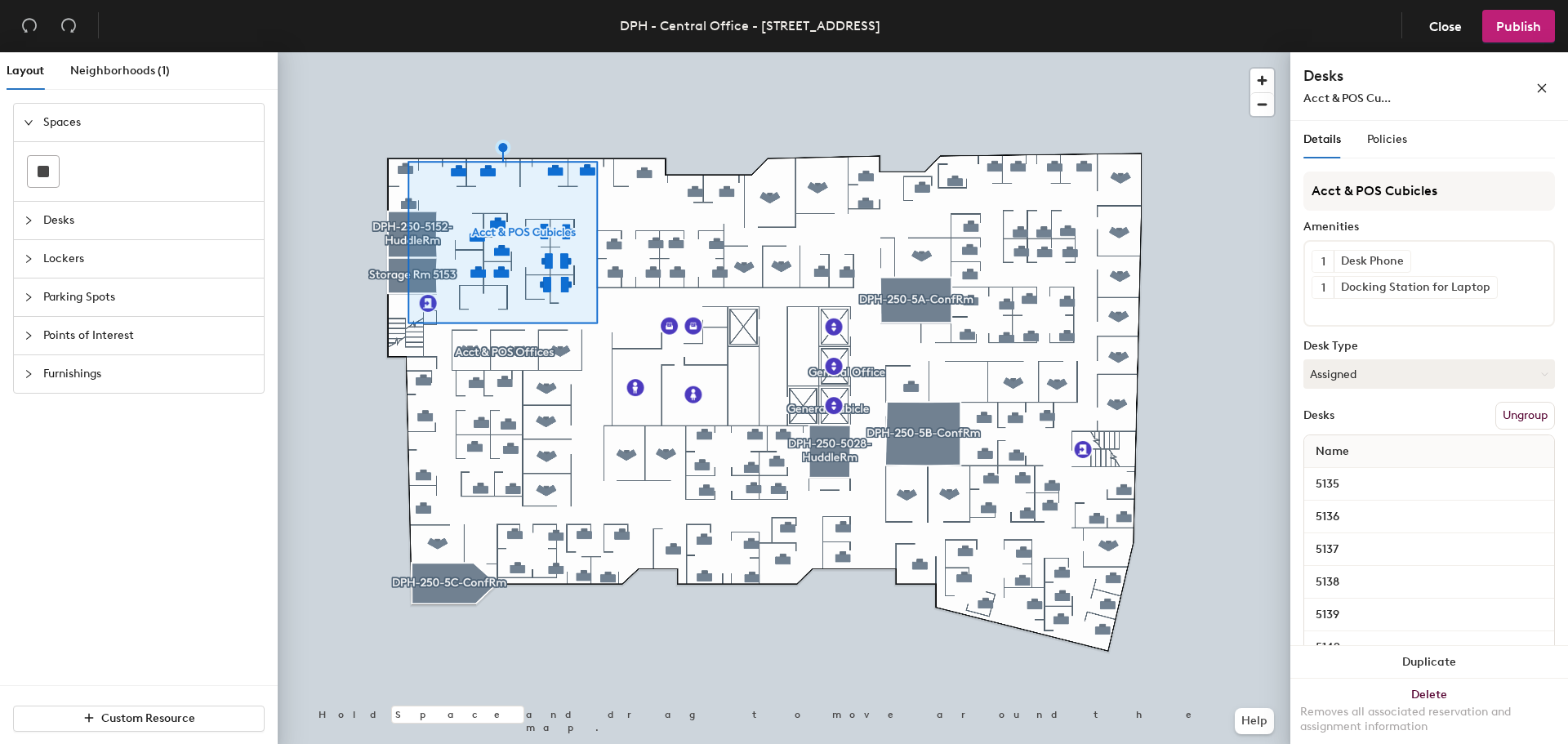
click at [1514, 398] on div "Acct & POS Cubicles Amenities 1 Desk Phone 1 Docking Station for Laptop Desk Ty…" at bounding box center [1430, 570] width 252 height 797
click at [1514, 412] on button "Ungroup" at bounding box center [1525, 416] width 59 height 28
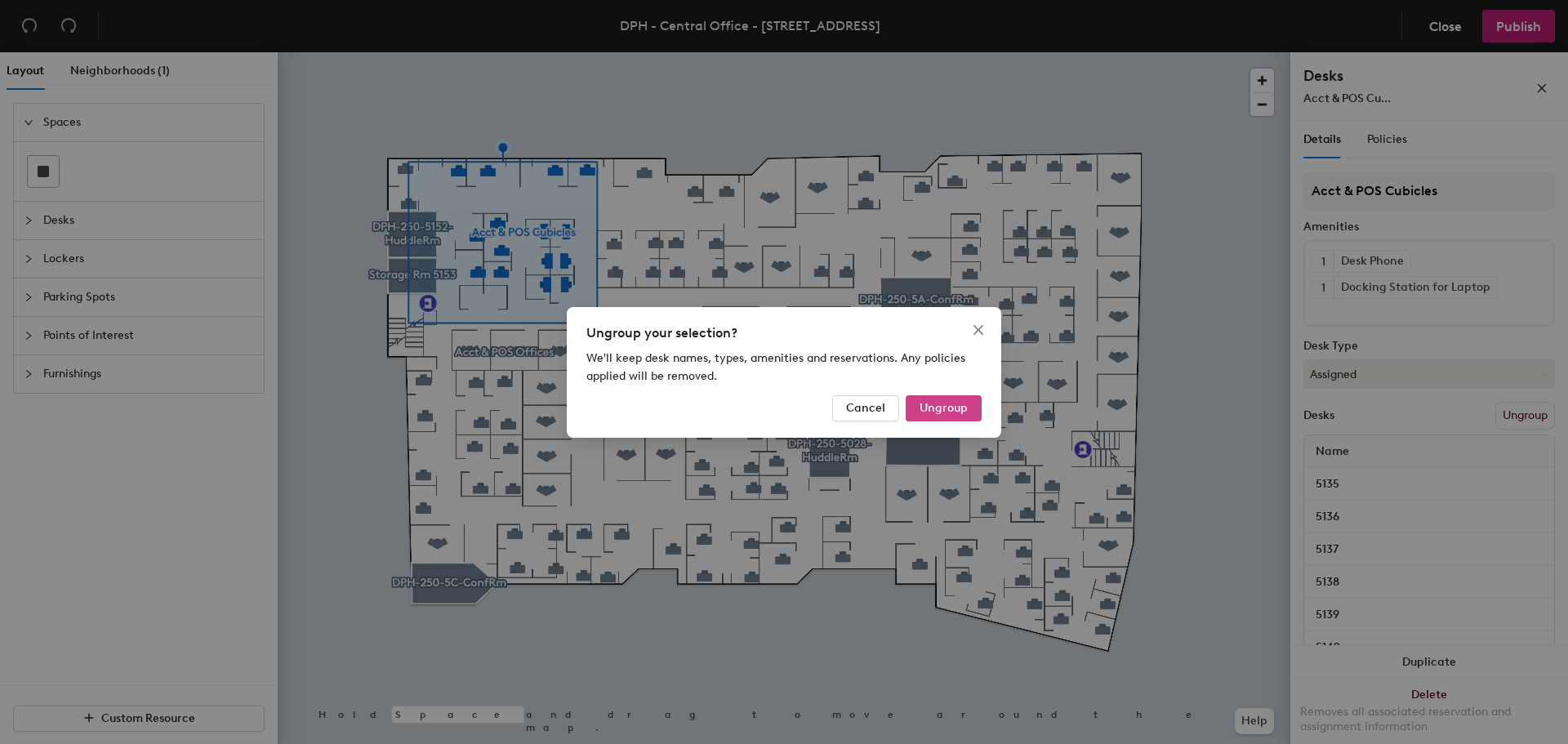
click at [953, 410] on span "Ungroup" at bounding box center [943, 407] width 49 height 14
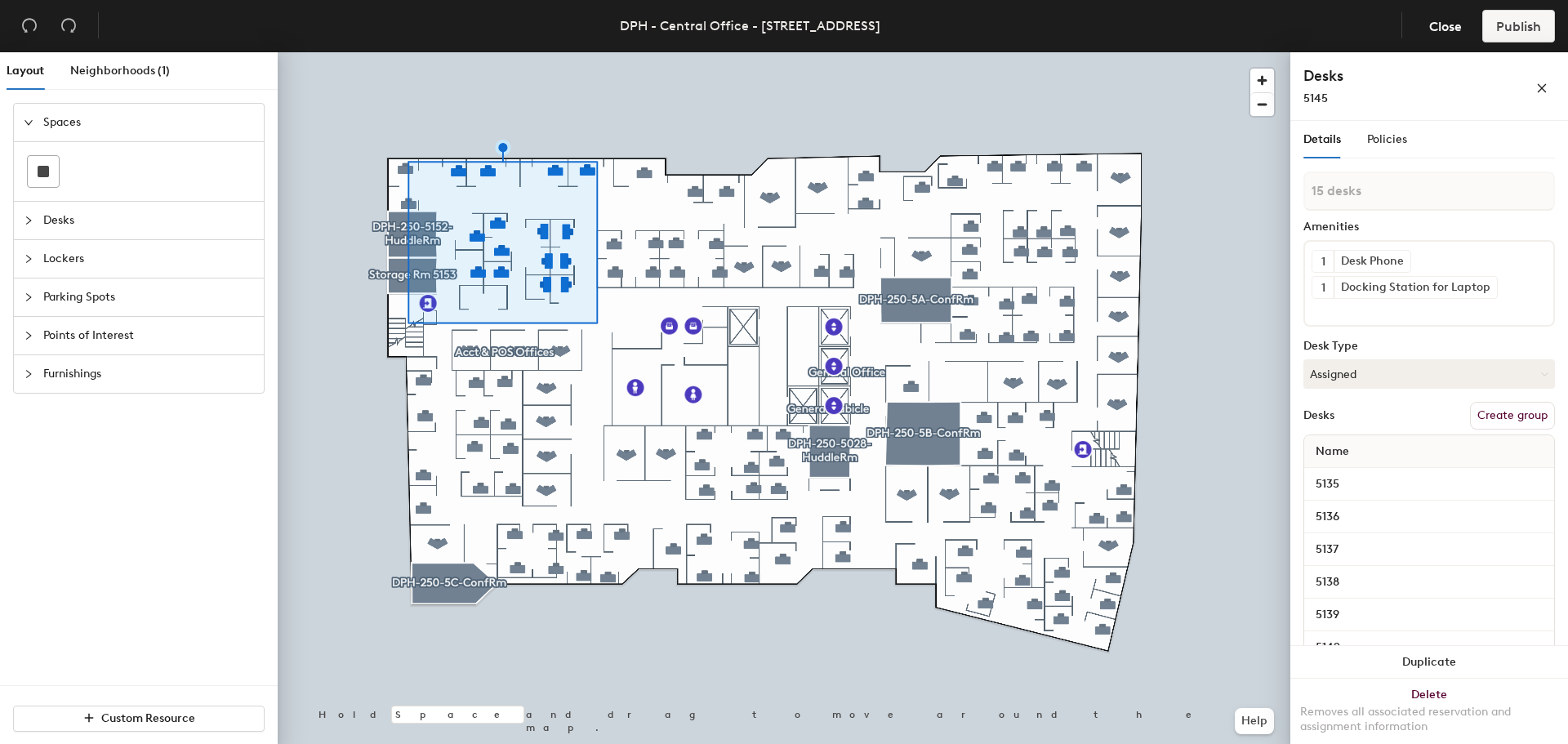
type input "1 desk"
type input "15 desks"
click at [1511, 416] on button "Create group" at bounding box center [1512, 416] width 85 height 28
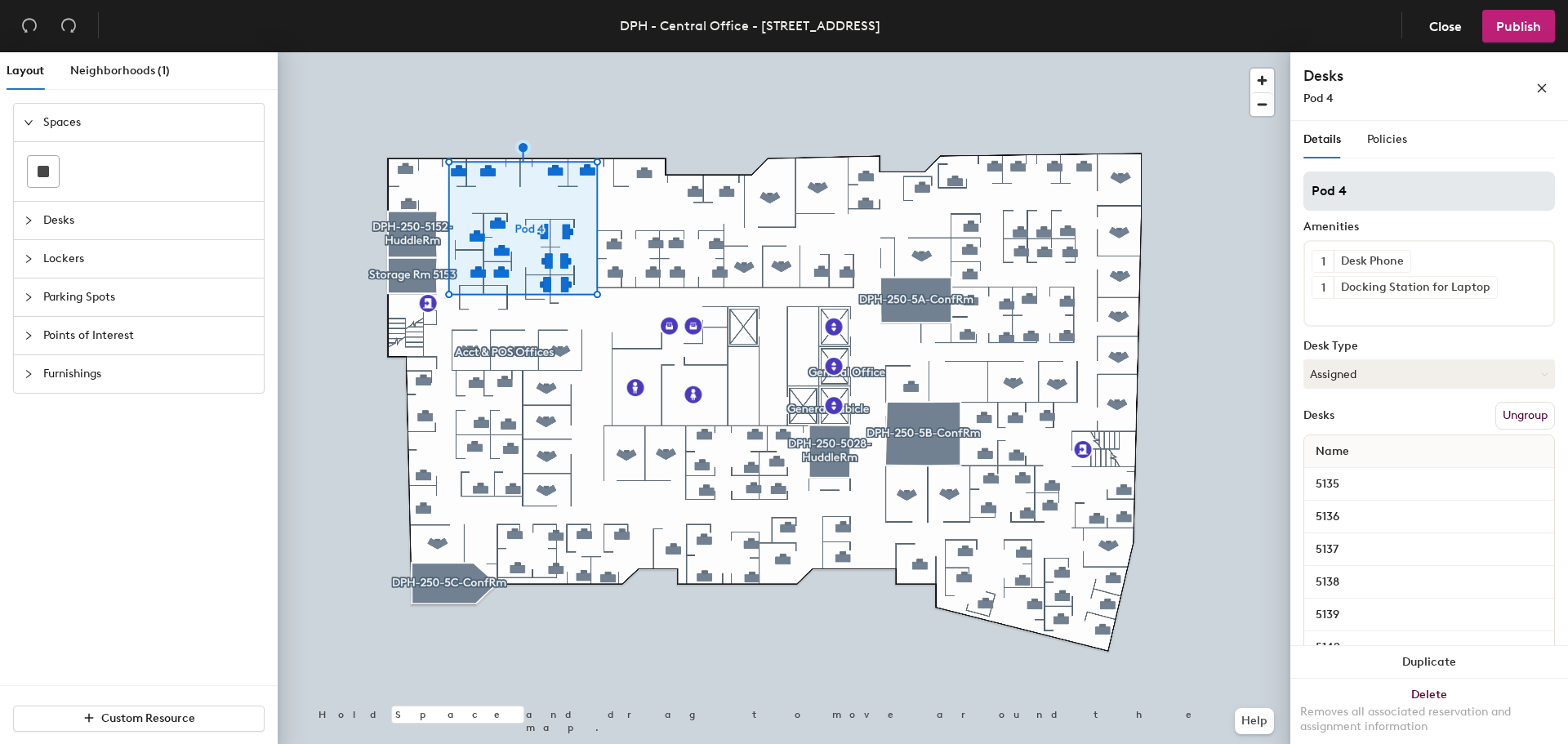
click at [1199, 185] on div "Layout Neighborhoods (1) Spaces Desks Lockers Parking Spots Points of Interest …" at bounding box center [784, 402] width 1568 height 698
type input "Acct & POS Cubicles"
click at [1522, 21] on span "Publish" at bounding box center [1519, 26] width 45 height 16
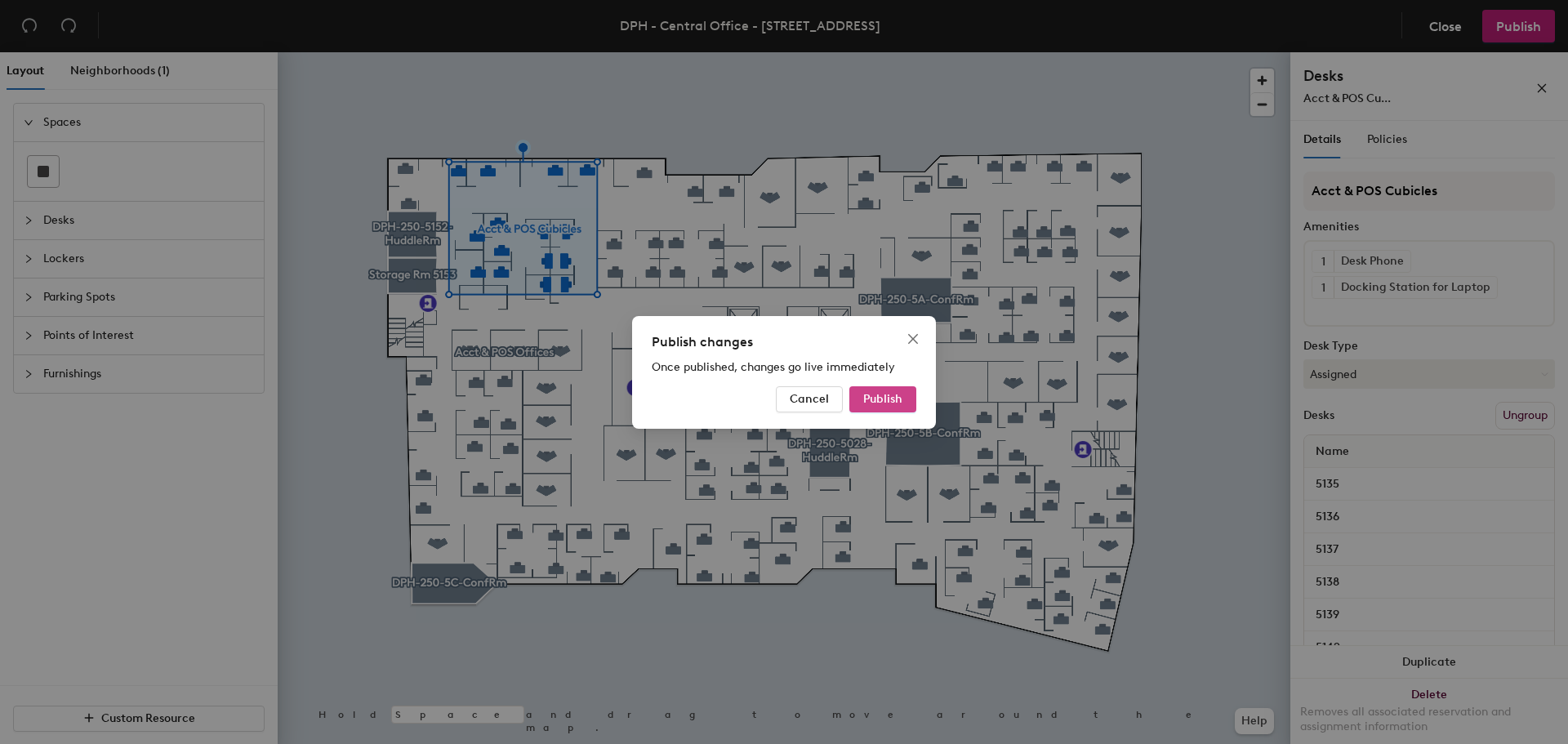
click at [898, 396] on span "Publish" at bounding box center [883, 398] width 40 height 14
